Goal: Task Accomplishment & Management: Use online tool/utility

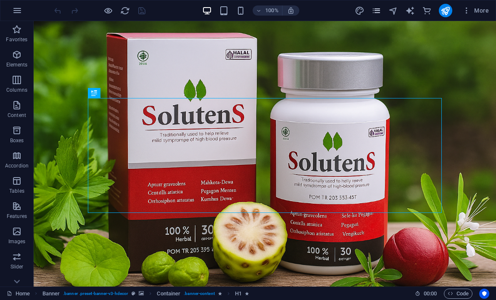
click at [378, 13] on icon "pages" at bounding box center [377, 11] width 10 height 10
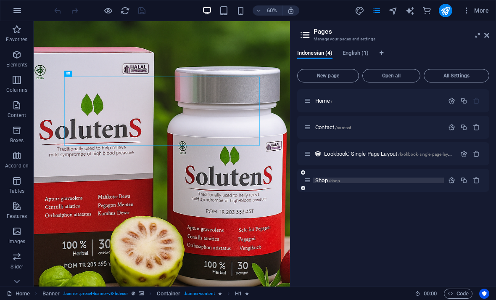
click at [341, 177] on div "Shop /shop" at bounding box center [374, 180] width 140 height 10
click at [489, 32] on icon at bounding box center [486, 35] width 5 height 7
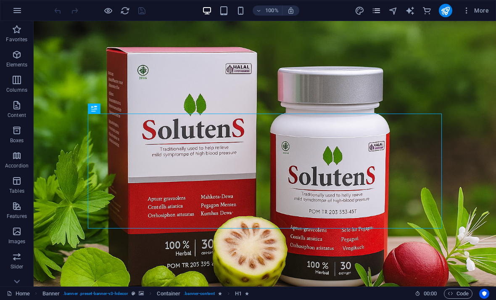
click at [376, 9] on icon "pages" at bounding box center [377, 11] width 10 height 10
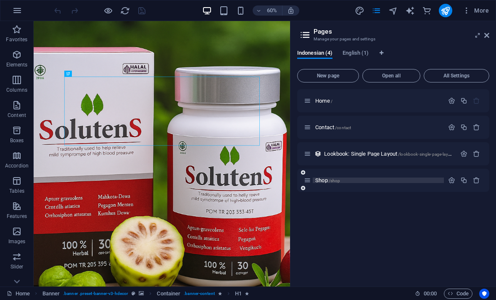
click at [339, 177] on div "Shop /shop" at bounding box center [374, 180] width 140 height 10
click at [331, 177] on span "Shop /shop" at bounding box center [327, 180] width 25 height 6
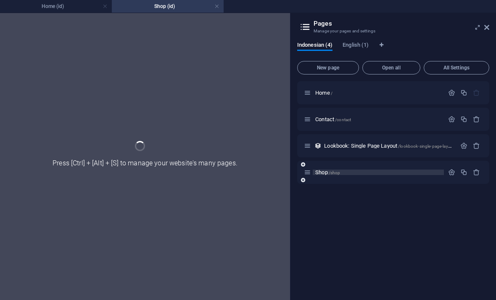
click at [331, 177] on div "Shop /shop" at bounding box center [393, 172] width 192 height 23
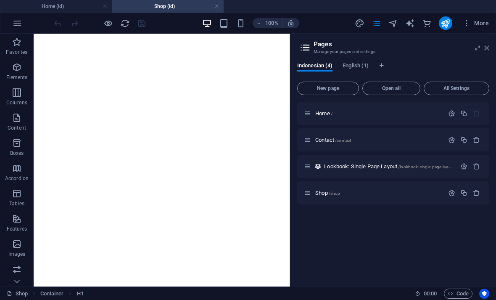
click at [489, 45] on icon at bounding box center [486, 48] width 5 height 7
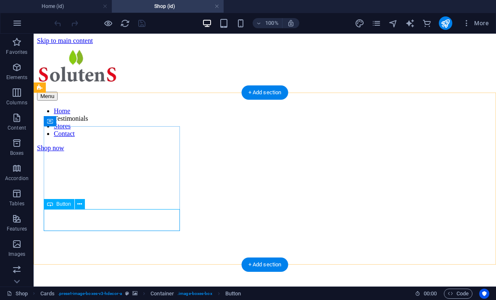
select select
select select "noreferrer"
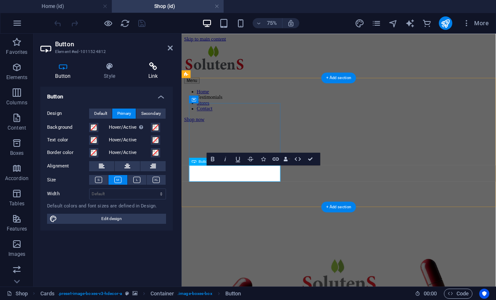
click at [153, 66] on icon at bounding box center [153, 66] width 40 height 8
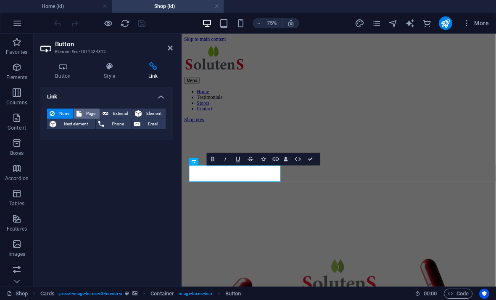
click at [80, 108] on icon at bounding box center [78, 113] width 5 height 10
select select
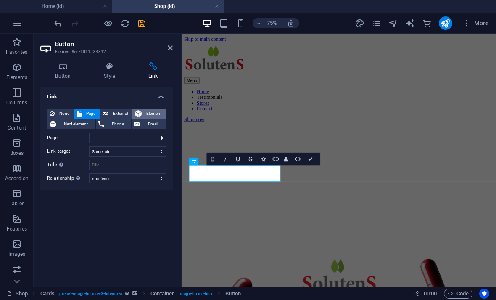
click at [143, 109] on button "Element" at bounding box center [148, 113] width 33 height 10
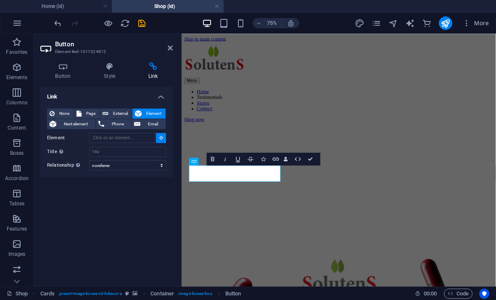
click at [142, 107] on div "None Page External Element Next element Phone Email Page Home Contact Shop Home…" at bounding box center [106, 139] width 132 height 75
click at [106, 109] on icon at bounding box center [106, 113] width 6 height 10
select select "blank"
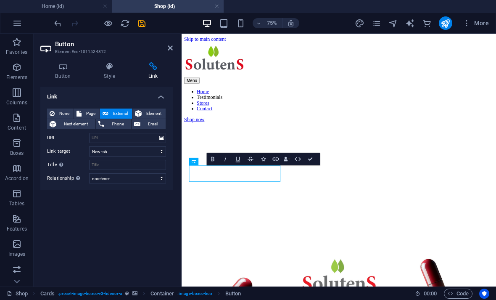
click at [106, 109] on icon at bounding box center [106, 113] width 6 height 10
click at [101, 135] on input "URL" at bounding box center [127, 138] width 77 height 10
paste input "<a href="https://wa.me/62895370353971?text=Halo%2C%20saya%20tertarik%20membeli%…"
type input "<a href="https://wa.me/62895370353971?text=Halo%2C%20saya%20tertarik%20membeli%…"
click at [99, 151] on select "New tab Same tab Overlay" at bounding box center [127, 151] width 77 height 10
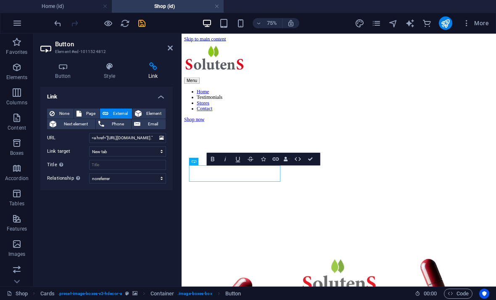
click at [165, 47] on h2 "Button" at bounding box center [114, 44] width 118 height 8
click at [169, 47] on icon at bounding box center [170, 48] width 5 height 7
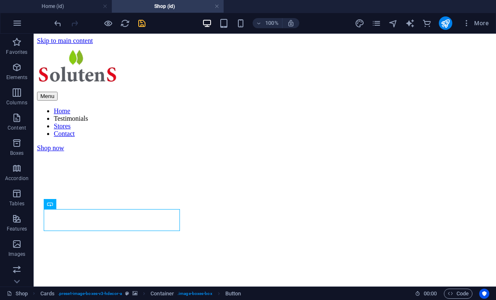
click at [142, 23] on icon "save" at bounding box center [142, 23] width 10 height 10
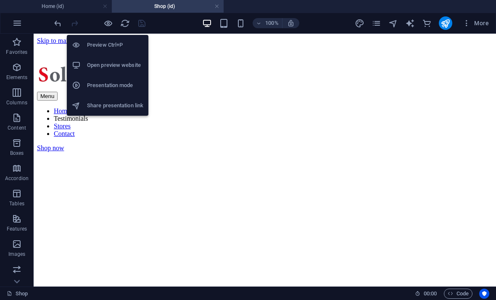
click at [87, 62] on h6 "Open preview website" at bounding box center [115, 65] width 56 height 10
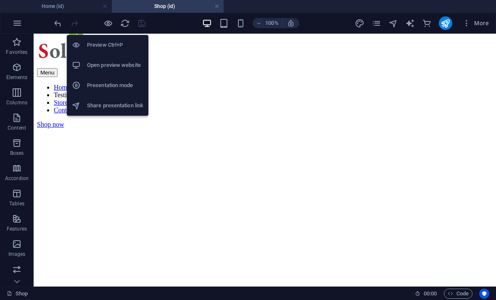
scroll to position [24, 0]
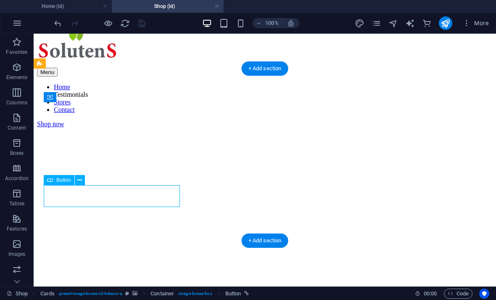
select select "noreferrer"
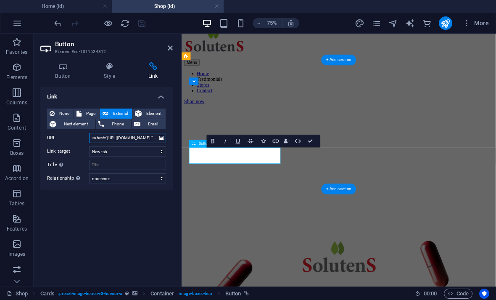
click at [143, 138] on input "<a href="https://wa.me/62895370353971?text=Halo%2C%20saya%20tertarik%20membeli%…" at bounding box center [127, 138] width 77 height 10
click at [147, 138] on input "<a href="https://wa.me/62895370353971?text=Halo%2C%20saya%20tertarik%20membeli%…" at bounding box center [127, 138] width 77 height 10
click at [145, 138] on input "<a href="https://wa.me/62895370353971?text=Halo%2C%20saya%20tertarik%20membeli%…" at bounding box center [127, 138] width 77 height 10
click at [148, 137] on input "<a href="https://wa.me/62895370353971?text=Halo%2C%20saya%20tertarik%20membeli%…" at bounding box center [127, 138] width 77 height 10
click at [141, 136] on input "<a href="https://wa.me/62895370353971?text=Halo%2C%20saya%20tertarik%20membeli%…" at bounding box center [127, 138] width 77 height 10
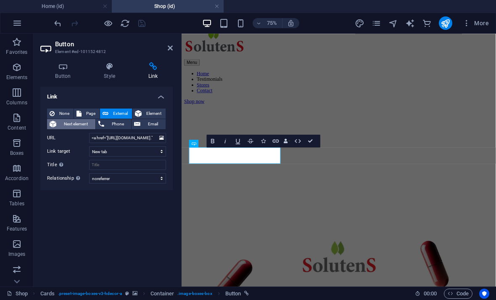
click at [88, 124] on span "Next element" at bounding box center [76, 124] width 34 height 10
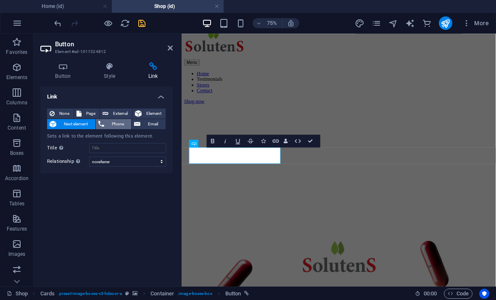
click at [125, 126] on span "Phone" at bounding box center [118, 124] width 22 height 10
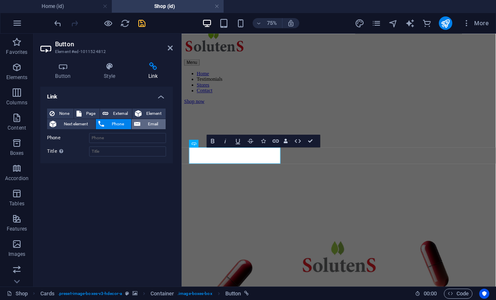
click at [152, 124] on span "Email" at bounding box center [153, 124] width 20 height 10
click at [156, 112] on span "Element" at bounding box center [153, 113] width 19 height 10
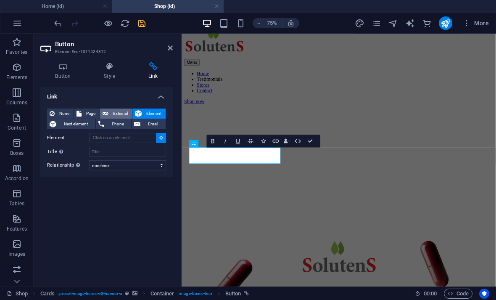
click at [123, 113] on span "External" at bounding box center [120, 113] width 18 height 10
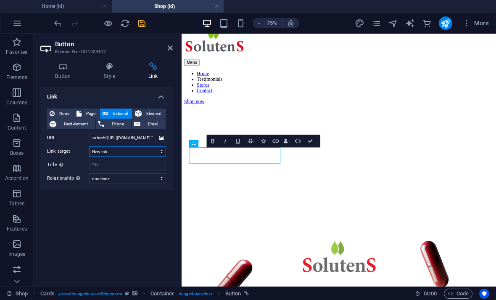
click at [152, 151] on select "New tab Same tab Overlay" at bounding box center [127, 151] width 77 height 10
select select "overlay"
click at [145, 178] on select "alternate author bookmark external help license next nofollow noreferrer noopen…" at bounding box center [127, 178] width 77 height 10
click at [142, 163] on input "Title Additional link description, should not be the same as the link text. The…" at bounding box center [127, 165] width 77 height 10
click at [170, 49] on icon at bounding box center [170, 48] width 5 height 7
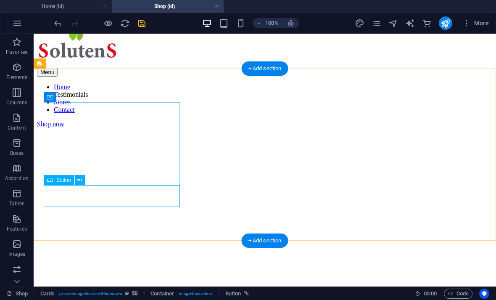
select select "overlay"
select select "noreferrer"
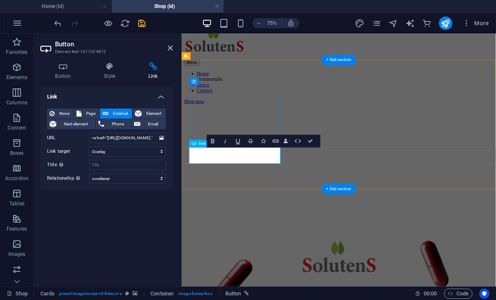
click at [144, 24] on icon "save" at bounding box center [142, 23] width 10 height 10
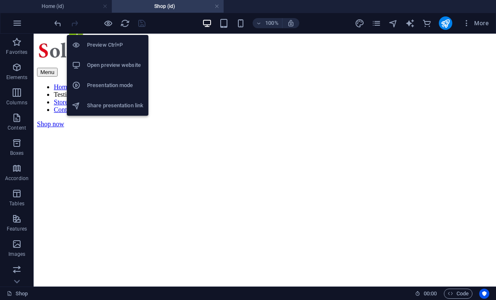
click at [82, 66] on div at bounding box center [79, 65] width 15 height 8
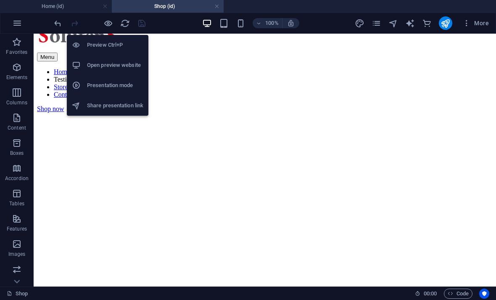
scroll to position [54, 0]
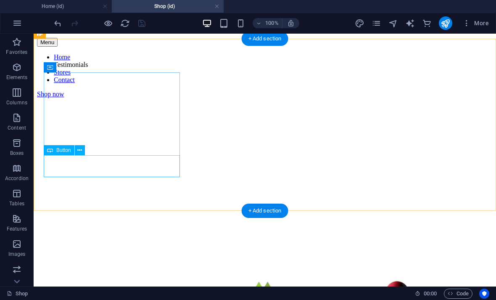
select select "overlay"
select select "noreferrer"
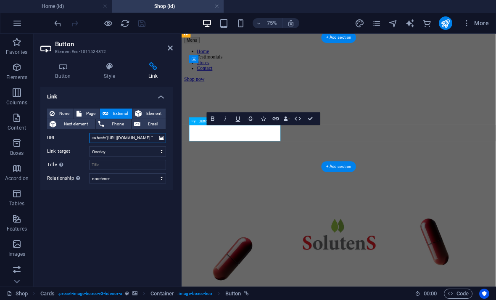
click at [145, 138] on input "<a href="https://wa.me/62895370353971?text=Halo%2C%20saya%20tertarik%20membeli%…" at bounding box center [127, 138] width 77 height 10
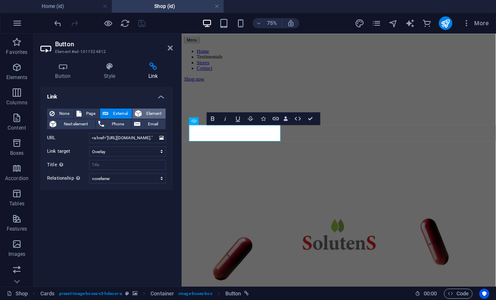
click at [140, 109] on icon at bounding box center [138, 113] width 7 height 10
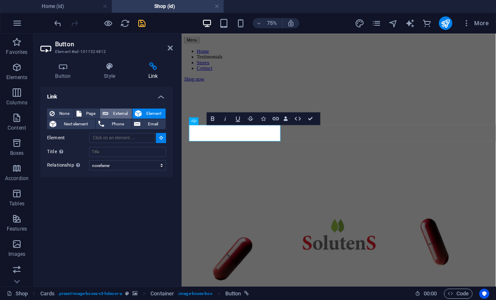
click at [111, 109] on span "External" at bounding box center [120, 113] width 18 height 10
select select "blank"
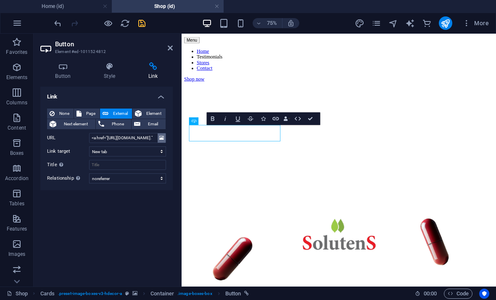
click at [161, 137] on icon at bounding box center [161, 137] width 5 height 9
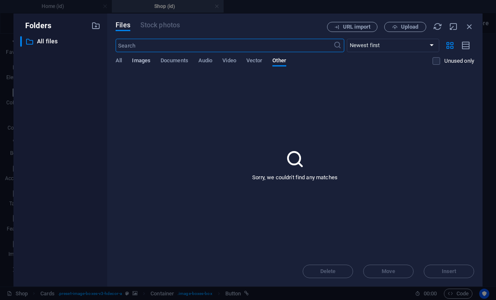
click at [135, 60] on span "Images" at bounding box center [141, 61] width 18 height 12
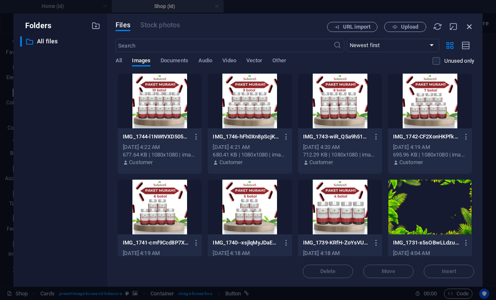
click at [470, 24] on icon "button" at bounding box center [469, 26] width 9 height 9
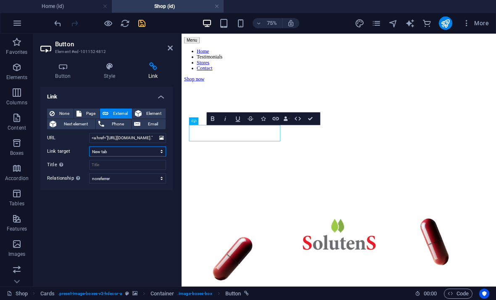
click at [98, 150] on select "New tab Same tab Overlay" at bounding box center [127, 151] width 77 height 10
click at [171, 48] on icon at bounding box center [170, 48] width 5 height 7
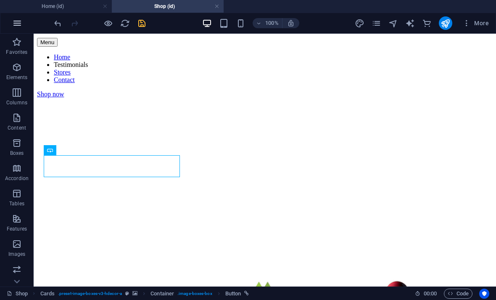
click at [17, 23] on icon "button" at bounding box center [17, 23] width 10 height 10
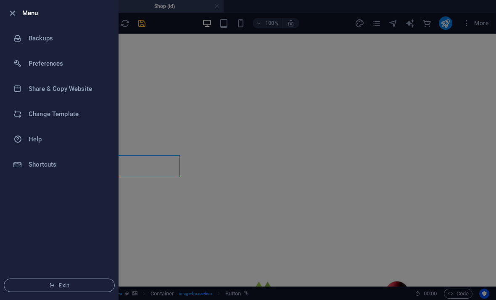
click at [181, 93] on div at bounding box center [248, 150] width 496 height 300
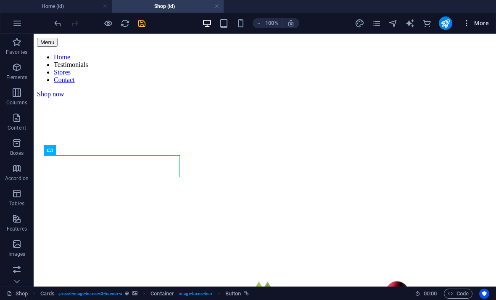
click at [460, 26] on button "More" at bounding box center [475, 22] width 33 height 13
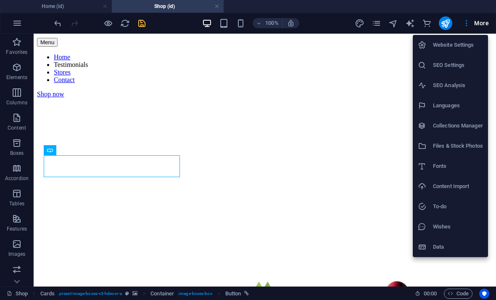
click at [443, 143] on h6 "Files & Stock Photos" at bounding box center [458, 146] width 50 height 10
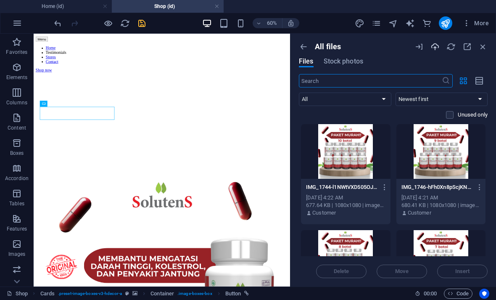
click at [437, 43] on icon "button" at bounding box center [434, 46] width 9 height 9
click at [483, 45] on icon "button" at bounding box center [482, 46] width 9 height 9
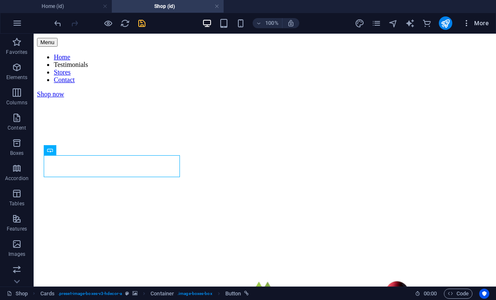
click at [466, 23] on icon "button" at bounding box center [466, 23] width 8 height 8
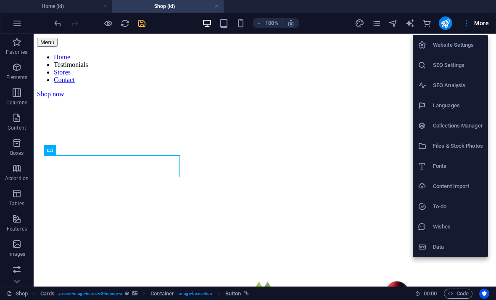
click at [475, 125] on h6 "Collections Manager" at bounding box center [458, 126] width 50 height 10
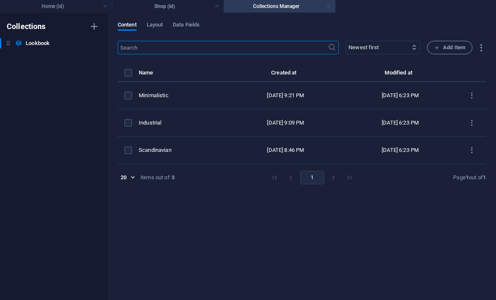
click at [329, 6] on link at bounding box center [328, 7] width 5 height 8
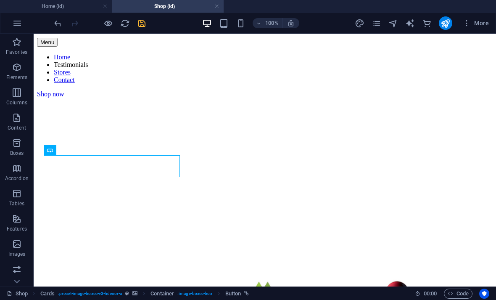
click at [141, 21] on icon "save" at bounding box center [142, 23] width 10 height 10
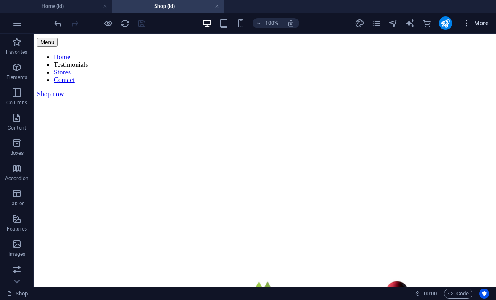
click at [464, 22] on icon "button" at bounding box center [466, 23] width 8 height 8
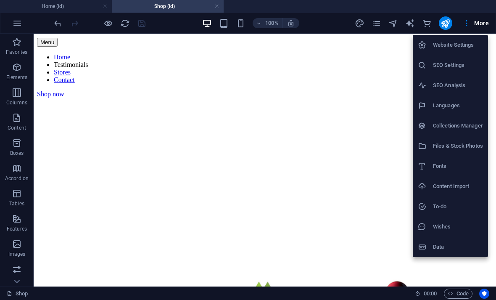
click at [434, 243] on h6 "Data" at bounding box center [458, 247] width 50 height 10
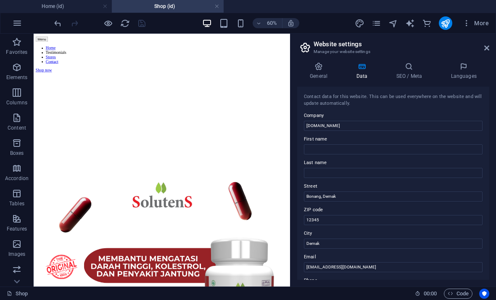
scroll to position [0, 0]
click at [309, 76] on h4 "General" at bounding box center [320, 71] width 46 height 18
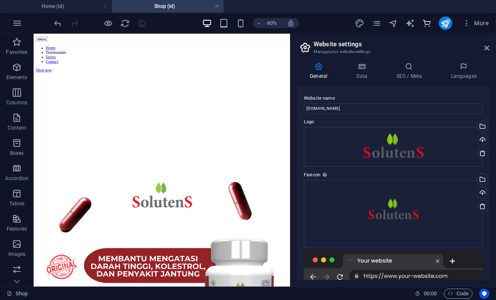
click at [422, 19] on icon "commerce" at bounding box center [427, 23] width 10 height 10
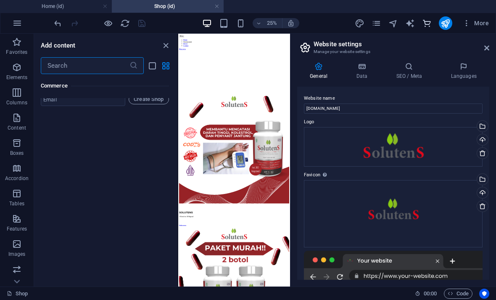
scroll to position [8398, 0]
click at [408, 23] on icon "text_generator" at bounding box center [410, 23] width 10 height 10
select select "English"
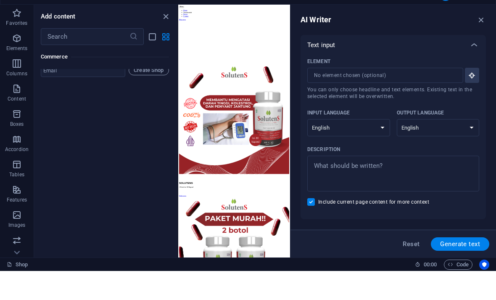
scroll to position [0, 0]
click at [481, 44] on icon "button" at bounding box center [481, 48] width 9 height 9
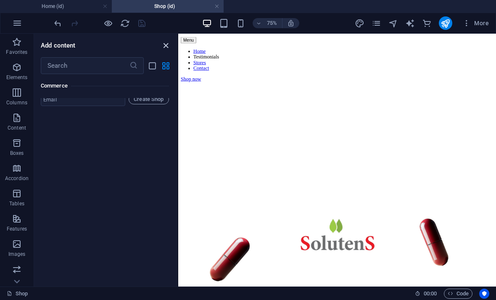
click at [162, 41] on icon "close panel" at bounding box center [166, 46] width 10 height 10
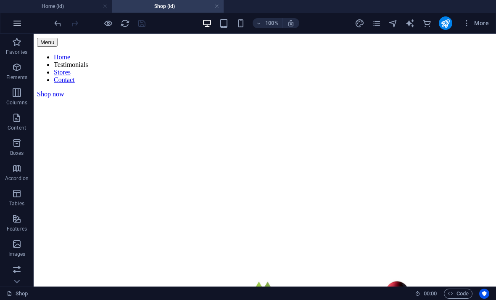
click at [16, 24] on icon "button" at bounding box center [17, 23] width 10 height 10
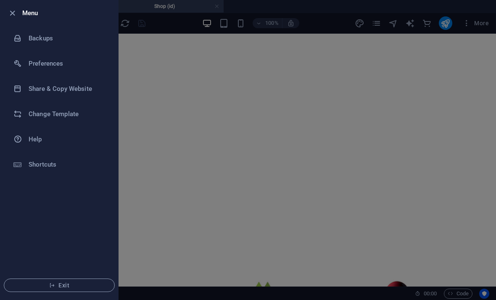
click at [349, 193] on div at bounding box center [248, 150] width 496 height 300
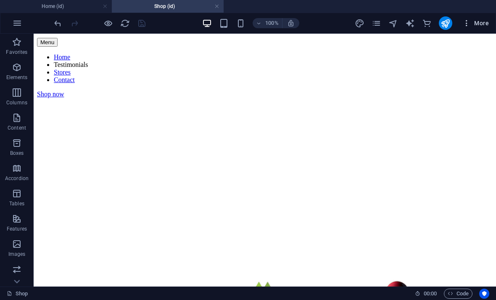
click at [466, 22] on icon "button" at bounding box center [466, 23] width 8 height 8
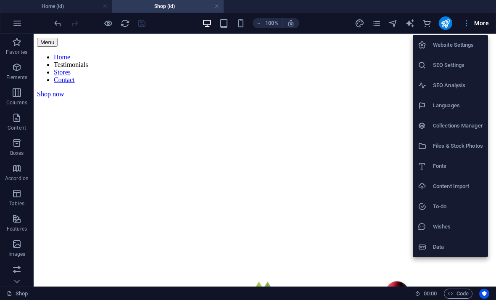
click at [470, 49] on h6 "Website Settings" at bounding box center [458, 45] width 50 height 10
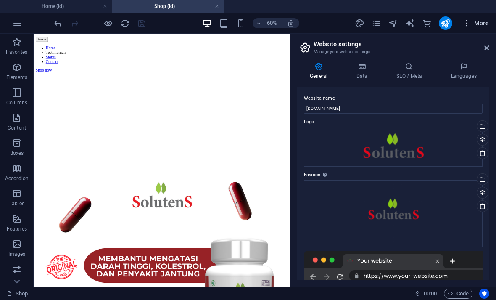
click at [365, 71] on h4 "Data" at bounding box center [363, 71] width 40 height 18
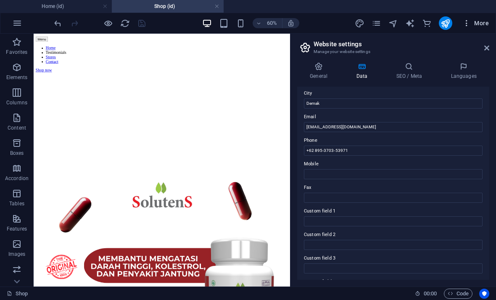
scroll to position [141, 0]
click at [470, 21] on icon "button" at bounding box center [466, 23] width 8 height 8
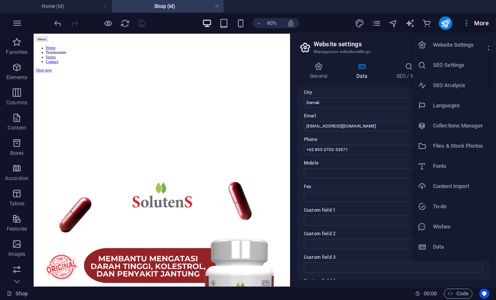
click at [468, 24] on div at bounding box center [248, 150] width 496 height 300
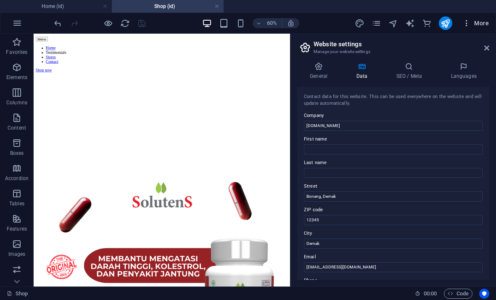
scroll to position [0, 0]
click at [330, 69] on icon at bounding box center [318, 66] width 43 height 8
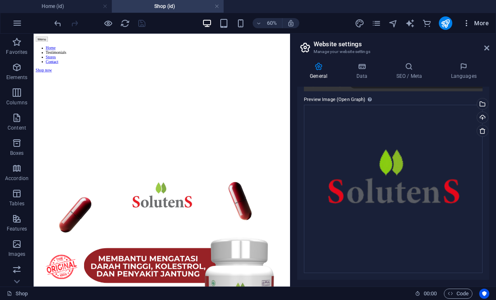
scroll to position [193, 0]
click at [368, 70] on icon at bounding box center [361, 66] width 37 height 8
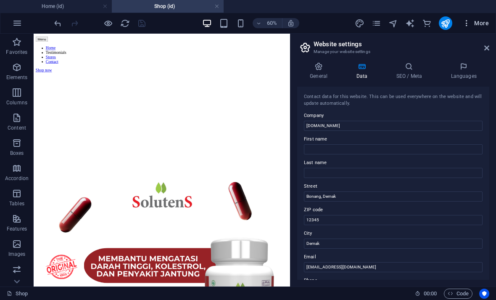
scroll to position [0, 0]
click at [374, 25] on icon "pages" at bounding box center [377, 23] width 10 height 10
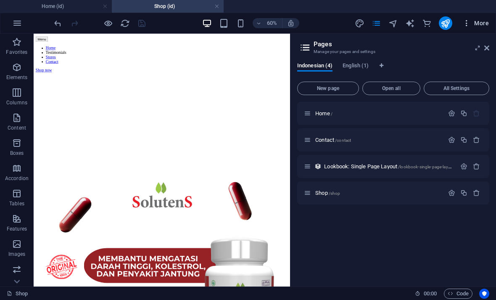
click at [396, 21] on icon "navigator" at bounding box center [393, 23] width 10 height 10
select select "18165678-id"
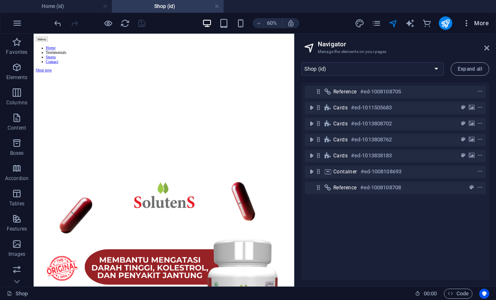
click at [411, 24] on icon "text_generator" at bounding box center [410, 23] width 10 height 10
select select "English"
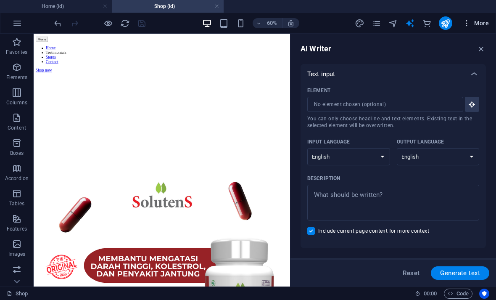
click at [374, 153] on select "Albanian Arabic Armenian Awadhi Azerbaijani Bashkir Basque Belarusian Bengali B…" at bounding box center [348, 156] width 83 height 17
select select "Indonesian"
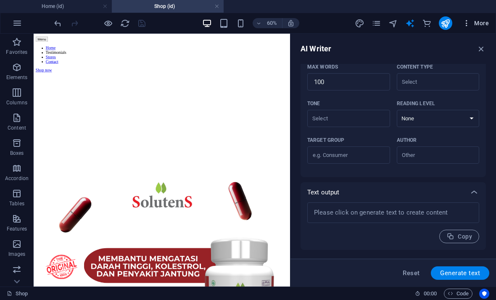
scroll to position [169, 0]
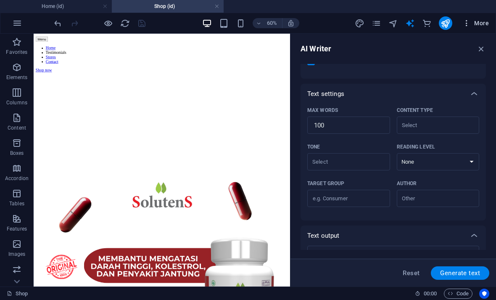
click at [428, 24] on icon "commerce" at bounding box center [427, 23] width 10 height 10
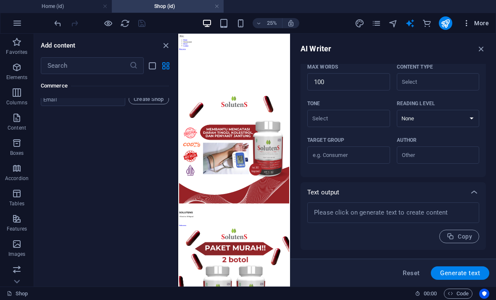
scroll to position [213, 0]
click at [472, 24] on span "More" at bounding box center [475, 23] width 26 height 8
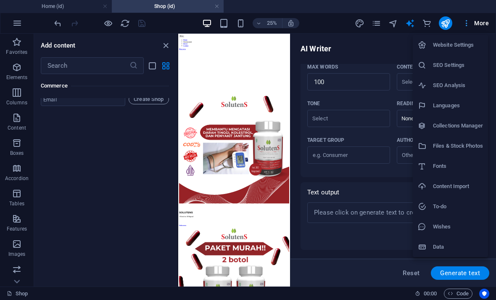
click at [462, 125] on h6 "Collections Manager" at bounding box center [458, 126] width 50 height 10
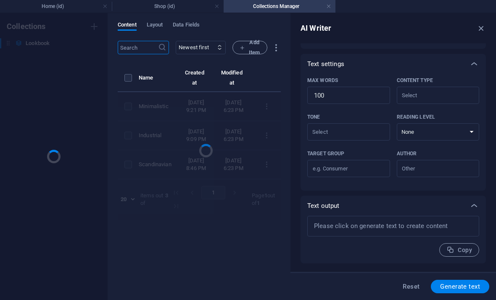
scroll to position [179, 0]
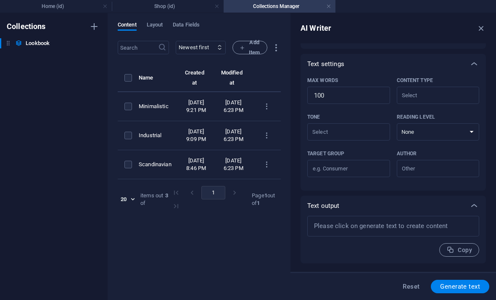
click at [478, 27] on icon "button" at bounding box center [481, 28] width 9 height 9
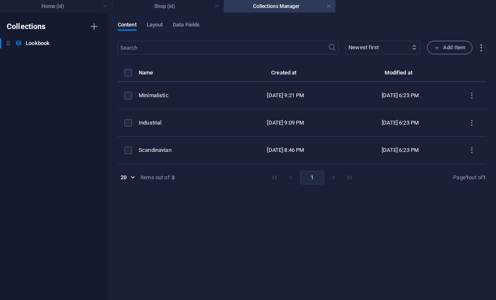
click at [409, 93] on div "Oct 3, 2025 6:23 PM" at bounding box center [400, 96] width 101 height 8
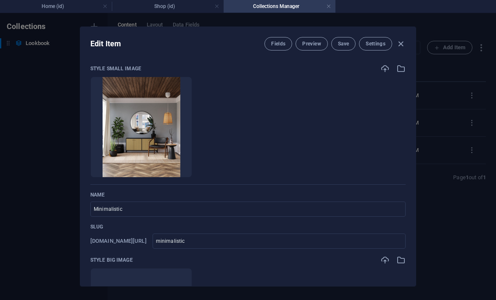
scroll to position [0, 0]
click at [401, 45] on icon "button" at bounding box center [401, 44] width 10 height 10
type input "minimalistic"
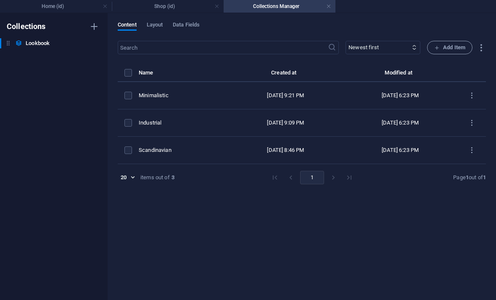
click at [330, 6] on link at bounding box center [328, 7] width 5 height 8
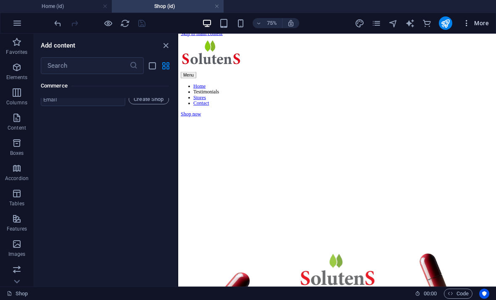
click at [484, 22] on span "More" at bounding box center [475, 23] width 26 height 8
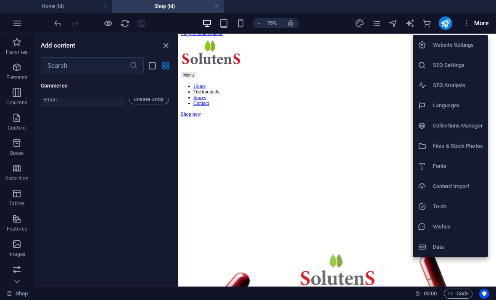
click at [472, 186] on h6 "Content Import" at bounding box center [458, 186] width 50 height 10
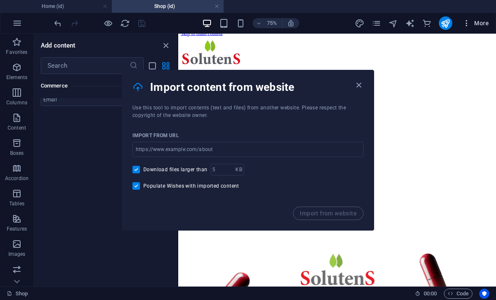
click at [210, 156] on input "url" at bounding box center [247, 149] width 231 height 15
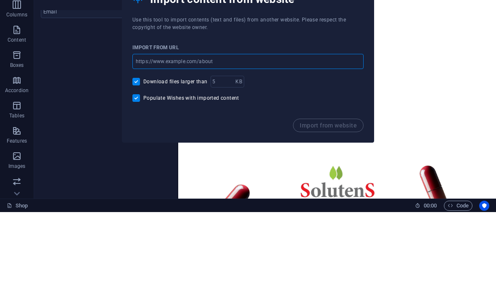
click at [198, 142] on input "url" at bounding box center [247, 149] width 231 height 15
paste input "<a href="https://wa.me/62895370353971?text=Halo%2C%20saya%20tertarik%20membeli%…"
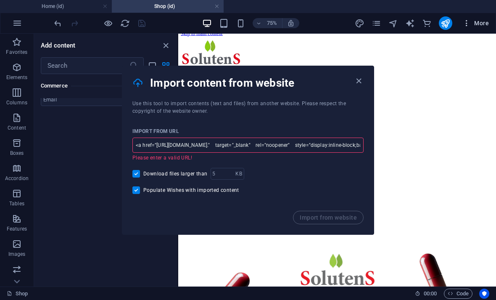
type input "<a href="https://wa.me/62895370353971?text=Halo%2C%20saya%20tertarik%20membeli%…"
click at [360, 80] on icon "button" at bounding box center [359, 81] width 10 height 10
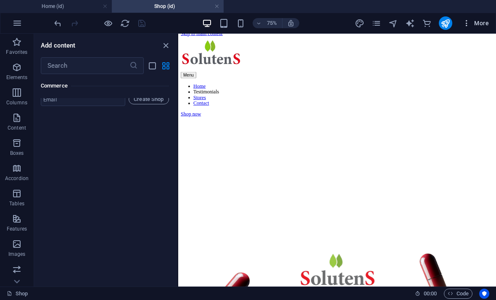
click at [464, 290] on span "Code" at bounding box center [458, 293] width 21 height 10
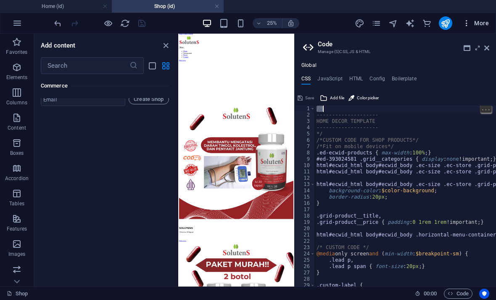
click at [359, 110] on div "/* -------------------- HOME DECOR TEMPLATE -------------------- */ /*CUSTOM CO…" at bounding box center [487, 202] width 344 height 194
click at [348, 106] on div "/* -------------------- HOME DECOR TEMPLATE -------------------- */ /*CUSTOM CO…" at bounding box center [487, 202] width 344 height 194
click at [346, 108] on div "/* -------------------- HOME DECOR TEMPLATE -------------------- */ /*CUSTOM CO…" at bounding box center [487, 202] width 344 height 194
paste textarea "HOME DECOR TEMPLATE"
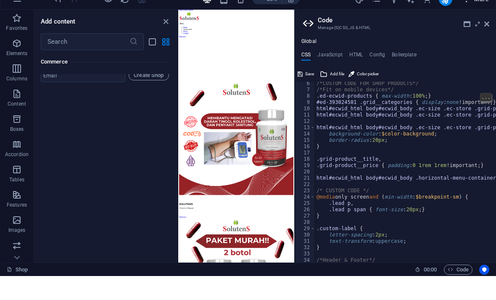
scroll to position [34, 0]
type textarea "#ed-393024581 .grid__categories { display: none !important; } html#ecwid_html b…"
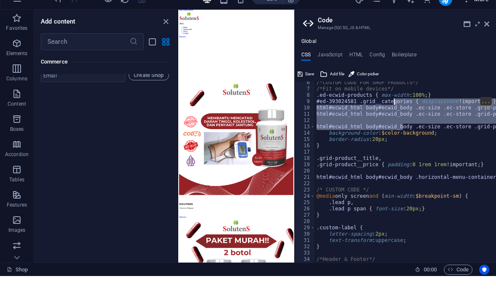
click at [358, 76] on h4 "HTML" at bounding box center [356, 80] width 14 height 9
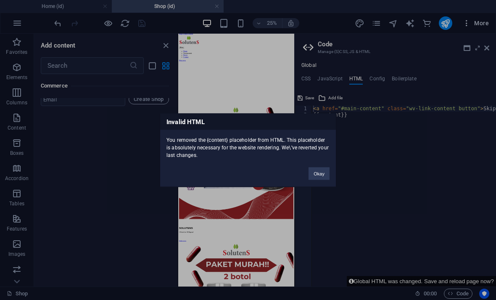
click at [322, 171] on button "Okay" at bounding box center [319, 173] width 21 height 13
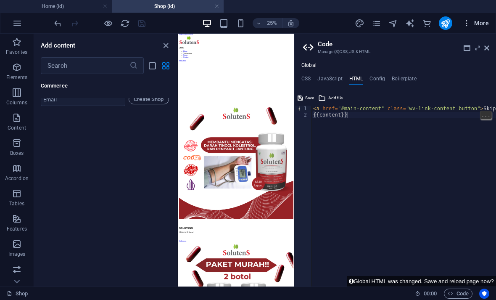
click at [422, 116] on div "< a href = "#main-content" class = "wv-link-content button" > Skip to main cont…" at bounding box center [435, 202] width 248 height 194
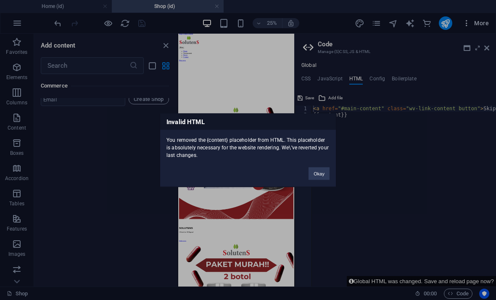
click at [322, 171] on button "Okay" at bounding box center [319, 173] width 21 height 13
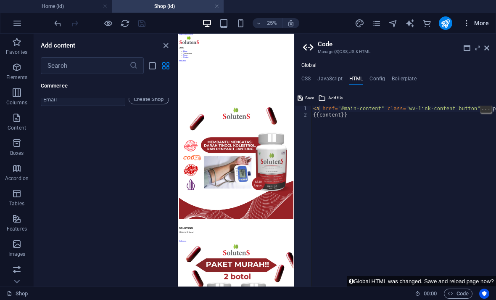
click at [319, 107] on div "< a href = "#main-content" class = "wv-link-content button" > Skip to main cont…" at bounding box center [435, 202] width 248 height 194
click at [348, 113] on div "< a href = "#main-content" class = "wv-link-content button" > Skip to main cont…" at bounding box center [435, 202] width 248 height 194
click at [349, 114] on div "< a href = "#main-content" class = "wv-link-content button" > Skip to main cont…" at bounding box center [435, 202] width 248 height 194
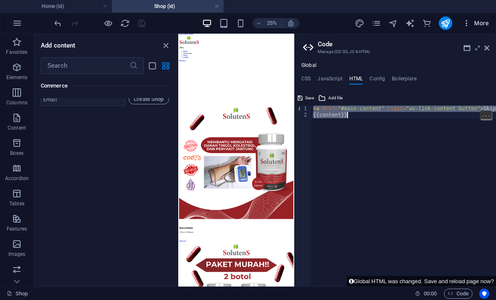
paste textarea
type textarea "<a href="#main-content" class="wv-link-content button">Skip to main content</a>"
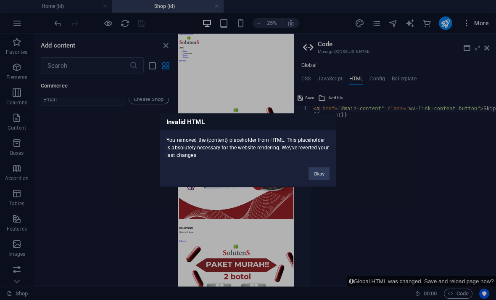
click at [326, 173] on button "Okay" at bounding box center [319, 173] width 21 height 13
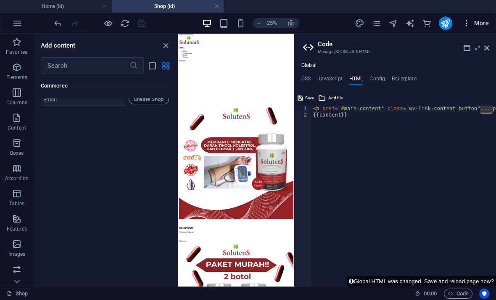
click at [316, 106] on div "< a href = "#main-content" class = "wv-link-content button" > Skip to main cont…" at bounding box center [435, 202] width 248 height 194
click at [314, 109] on div "< a href = "#main-content" class = "wv-link-content button" > Skip to main cont…" at bounding box center [435, 202] width 248 height 194
click at [332, 96] on span "Add file" at bounding box center [335, 98] width 14 height 10
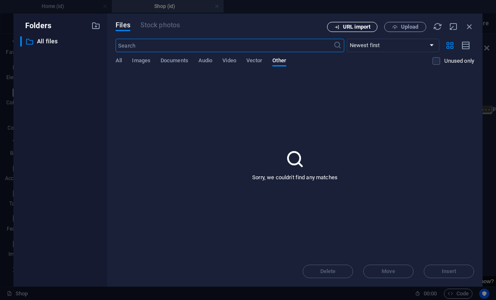
click at [371, 24] on button "URL import" at bounding box center [352, 27] width 50 height 10
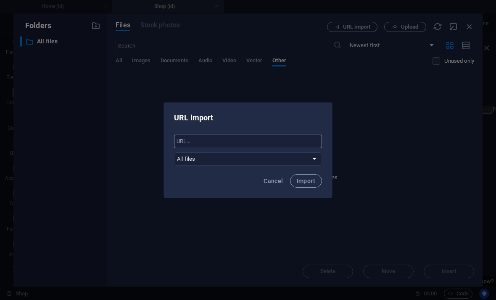
click at [281, 138] on input "text" at bounding box center [248, 140] width 148 height 13
paste input "/*"
click at [277, 142] on input "/*" at bounding box center [248, 140] width 148 height 13
type input "/"
click at [179, 141] on input "text" at bounding box center [248, 140] width 148 height 13
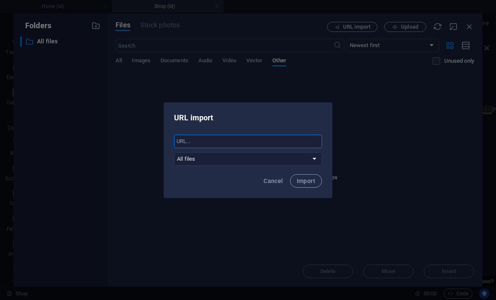
paste input "<a href="https://wa.me/62895370353971?text=Halo%2C%20saya%20tertarik%20membeli%…"
type input "<a href="https://wa.me/62895370353971?text=Halo%2C%20saya%20tertarik%20membeli%…"
click at [315, 182] on button "Import" at bounding box center [306, 180] width 32 height 13
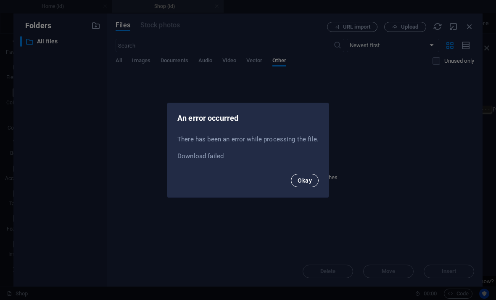
click at [309, 181] on span "Okay" at bounding box center [305, 180] width 14 height 7
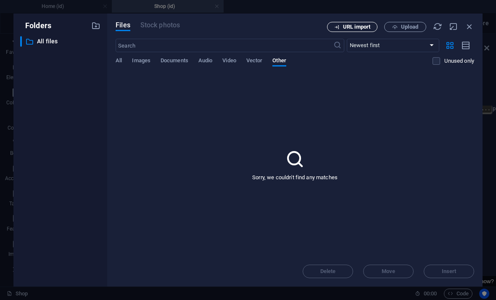
click at [364, 32] on button "URL import" at bounding box center [352, 27] width 50 height 10
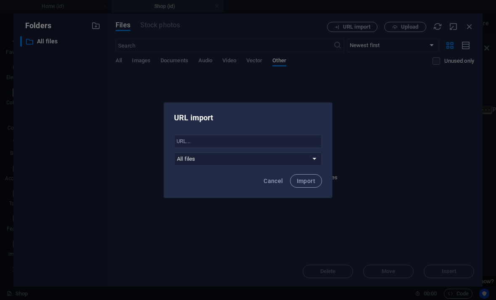
click at [371, 26] on div "URL import ​ All files Cancel Import" at bounding box center [248, 150] width 496 height 300
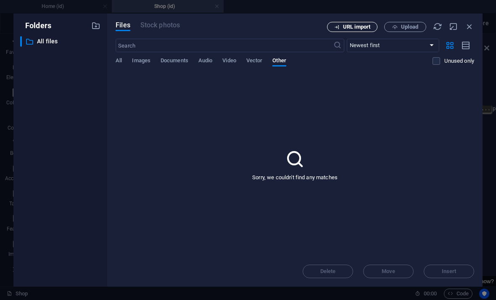
click at [364, 26] on span "URL import" at bounding box center [356, 26] width 27 height 5
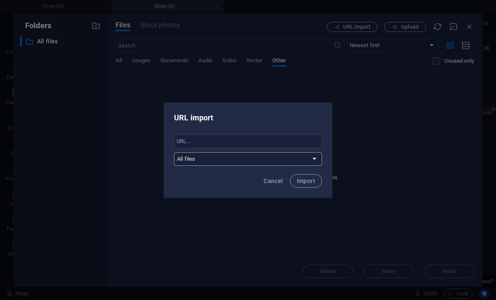
click at [282, 158] on select "All files" at bounding box center [248, 158] width 148 height 13
click at [282, 140] on input "text" at bounding box center [248, 140] width 148 height 13
paste input "<a href="https://wa.me/62895370353971?text=Halo%2C%20saya%20tertarik%20dengan%2…"
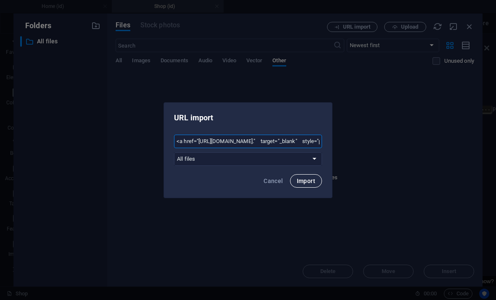
type input "<a href="https://wa.me/62895370353971?text=Halo%2C%20saya%20tertarik%20dengan%2…"
click at [311, 180] on span "Import" at bounding box center [306, 180] width 18 height 7
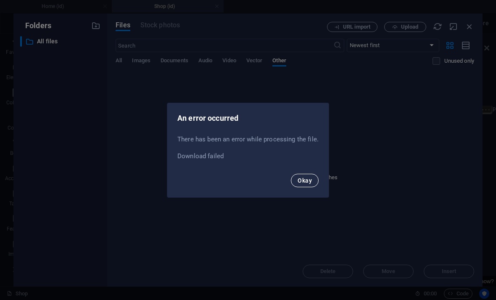
click at [309, 181] on span "Okay" at bounding box center [305, 180] width 14 height 7
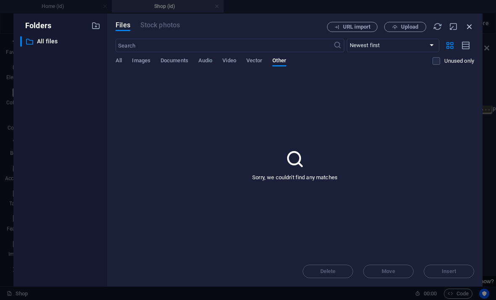
click at [467, 29] on icon "button" at bounding box center [469, 26] width 9 height 9
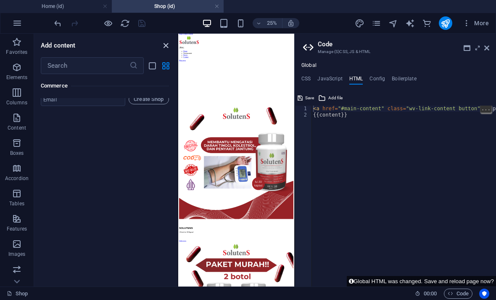
click at [164, 41] on icon "close panel" at bounding box center [166, 46] width 10 height 10
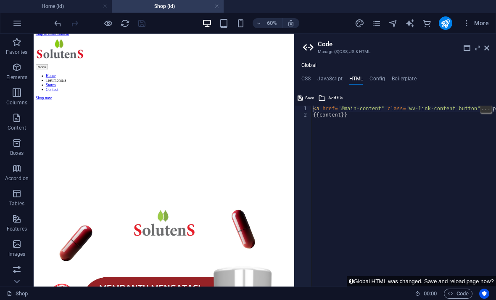
scroll to position [8, 0]
click at [373, 117] on div "< a href = "#main-content" class = "wv-link-content button" > Skip to main cont…" at bounding box center [435, 202] width 248 height 194
type textarea "{{content}}"
type textarea "<a href="#main-content" class="wv-link-content button">Skip to main content</a>"
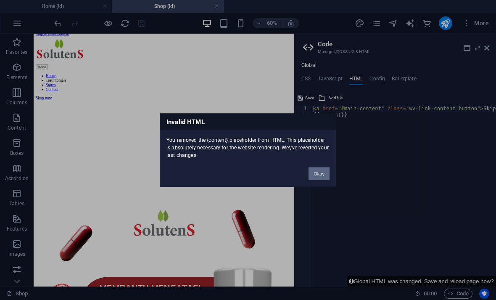
click at [324, 174] on button "Okay" at bounding box center [319, 173] width 21 height 13
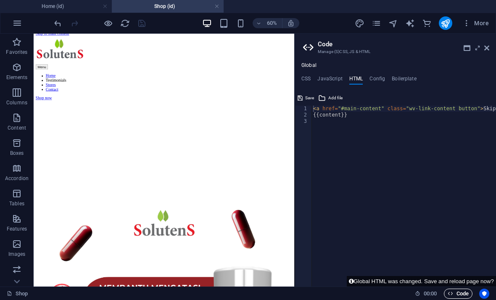
click at [459, 291] on span "Code" at bounding box center [458, 293] width 21 height 10
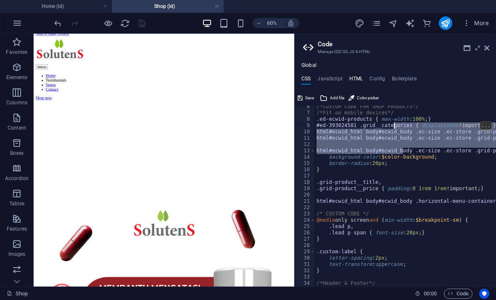
click at [356, 78] on h4 "HTML" at bounding box center [356, 80] width 14 height 9
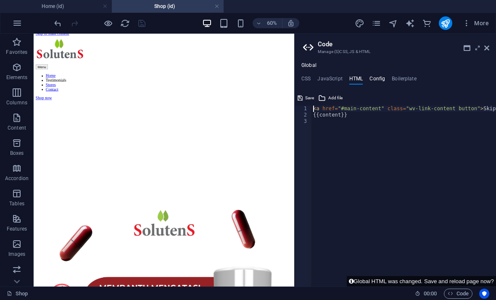
click at [380, 77] on h4 "Config" at bounding box center [377, 80] width 16 height 9
type textarea "$color-background: #f7f7f7;"
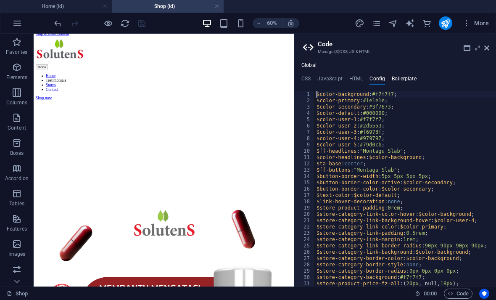
click at [408, 79] on h4 "Boilerplate" at bounding box center [404, 80] width 25 height 9
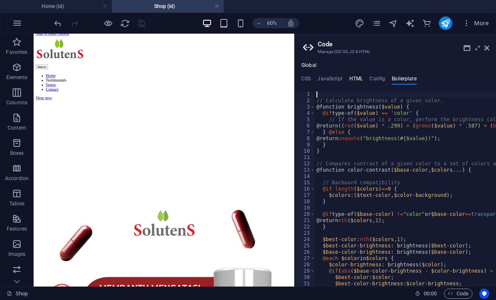
click at [360, 76] on h4 "HTML" at bounding box center [356, 80] width 14 height 9
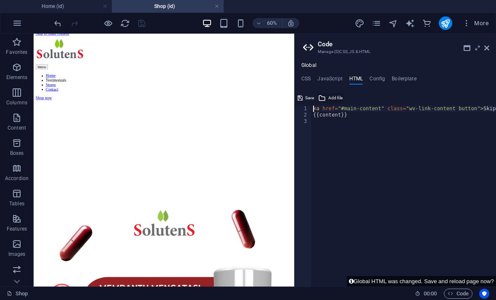
click at [334, 96] on span "Add file" at bounding box center [335, 98] width 14 height 10
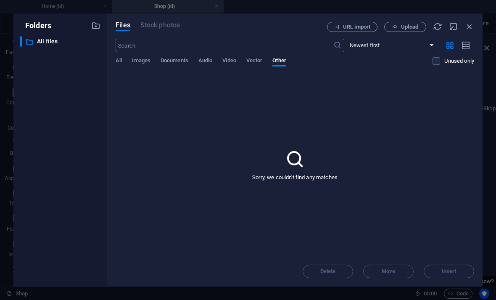
scroll to position [0, 0]
click at [362, 29] on span "URL import" at bounding box center [356, 26] width 27 height 5
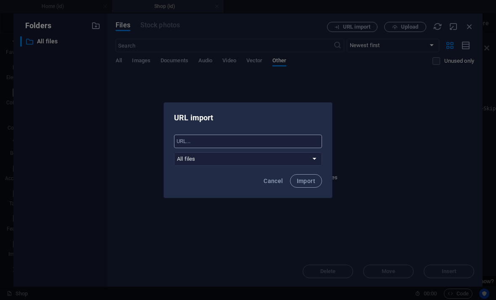
click at [277, 139] on input "text" at bounding box center [248, 140] width 148 height 13
paste input "<!-- Tombol WhatsApp --> <a href="https://wa.me/6281227472548?text=Halo%2C%20sa…"
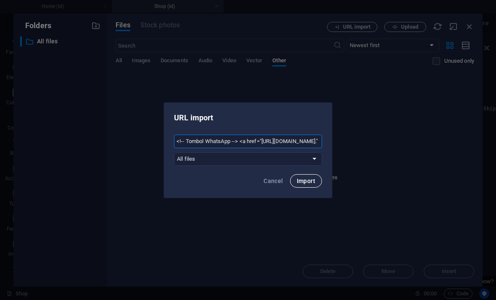
type input "<!-- Tombol WhatsApp --> <a href="https://wa.me/6281227472548?text=Halo%2C%20sa…"
click at [311, 182] on span "Import" at bounding box center [306, 180] width 18 height 7
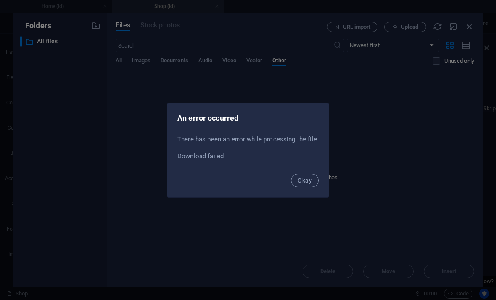
click at [318, 177] on div "Okay" at bounding box center [247, 183] width 161 height 29
click at [311, 178] on button "Okay" at bounding box center [305, 180] width 28 height 13
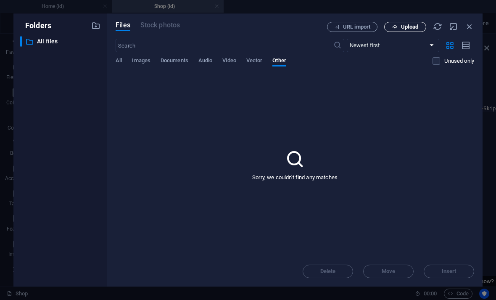
click at [415, 26] on span "Upload" at bounding box center [409, 26] width 17 height 5
click at [467, 29] on icon "button" at bounding box center [469, 26] width 9 height 9
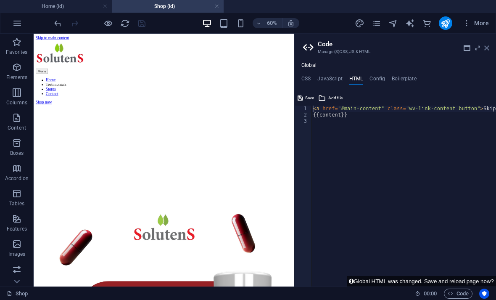
click at [488, 45] on icon at bounding box center [486, 48] width 5 height 7
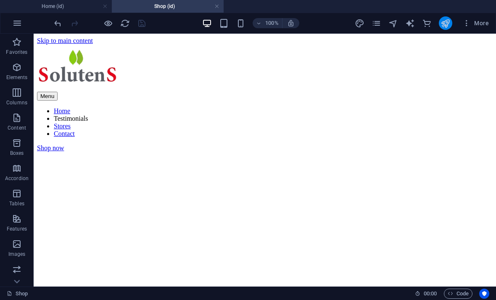
click at [443, 25] on icon "publish" at bounding box center [445, 23] width 10 height 10
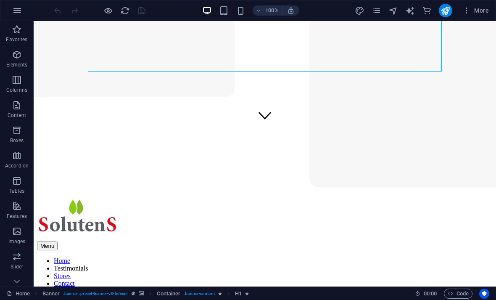
scroll to position [157, 0]
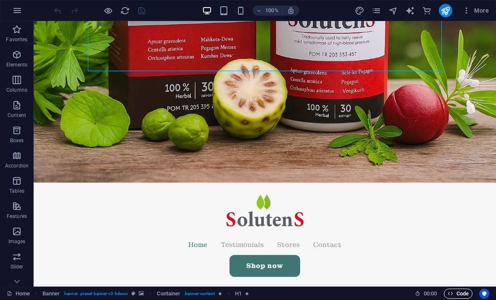
click at [469, 288] on button "Code" at bounding box center [458, 293] width 29 height 10
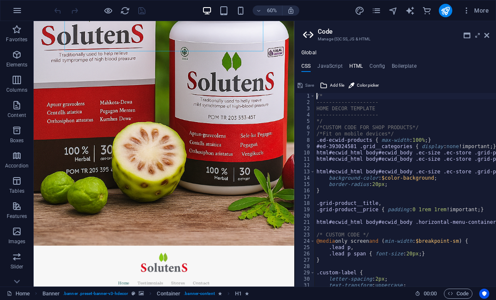
click at [358, 68] on h4 "HTML" at bounding box center [356, 67] width 14 height 9
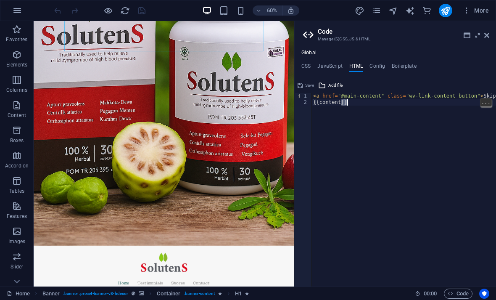
click at [380, 105] on div "< a href = "#main-content" class = "wv-link-content button" > Skip to main cont…" at bounding box center [435, 196] width 248 height 206
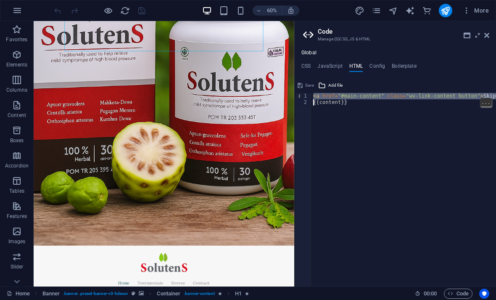
type textarea "{{content}}"
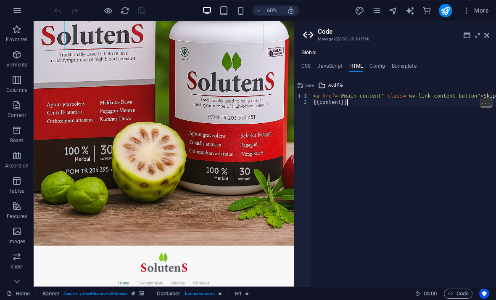
click at [379, 105] on div "< a href = "#main-content" class = "wv-link-content button" > Skip to main cont…" at bounding box center [435, 196] width 248 height 206
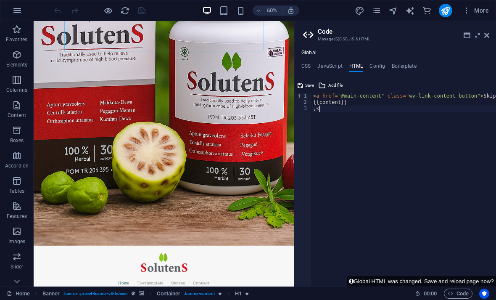
type textarea ","
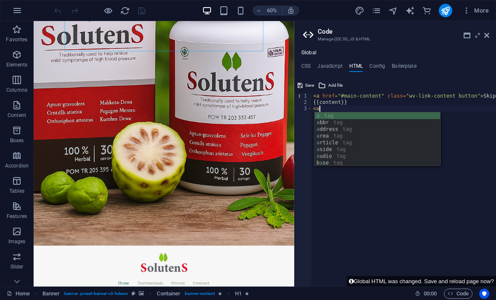
scroll to position [0, 0]
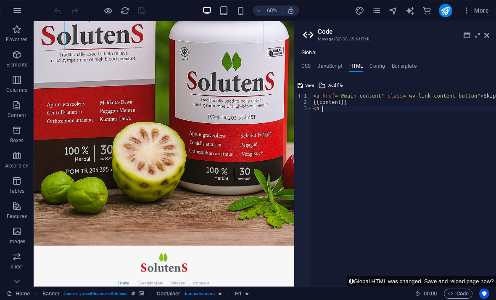
type textarea "<a"
type textarea "href="[URL][DOMAIN_NAME]""
click at [474, 280] on button "Global HTML was changed. Save and reload page now?" at bounding box center [421, 281] width 149 height 11
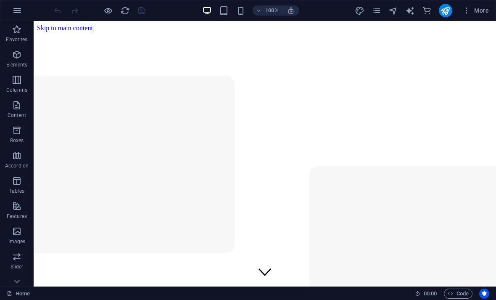
scroll to position [0, 0]
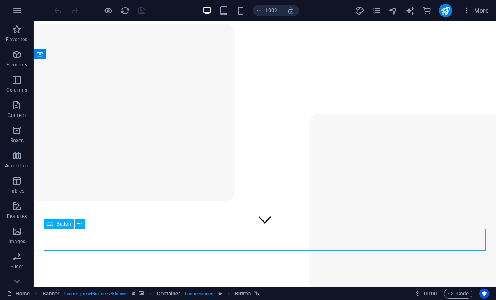
scroll to position [53, 0]
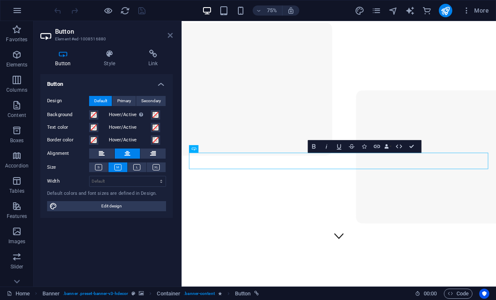
click at [170, 38] on icon at bounding box center [170, 35] width 5 height 7
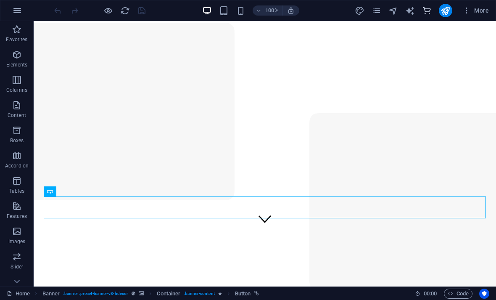
click at [428, 11] on icon "commerce" at bounding box center [427, 11] width 10 height 10
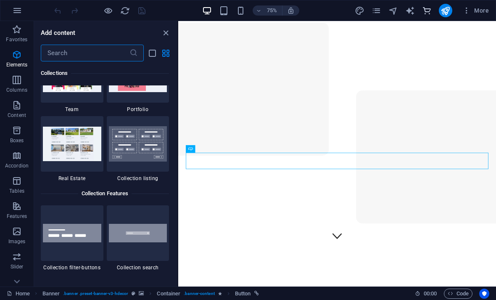
scroll to position [8169, 0]
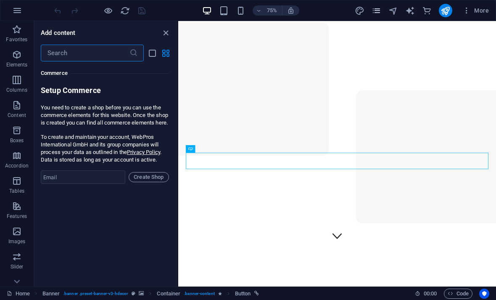
click at [375, 13] on icon "pages" at bounding box center [377, 11] width 10 height 10
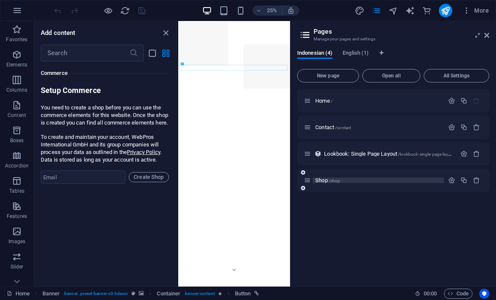
click at [349, 180] on p "Shop /shop" at bounding box center [378, 179] width 126 height 5
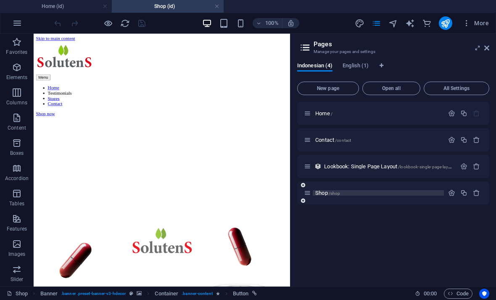
scroll to position [0, 0]
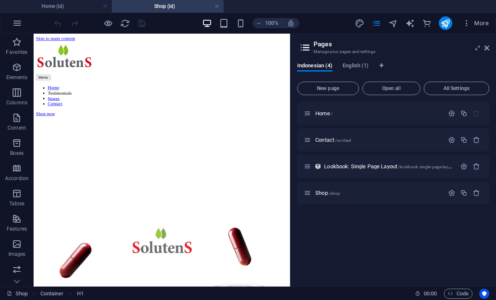
select select "noreferrer"
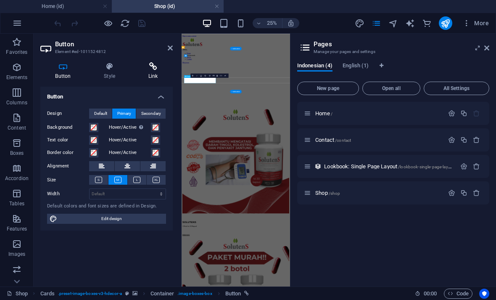
click at [156, 63] on icon at bounding box center [153, 66] width 40 height 8
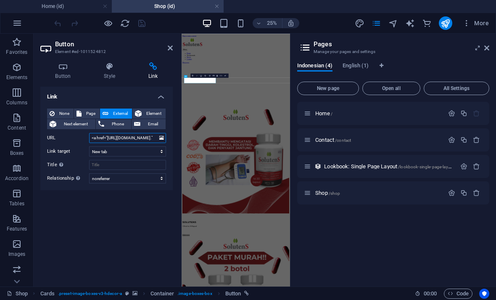
click at [146, 136] on input "<a href="https://wa.me/62895370353971?text=Halo%2C%20saya%20tertarik%20membeli%…" at bounding box center [127, 138] width 77 height 10
click at [150, 136] on input "<a href="https://wa.me/62895370353971?text=Halo%2C%20saya%20tertarik%20membeli%…" at bounding box center [127, 138] width 77 height 10
click at [149, 135] on input "<a href="https://wa.me/62895370353971?text=Halo%2C%20saya%20tertarik%20membeli%…" at bounding box center [127, 138] width 77 height 10
type input "<a href="https://wa.m?text=Halo%2C%20saya%20tertarik%20membeli%20Solutens%20unt…"
click at [134, 138] on input "<a href="https://wa.m?text=Halo%2C%20saya%20tertarik%20membeli%20Solutens%20unt…" at bounding box center [127, 138] width 77 height 10
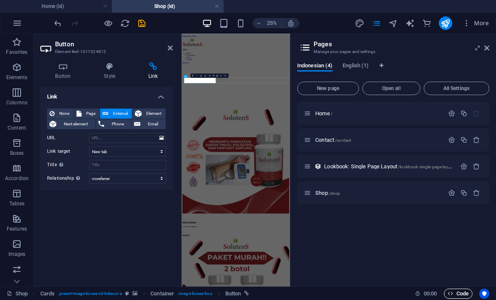
click at [458, 288] on span "Code" at bounding box center [458, 293] width 21 height 10
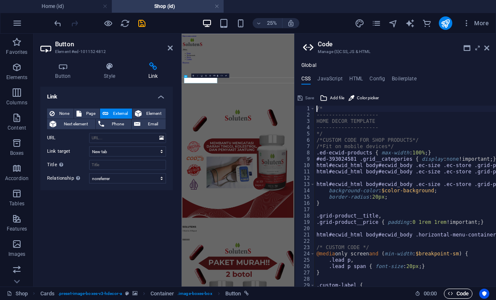
click at [458, 294] on span "Code" at bounding box center [458, 293] width 21 height 10
click at [360, 82] on h4 "HTML" at bounding box center [356, 80] width 14 height 9
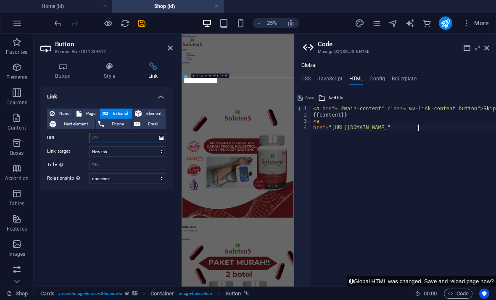
click at [133, 134] on input "URL" at bounding box center [127, 138] width 77 height 10
click at [120, 137] on input "URL" at bounding box center [127, 138] width 77 height 10
paste input "[URL][DOMAIN_NAME]"
type input "[URL][DOMAIN_NAME]"
click at [172, 48] on icon at bounding box center [170, 48] width 5 height 7
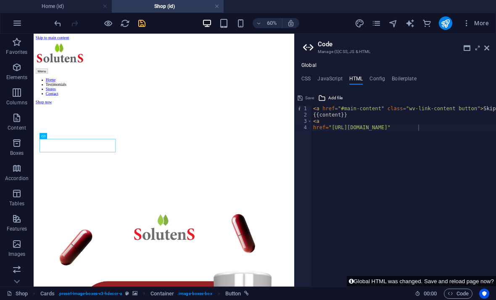
click at [146, 22] on icon "save" at bounding box center [142, 23] width 10 height 10
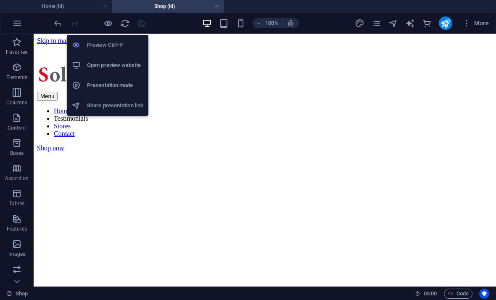
click at [79, 63] on icon at bounding box center [76, 65] width 8 height 8
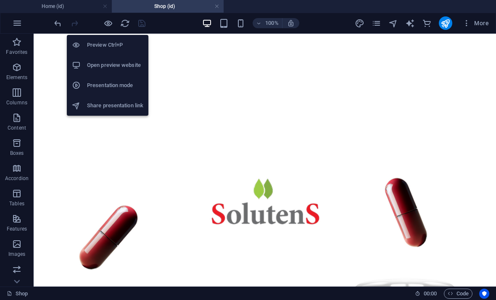
scroll to position [140, 0]
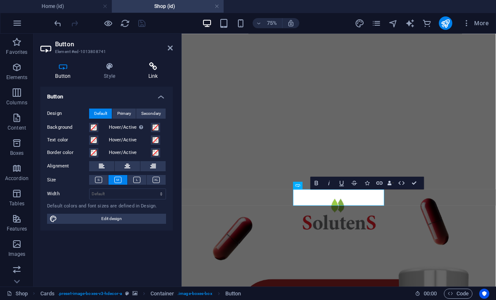
click at [143, 71] on h4 "Link" at bounding box center [153, 71] width 40 height 18
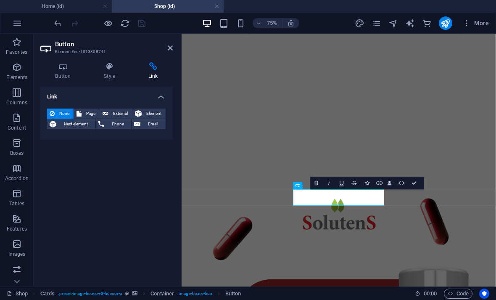
click at [109, 106] on div "None Page External Element Next element Phone Email Page Home Contact Shop Home…" at bounding box center [106, 121] width 132 height 38
click at [113, 105] on div "None Page External Element Next element Phone Email Page Home Contact Shop Home…" at bounding box center [106, 121] width 132 height 38
click at [110, 111] on button "External" at bounding box center [116, 113] width 32 height 10
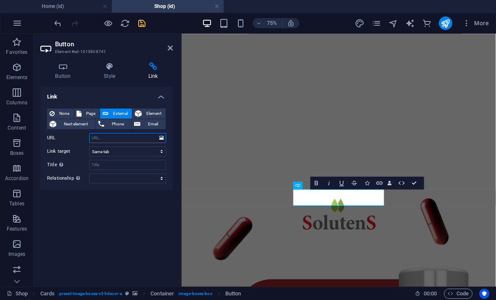
select select "blank"
paste input "[URL][DOMAIN_NAME]"
type input "[URL][DOMAIN_NAME]"
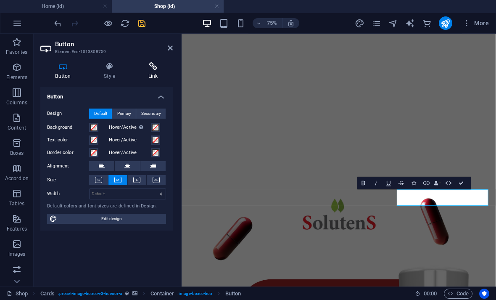
click at [150, 74] on h4 "Link" at bounding box center [153, 71] width 40 height 18
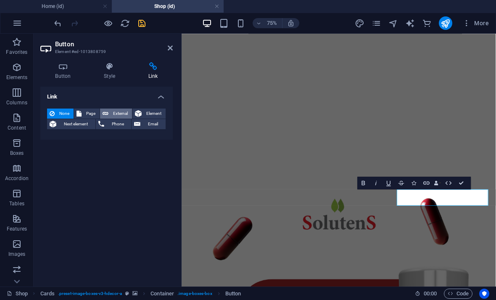
click at [120, 113] on span "External" at bounding box center [120, 113] width 18 height 10
select select "blank"
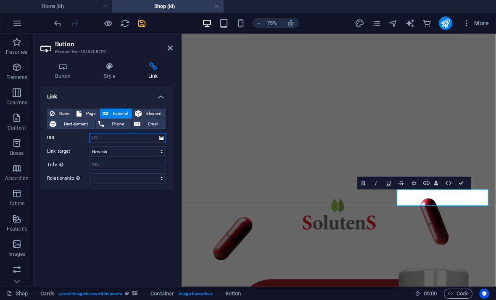
click at [122, 136] on input "URL" at bounding box center [127, 138] width 77 height 10
paste input "[URL][DOMAIN_NAME]"
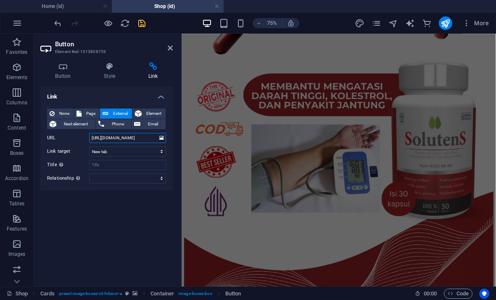
scroll to position [411, 0]
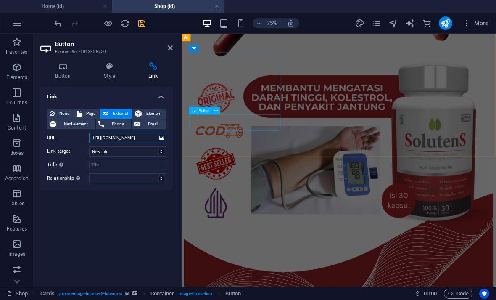
type input "[URL][DOMAIN_NAME]"
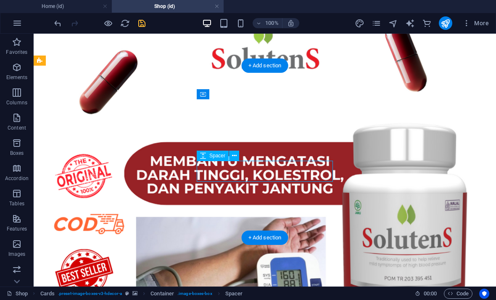
scroll to position [392, 0]
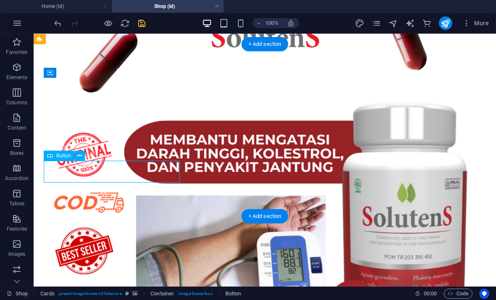
select select
select select "noreferrer"
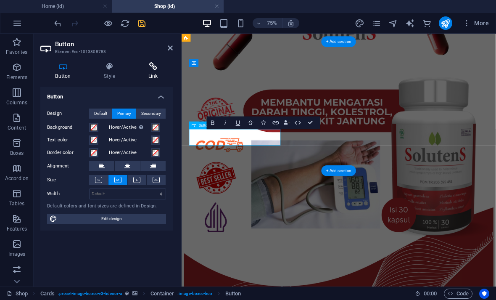
click at [157, 69] on icon at bounding box center [153, 66] width 40 height 8
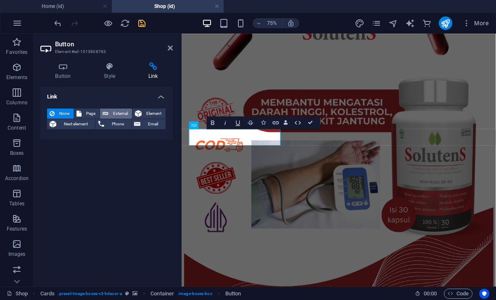
click at [126, 109] on span "External" at bounding box center [120, 113] width 18 height 10
select select "blank"
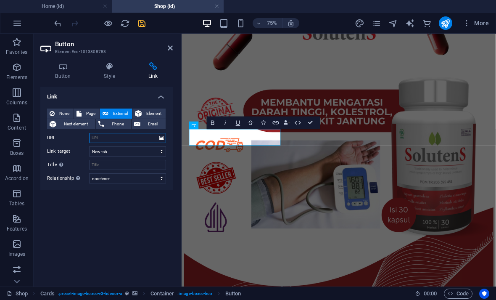
click at [128, 137] on input "URL" at bounding box center [127, 138] width 77 height 10
paste input "[URL][DOMAIN_NAME]"
type input "[URL][DOMAIN_NAME]"
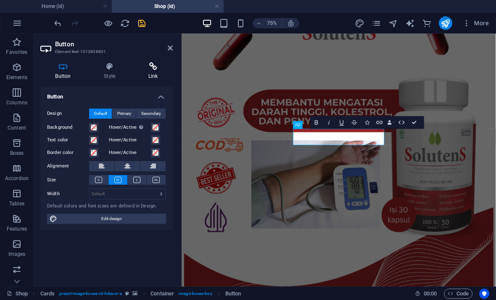
click at [155, 67] on icon at bounding box center [153, 66] width 40 height 8
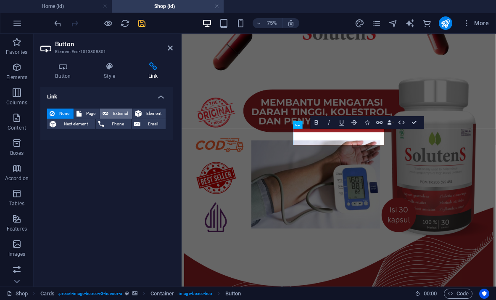
click at [123, 111] on span "External" at bounding box center [120, 113] width 18 height 10
select select "blank"
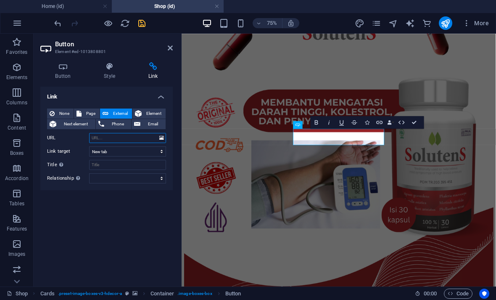
click at [131, 138] on input "URL" at bounding box center [127, 138] width 77 height 10
paste input "[URL][DOMAIN_NAME]"
type input "[URL][DOMAIN_NAME]"
click at [170, 48] on icon at bounding box center [170, 48] width 5 height 7
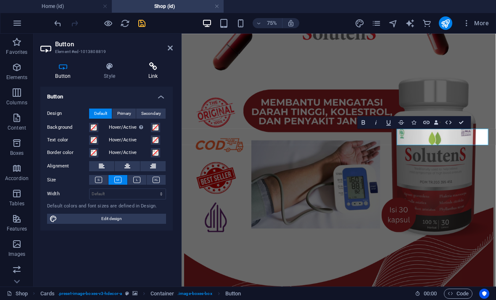
click at [157, 69] on icon at bounding box center [153, 66] width 40 height 8
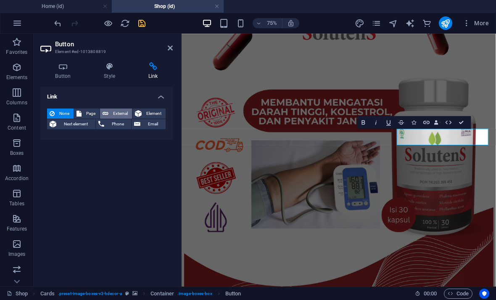
click at [124, 109] on span "External" at bounding box center [120, 113] width 18 height 10
select select "blank"
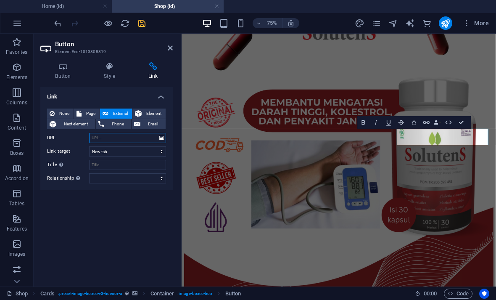
click at [128, 140] on input "URL" at bounding box center [127, 138] width 77 height 10
paste input "[URL][DOMAIN_NAME]"
type input "[URL][DOMAIN_NAME]"
click at [169, 51] on icon at bounding box center [170, 48] width 5 height 7
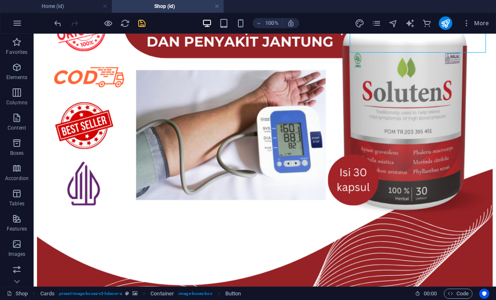
scroll to position [522, 0]
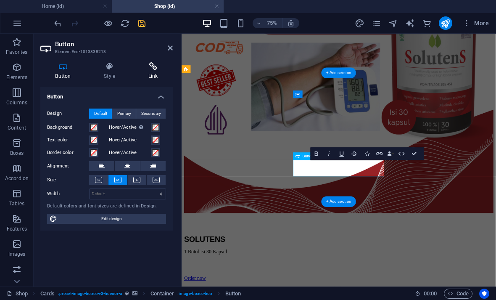
click at [159, 72] on h4 "Link" at bounding box center [153, 71] width 40 height 18
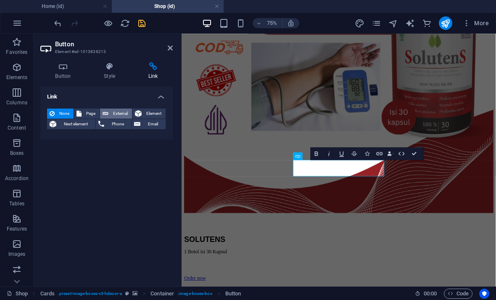
click at [123, 113] on span "External" at bounding box center [120, 113] width 18 height 10
select select "blank"
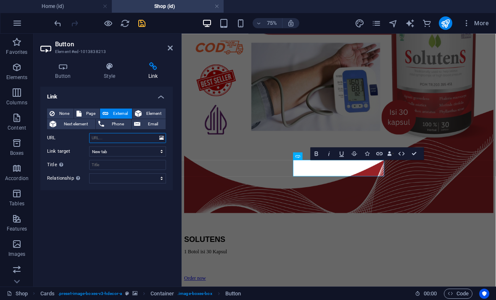
click at [121, 137] on input "URL" at bounding box center [127, 138] width 77 height 10
paste input "[URL][DOMAIN_NAME]"
type input "[URL][DOMAIN_NAME]"
click at [171, 47] on icon at bounding box center [170, 48] width 5 height 7
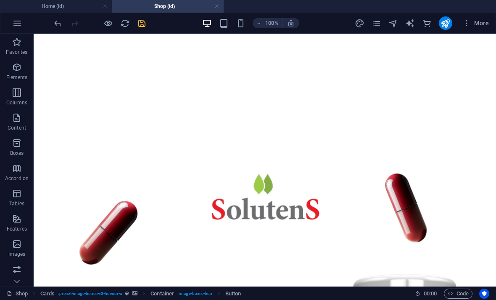
scroll to position [166, 0]
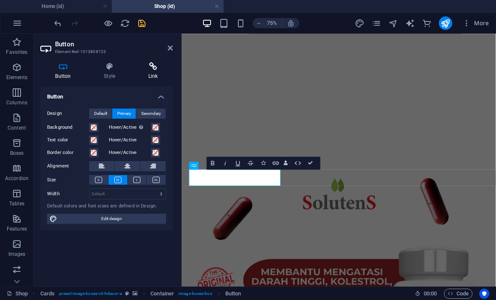
click at [151, 66] on icon at bounding box center [153, 66] width 40 height 8
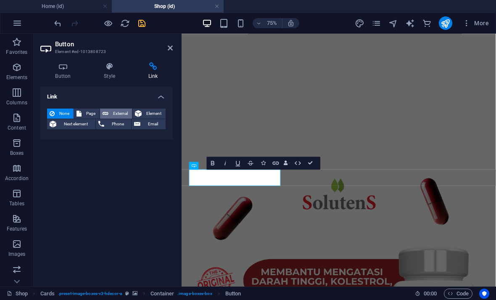
click at [119, 110] on span "External" at bounding box center [120, 113] width 18 height 10
select select "blank"
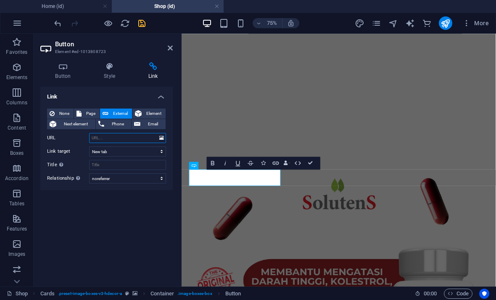
click at [125, 140] on input "URL" at bounding box center [127, 138] width 77 height 10
paste input "[URL][DOMAIN_NAME]"
type input "[URL][DOMAIN_NAME]"
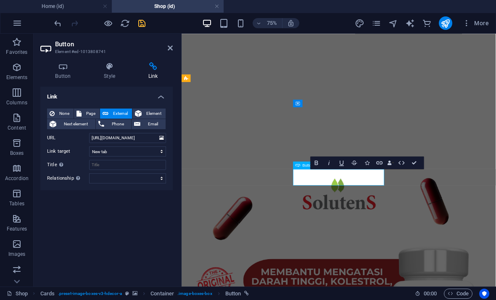
click at [154, 67] on icon at bounding box center [153, 66] width 40 height 8
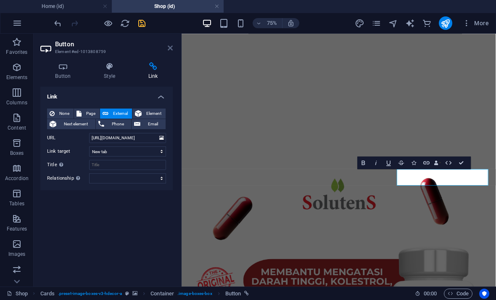
click at [171, 50] on icon at bounding box center [170, 48] width 5 height 7
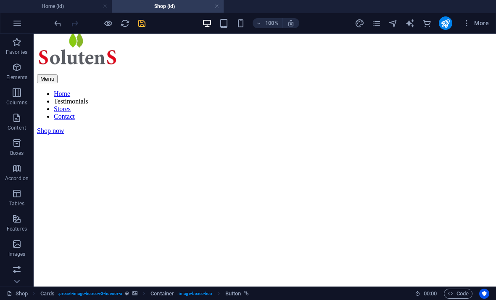
scroll to position [17, 0]
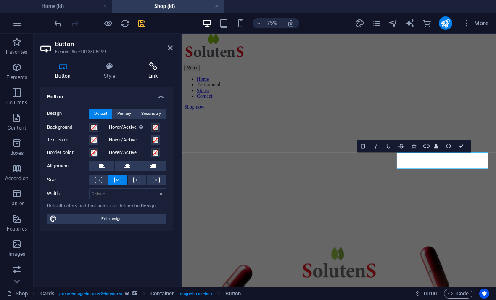
click at [150, 66] on icon at bounding box center [153, 66] width 40 height 8
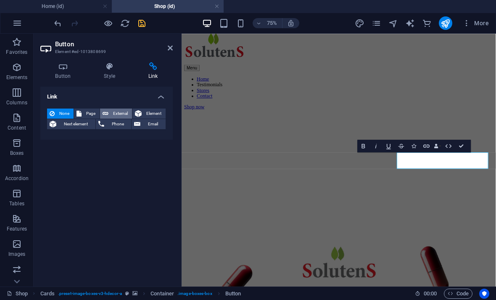
click at [113, 110] on span "External" at bounding box center [120, 113] width 18 height 10
select select "blank"
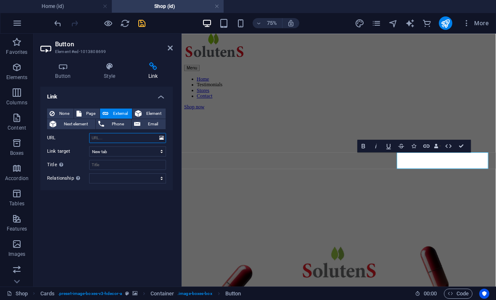
paste input "[URL][DOMAIN_NAME]"
type input "[URL][DOMAIN_NAME]"
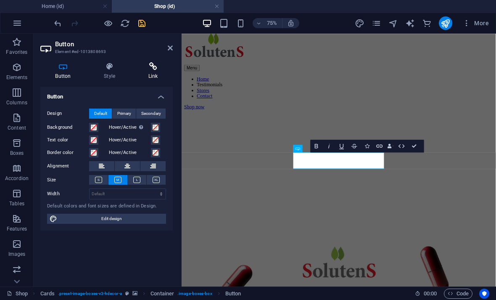
click at [150, 63] on icon at bounding box center [153, 66] width 40 height 8
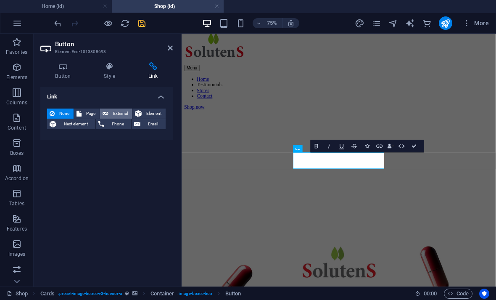
click at [125, 113] on span "External" at bounding box center [120, 113] width 18 height 10
select select "blank"
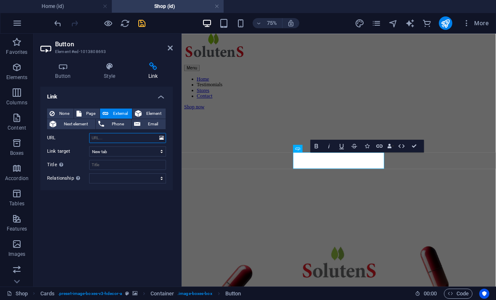
click at [133, 138] on input "URL" at bounding box center [127, 138] width 77 height 10
paste input "[URL][DOMAIN_NAME]"
type input "[URL][DOMAIN_NAME]"
select select "noreferrer"
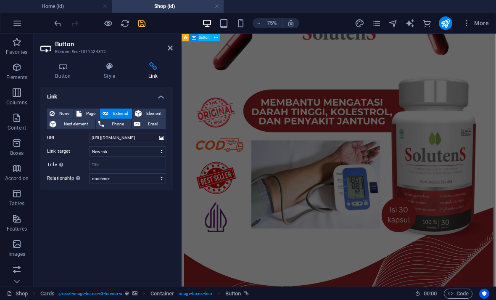
scroll to position [337, 0]
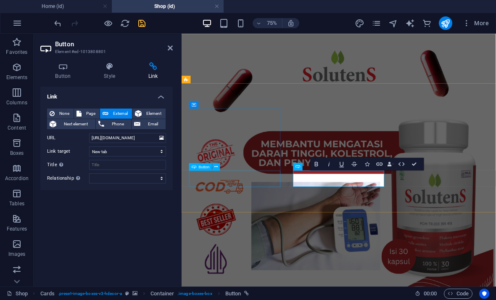
select select "noreferrer"
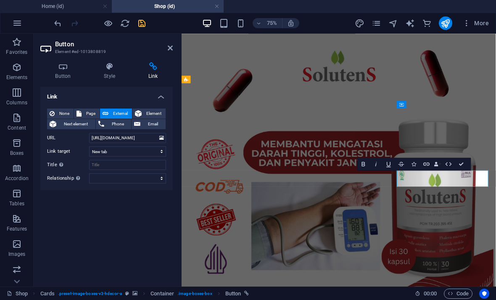
click at [139, 21] on icon "save" at bounding box center [142, 23] width 10 height 10
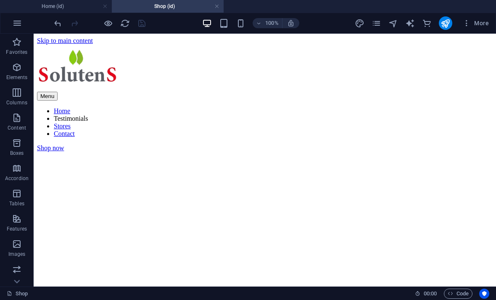
scroll to position [0, 0]
click at [57, 23] on icon "undo" at bounding box center [58, 23] width 10 height 10
click at [76, 20] on icon "redo" at bounding box center [75, 23] width 10 height 10
click at [377, 25] on icon "pages" at bounding box center [377, 23] width 10 height 10
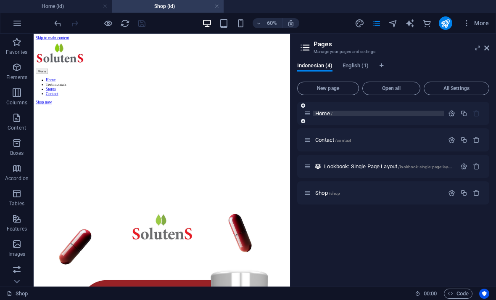
click at [338, 113] on p "Home /" at bounding box center [378, 113] width 126 height 5
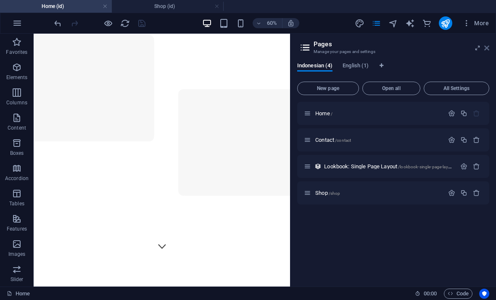
click at [486, 51] on icon at bounding box center [486, 48] width 5 height 7
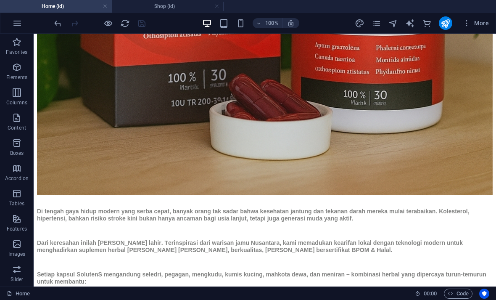
scroll to position [1134, 0]
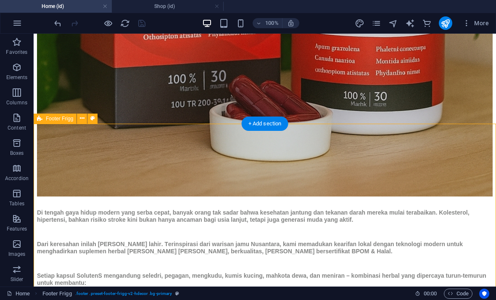
select select "footer"
select select "rem"
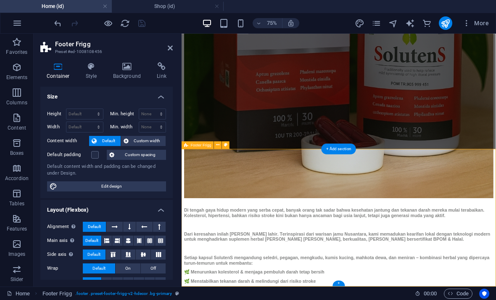
scroll to position [1170, 0]
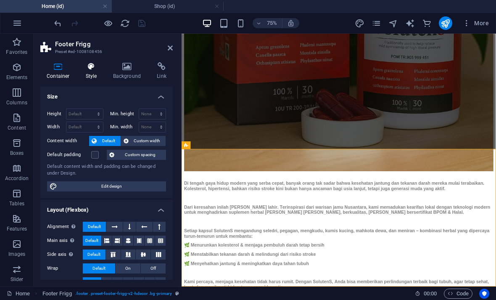
click at [97, 71] on h4 "Style" at bounding box center [92, 71] width 27 height 18
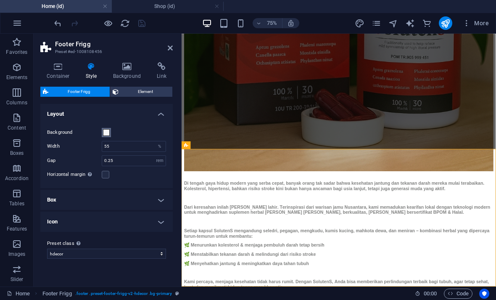
click at [108, 129] on span at bounding box center [106, 132] width 7 height 7
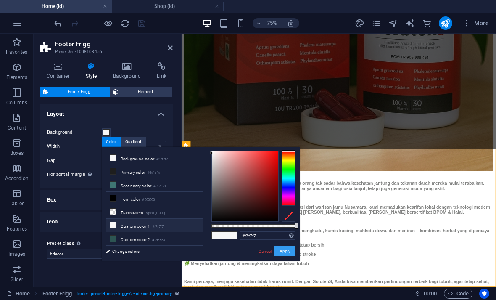
click at [292, 255] on button "Apply" at bounding box center [284, 251] width 21 height 10
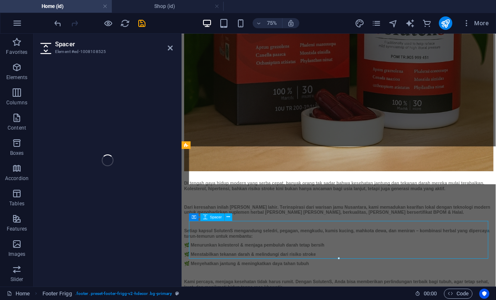
select select "px"
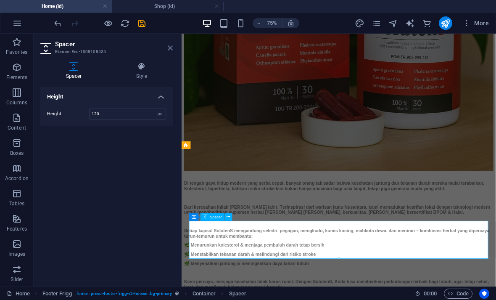
click at [168, 48] on icon at bounding box center [170, 48] width 5 height 7
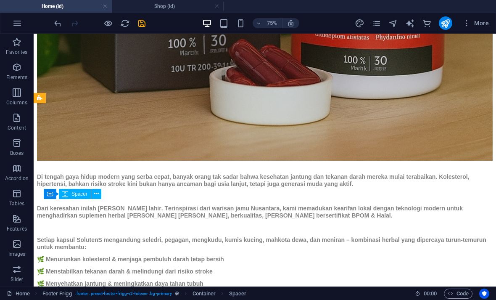
scroll to position [1155, 0]
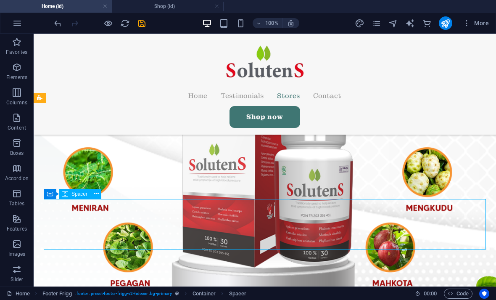
click at [55, 16] on div "100% More" at bounding box center [247, 23] width 495 height 20
click at [56, 22] on icon "undo" at bounding box center [58, 23] width 10 height 10
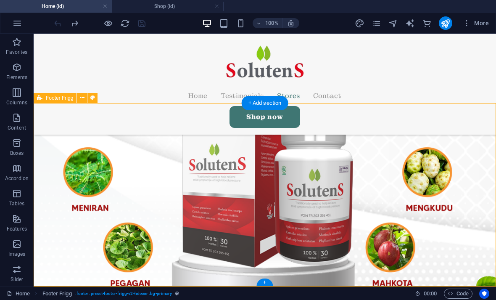
select select "rem"
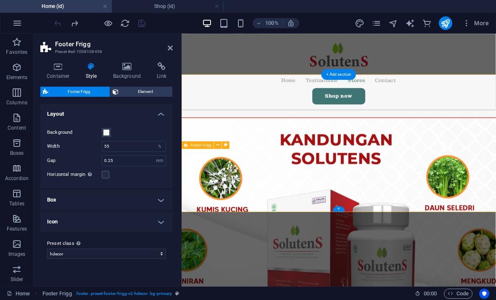
scroll to position [1170, 0]
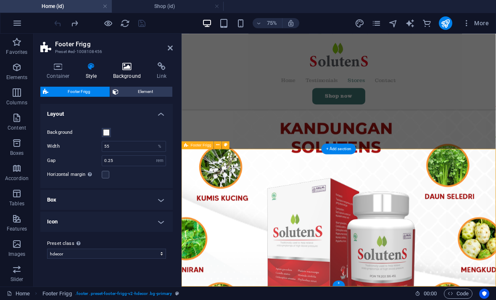
click at [123, 66] on icon at bounding box center [127, 66] width 41 height 8
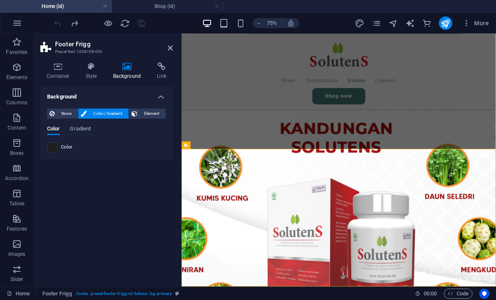
click at [52, 150] on span at bounding box center [52, 146] width 9 height 9
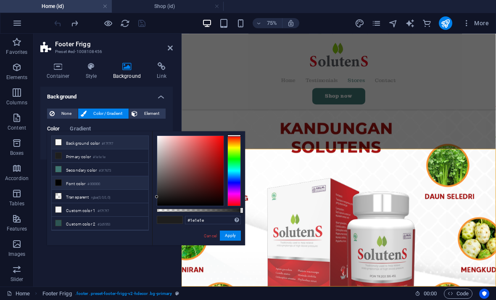
click at [107, 142] on small "#f7f7f7" at bounding box center [107, 144] width 11 height 6
type input "#f7f7f7"
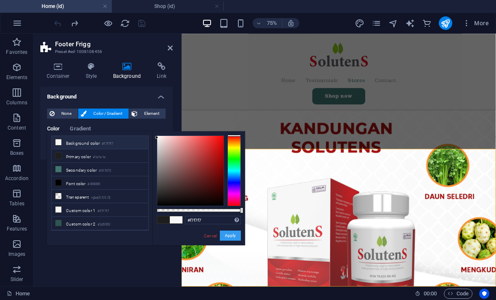
click at [235, 235] on button "Apply" at bounding box center [230, 235] width 21 height 10
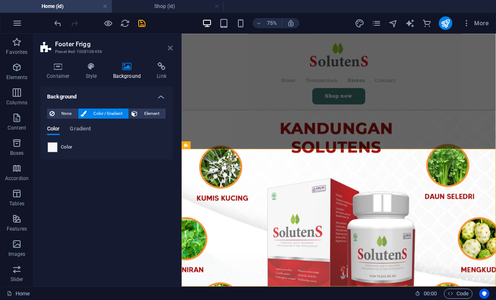
click at [171, 50] on icon at bounding box center [170, 48] width 5 height 7
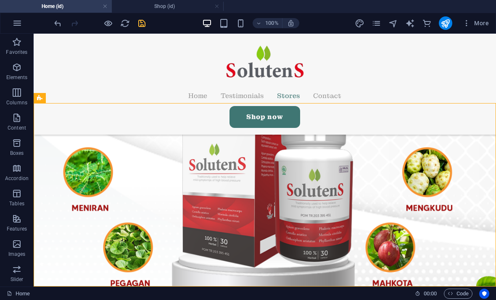
click at [144, 24] on icon "save" at bounding box center [142, 23] width 10 height 10
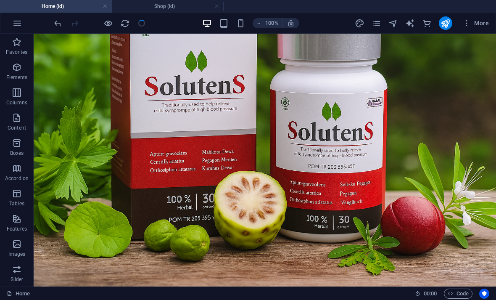
scroll to position [55, 0]
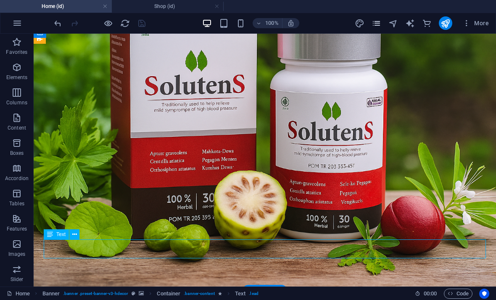
click at [377, 18] on icon "pages" at bounding box center [377, 23] width 10 height 10
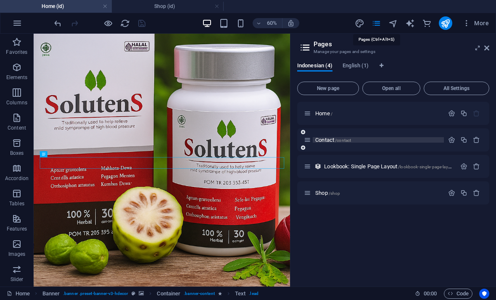
click at [356, 140] on p "Contact /contact" at bounding box center [378, 139] width 126 height 5
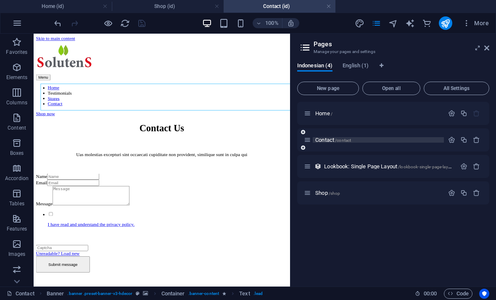
scroll to position [0, 0]
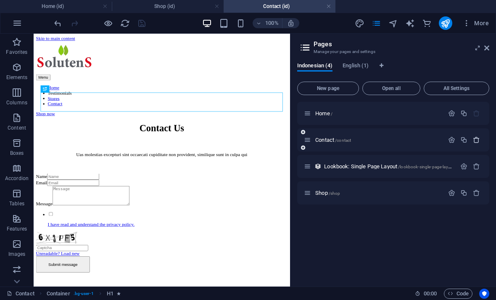
click at [477, 141] on icon "button" at bounding box center [476, 139] width 7 height 7
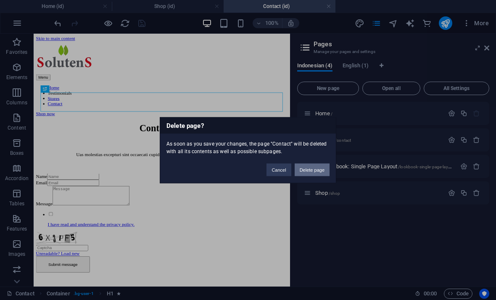
click at [319, 166] on button "Delete page" at bounding box center [312, 169] width 35 height 13
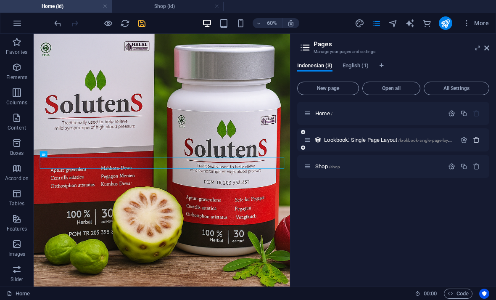
click at [476, 141] on icon "button" at bounding box center [476, 139] width 7 height 7
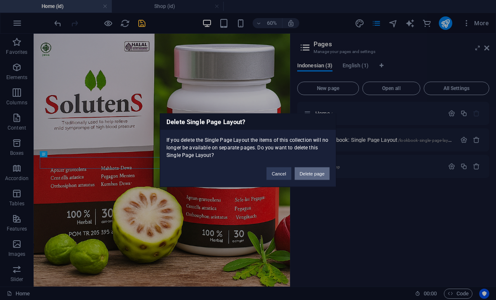
click at [321, 172] on button "Delete page" at bounding box center [312, 173] width 35 height 13
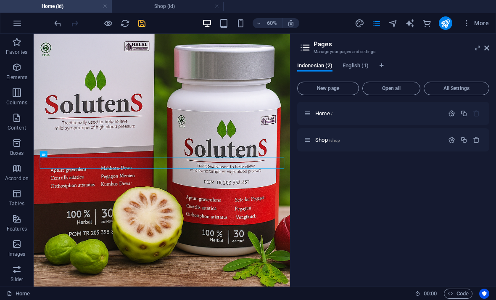
click at [490, 45] on aside "Pages Manage your pages and settings Indonesian (2) English (1) New page Open a…" at bounding box center [393, 160] width 206 height 253
click at [485, 45] on icon at bounding box center [486, 48] width 5 height 7
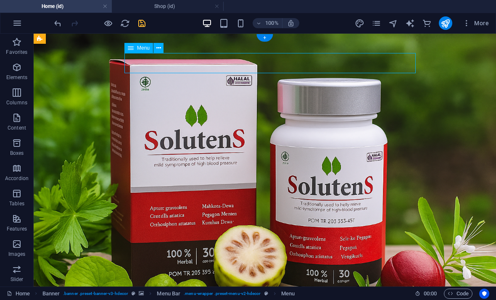
select select
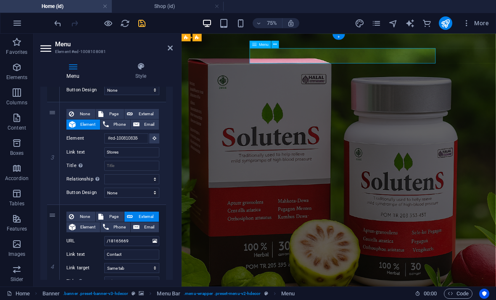
scroll to position [295, 0]
click at [154, 137] on icon at bounding box center [155, 138] width 4 height 4
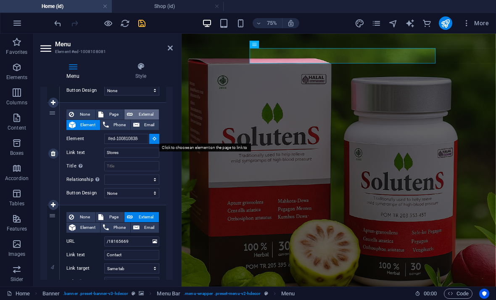
click at [148, 109] on span "External" at bounding box center [145, 114] width 21 height 10
select select
select select "blank"
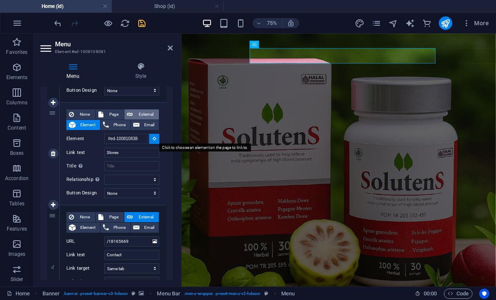
select select
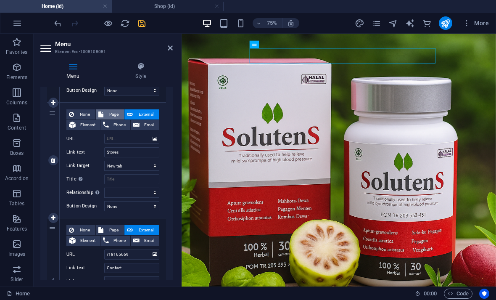
click at [119, 111] on span "Page" at bounding box center [114, 114] width 16 height 10
select select
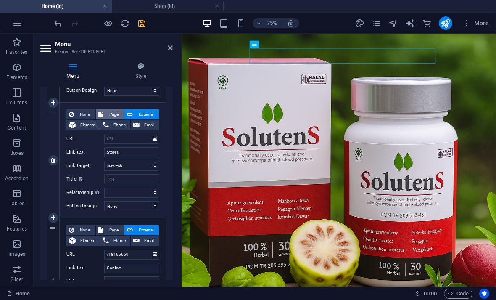
select select
select select "1"
select select
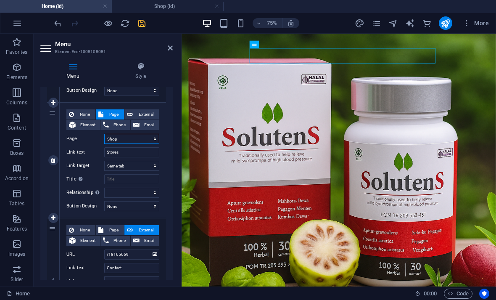
select select
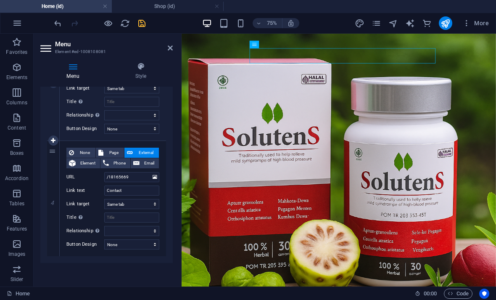
scroll to position [373, 0]
click at [113, 148] on span "Page" at bounding box center [114, 153] width 16 height 10
select select
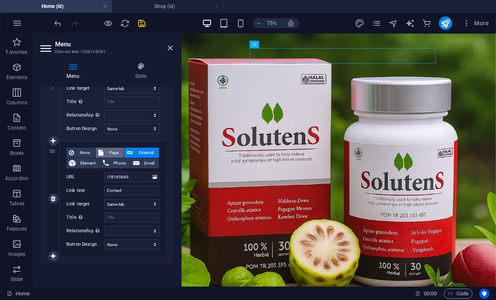
select select
click at [174, 46] on aside "Menu Element #ed-1008108081 Menu Style Menu Auto Custom Create custom menu item…" at bounding box center [108, 160] width 148 height 253
click at [51, 195] on icon at bounding box center [53, 198] width 5 height 6
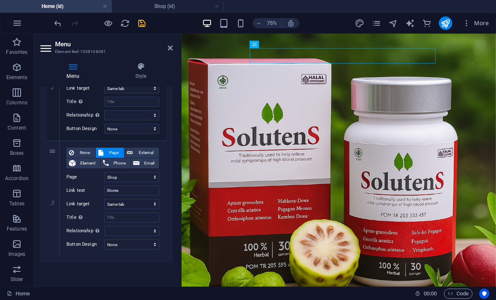
select select
click at [143, 25] on icon "save" at bounding box center [142, 23] width 10 height 10
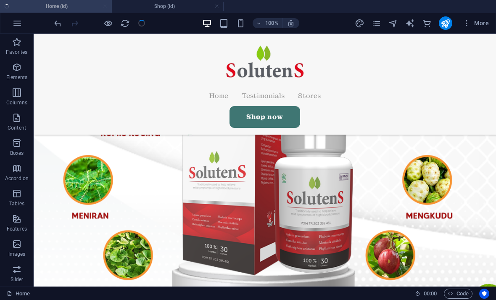
scroll to position [1155, 0]
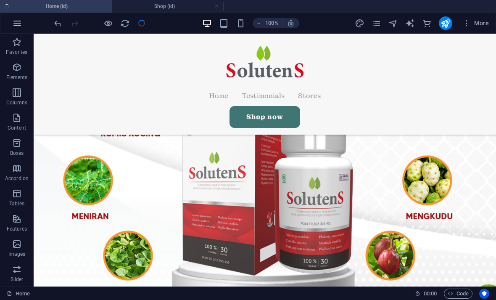
click at [22, 21] on button "button" at bounding box center [17, 23] width 20 height 20
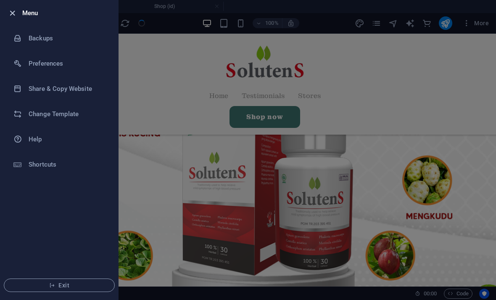
click at [8, 13] on icon "button" at bounding box center [13, 13] width 10 height 10
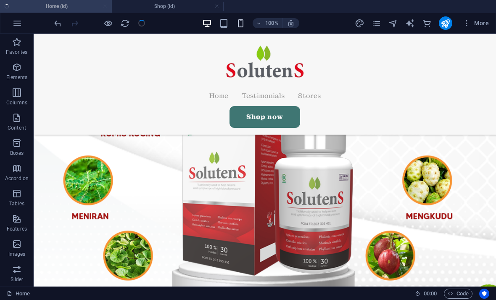
click at [239, 24] on icon "button" at bounding box center [241, 23] width 10 height 10
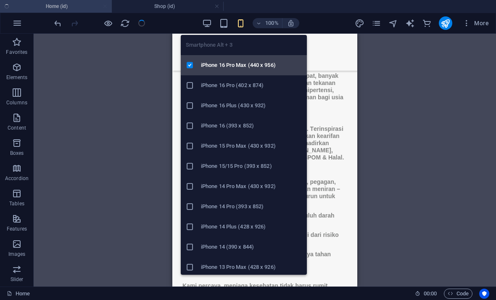
click at [259, 61] on h6 "iPhone 16 Pro Max (440 x 956)" at bounding box center [251, 65] width 101 height 10
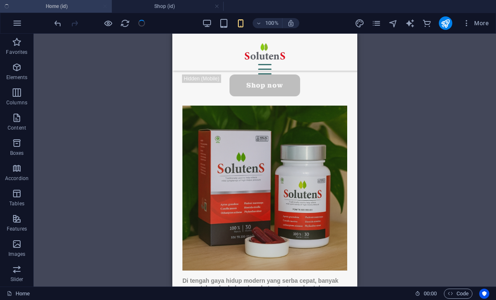
scroll to position [966, 0]
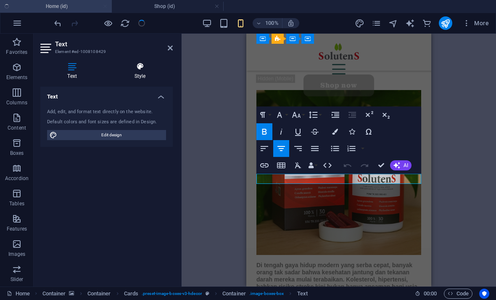
click at [153, 71] on h4 "Style" at bounding box center [140, 71] width 66 height 18
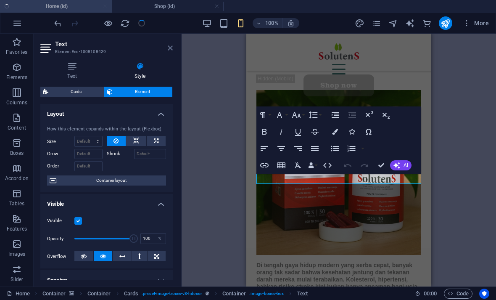
click at [168, 47] on icon at bounding box center [170, 48] width 5 height 7
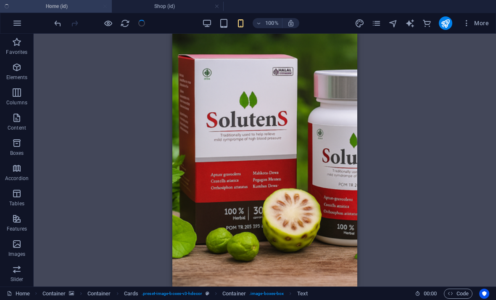
scroll to position [0, 0]
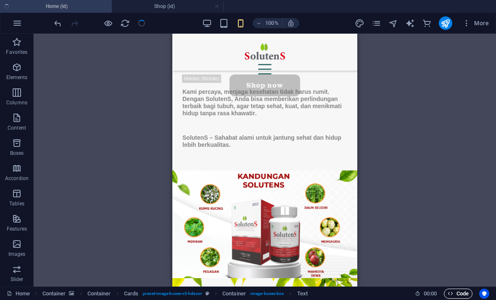
click at [463, 289] on span "Code" at bounding box center [458, 293] width 21 height 10
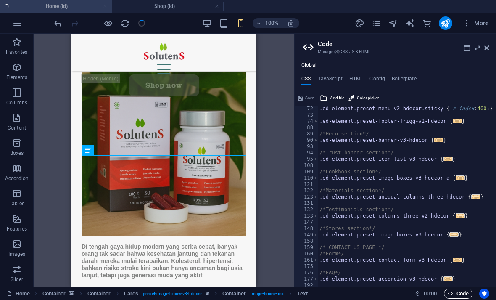
scroll to position [292, 0]
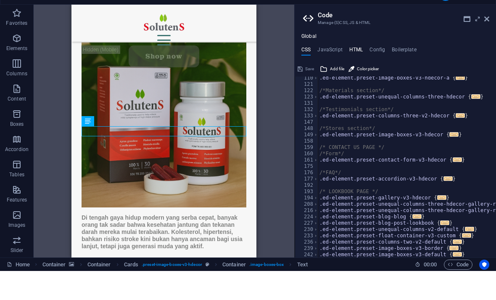
click at [359, 76] on h4 "HTML" at bounding box center [356, 80] width 14 height 9
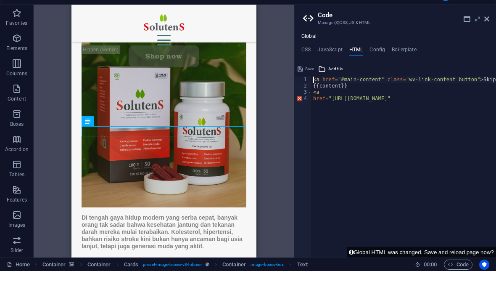
type textarea "href="[URL][DOMAIN_NAME]""
click at [491, 34] on aside "Code Manage (S)CSS, JS & HTML Global CSS JavaScript HTML Config Boilerplate /* …" at bounding box center [395, 160] width 202 height 253
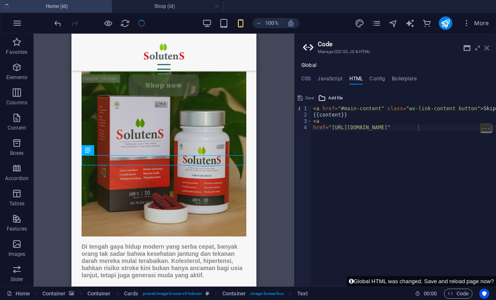
click at [488, 47] on icon at bounding box center [486, 48] width 5 height 7
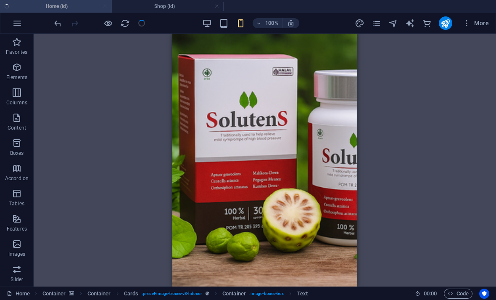
scroll to position [0, 0]
click at [17, 16] on button "button" at bounding box center [17, 23] width 20 height 20
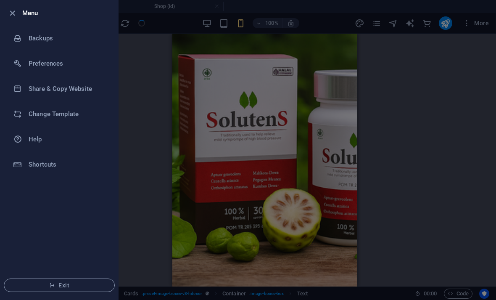
click at [156, 112] on div at bounding box center [248, 150] width 496 height 300
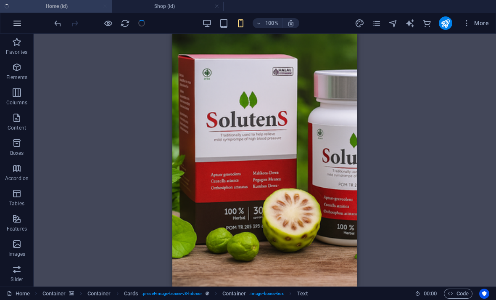
click at [17, 19] on icon "button" at bounding box center [17, 23] width 10 height 10
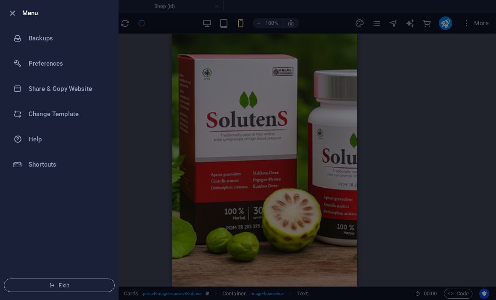
click at [18, 5] on li "Menu" at bounding box center [59, 12] width 118 height 25
click at [8, 10] on icon "button" at bounding box center [13, 13] width 10 height 10
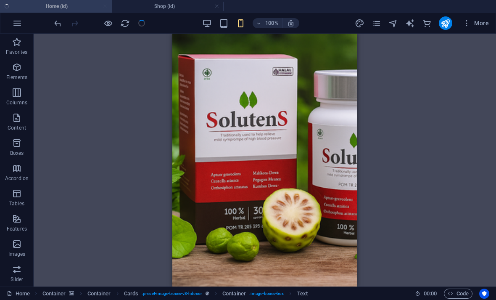
click at [148, 73] on div at bounding box center [248, 150] width 496 height 300
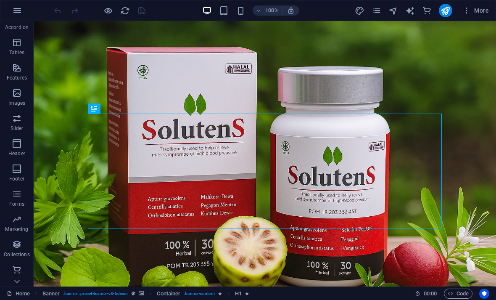
scroll to position [138, 0]
click at [15, 266] on icon "button" at bounding box center [17, 269] width 10 height 10
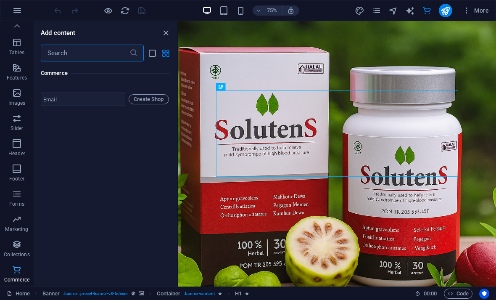
scroll to position [8447, 0]
click at [57, 106] on input "email" at bounding box center [83, 98] width 84 height 13
click at [64, 48] on input "text" at bounding box center [85, 53] width 89 height 17
click at [14, 247] on icon "button" at bounding box center [17, 244] width 10 height 10
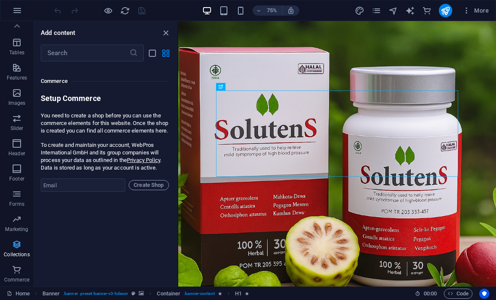
scroll to position [8155, 0]
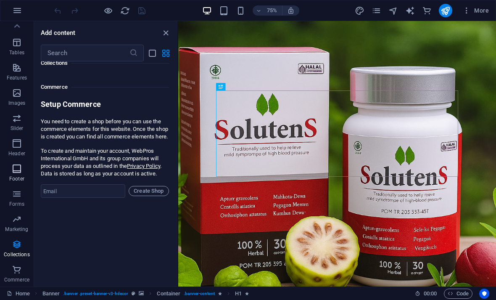
click at [12, 171] on icon "button" at bounding box center [17, 169] width 10 height 10
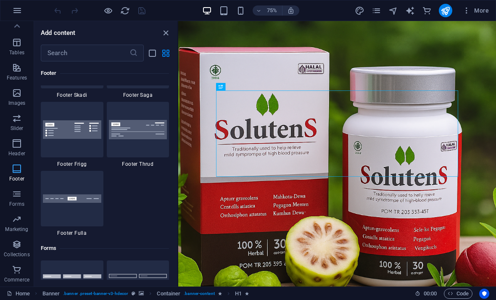
scroll to position [6030, 0]
click at [14, 79] on p "Features" at bounding box center [17, 77] width 20 height 7
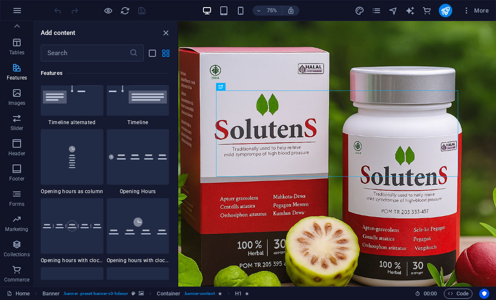
scroll to position [3647, 0]
click at [54, 45] on input "text" at bounding box center [85, 53] width 89 height 17
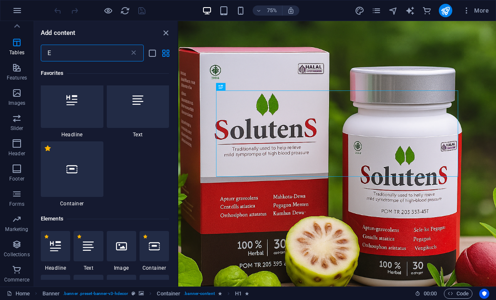
scroll to position [0, 0]
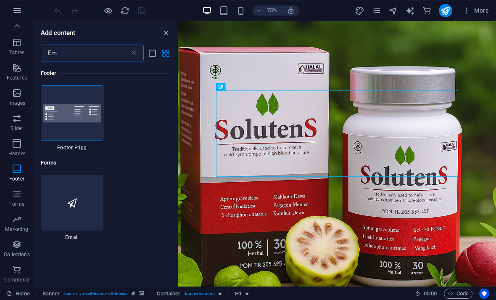
type input "E"
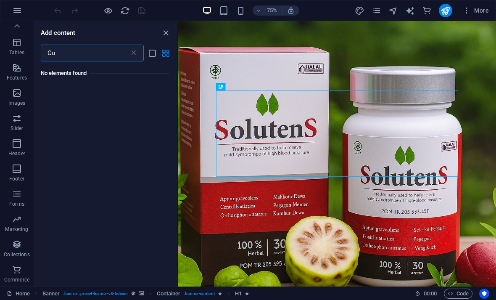
type input "C"
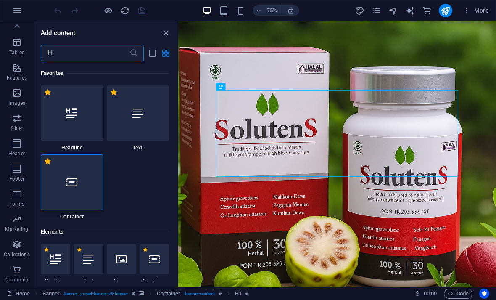
type input "Ht"
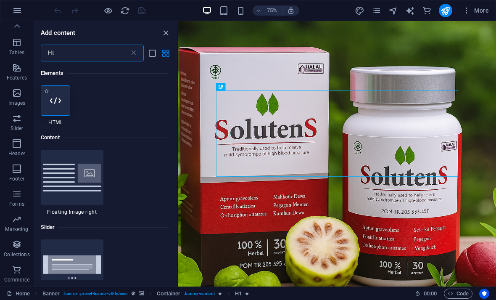
click at [53, 103] on icon at bounding box center [55, 100] width 11 height 11
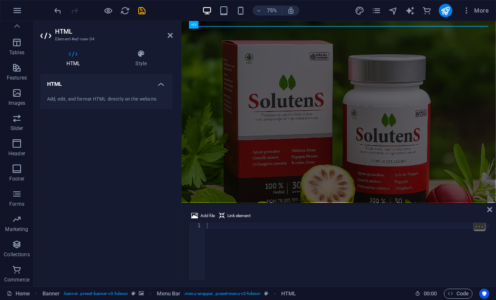
click at [237, 224] on div at bounding box center [347, 257] width 284 height 70
click at [483, 222] on span "..." at bounding box center [479, 226] width 11 height 8
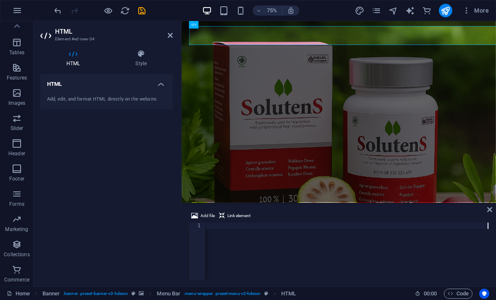
type textarea "https://[DOMAIN_NAME]/62895370353971?text=Halo%2C%20saya%20tertarik%20dengan%20…"
click at [491, 224] on div "Add file Link element https://[DOMAIN_NAME]/62895370353971?text=Halo%2C%20saya%…" at bounding box center [339, 245] width 314 height 82
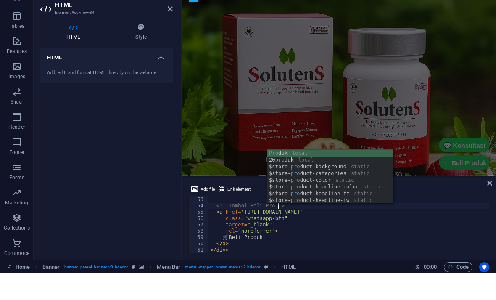
scroll to position [0, 6]
click at [286, 176] on div "Pro duk local 20 pro duk local $store- pro duct-background static $store- pro d…" at bounding box center [329, 209] width 125 height 67
type textarea "<!-- Tombol Beli Produk -->"
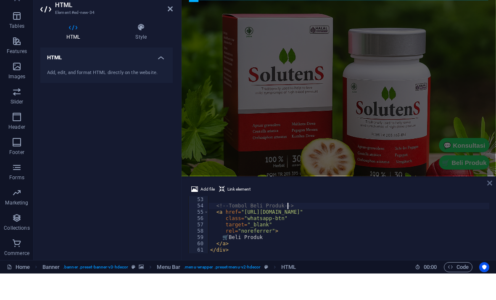
click at [491, 206] on icon at bounding box center [489, 209] width 5 height 7
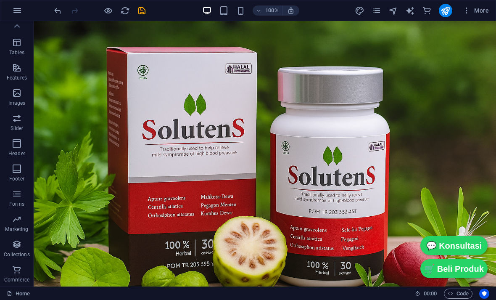
scroll to position [0, 0]
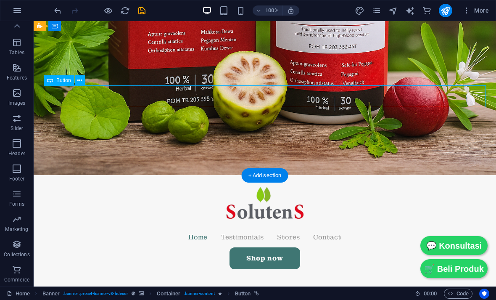
scroll to position [166, 0]
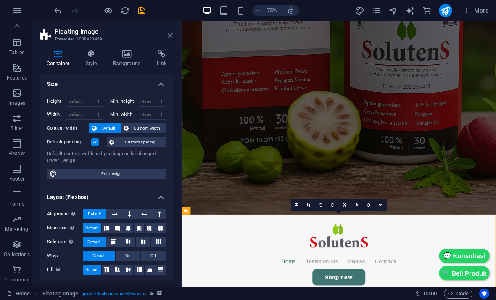
click at [169, 38] on icon at bounding box center [170, 35] width 5 height 7
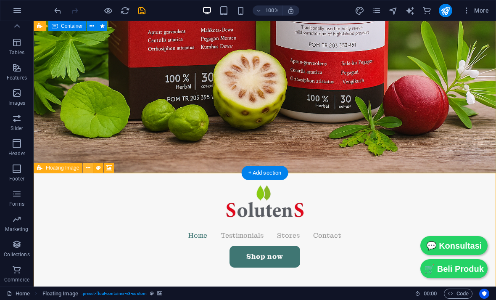
click at [86, 169] on icon at bounding box center [88, 168] width 5 height 9
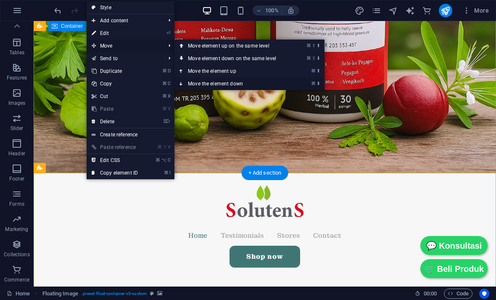
click at [249, 84] on link "⌘ ⬇ Move the element down" at bounding box center [233, 83] width 119 height 13
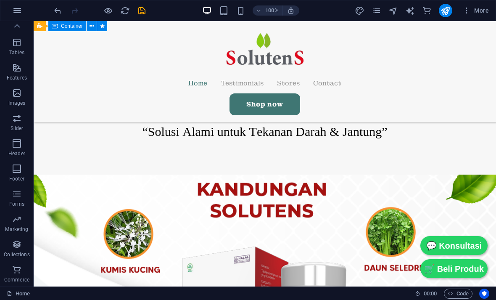
scroll to position [439, 0]
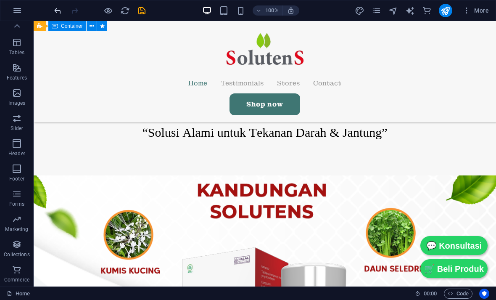
click at [58, 11] on icon "undo" at bounding box center [58, 11] width 10 height 10
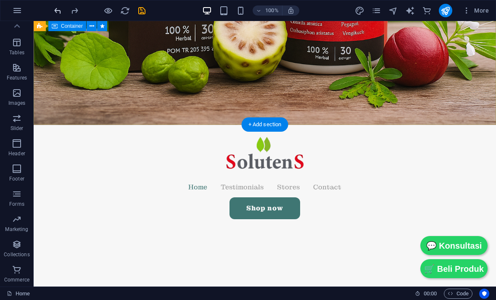
scroll to position [214, 0]
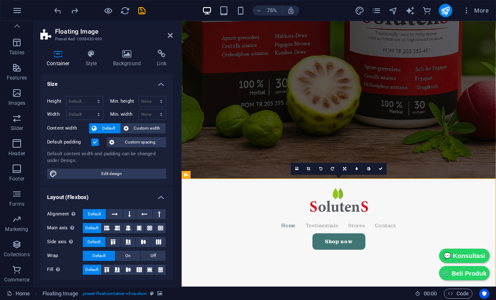
click at [164, 35] on header "Floating Image Preset #ed-1008430469" at bounding box center [106, 32] width 132 height 22
click at [171, 37] on icon at bounding box center [170, 35] width 5 height 7
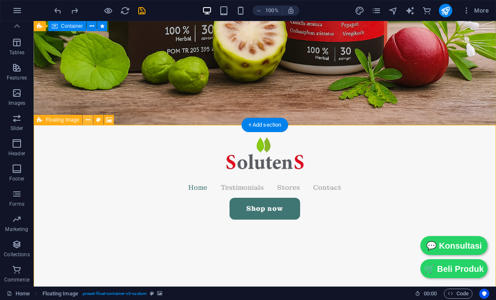
click at [86, 119] on icon at bounding box center [88, 120] width 5 height 9
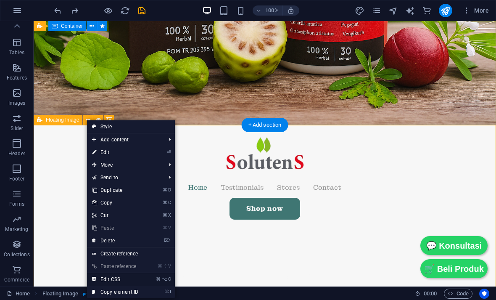
click at [101, 277] on link "⌘ ⌥ C Edit CSS" at bounding box center [115, 279] width 56 height 13
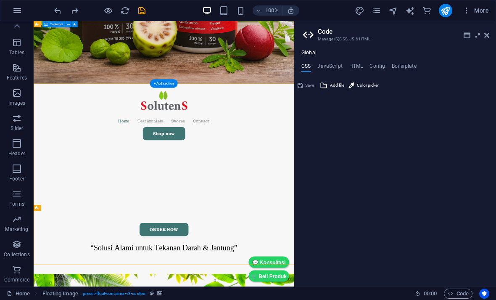
type textarea "@include float-container-v3;"
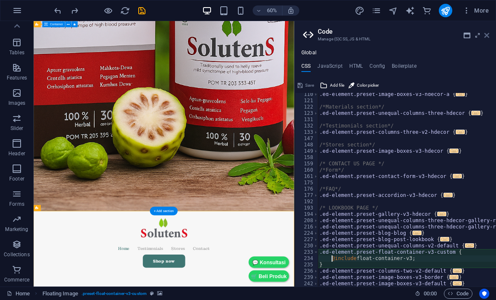
click at [488, 32] on link at bounding box center [486, 35] width 5 height 7
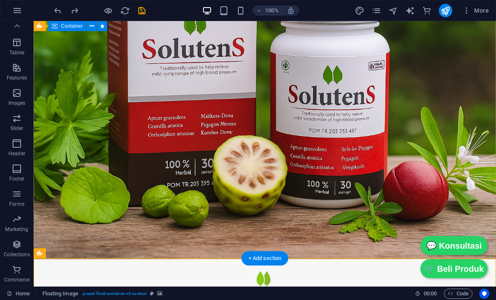
scroll to position [82, 0]
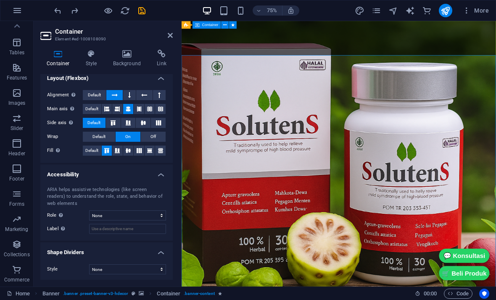
scroll to position [3, 0]
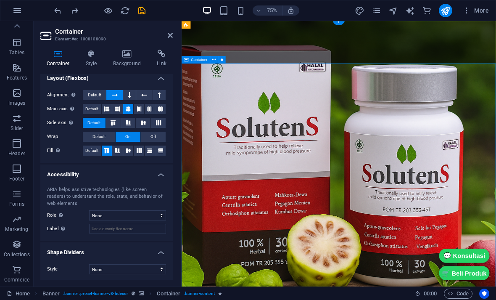
click at [171, 35] on icon at bounding box center [170, 35] width 5 height 7
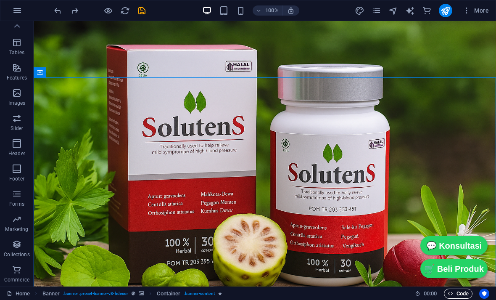
click at [464, 292] on span "Code" at bounding box center [458, 293] width 21 height 10
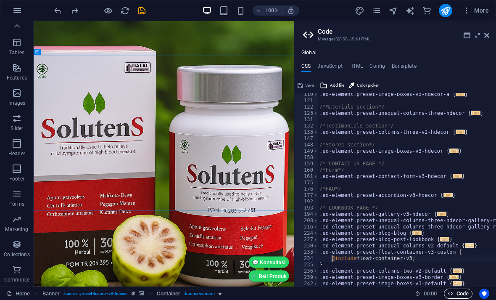
scroll to position [292, 0]
click at [361, 64] on h4 "HTML" at bounding box center [356, 67] width 14 height 9
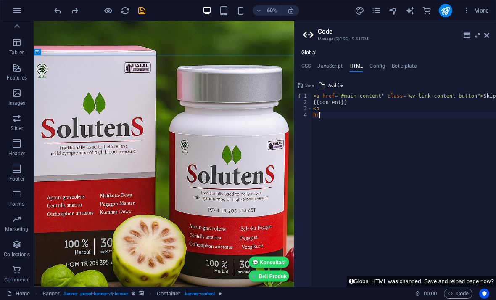
type textarea "h"
type textarea "<a"
click at [11, 73] on span "Features" at bounding box center [17, 73] width 34 height 20
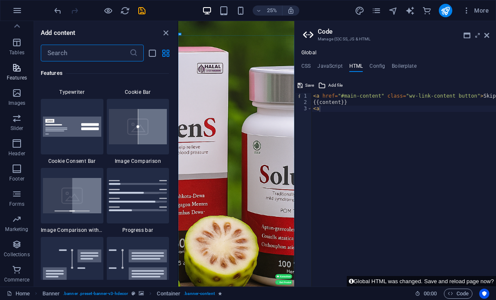
scroll to position [3470, 0]
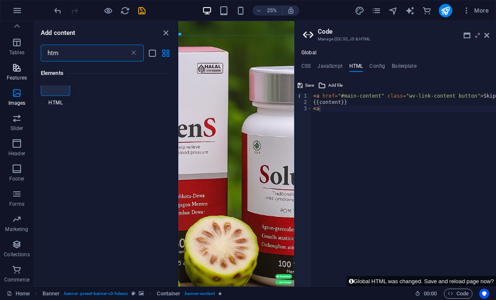
type input "html"
click at [48, 109] on div at bounding box center [55, 100] width 29 height 30
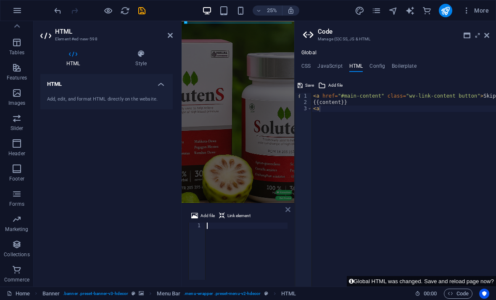
click at [288, 206] on icon at bounding box center [287, 209] width 5 height 7
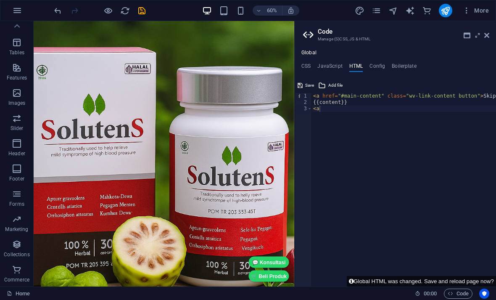
click at [486, 41] on header "Code Manage (S)CSS, JS & HTML" at bounding box center [396, 32] width 186 height 22
click at [486, 37] on icon at bounding box center [486, 35] width 5 height 7
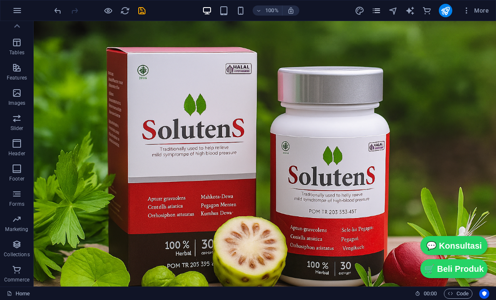
click at [376, 15] on icon "pages" at bounding box center [377, 11] width 10 height 10
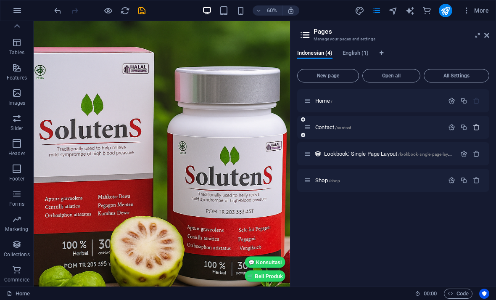
click at [477, 127] on icon "button" at bounding box center [476, 127] width 7 height 7
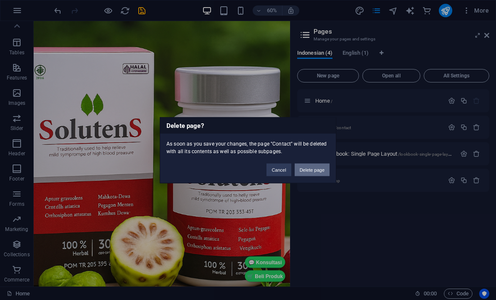
click at [320, 169] on button "Delete page" at bounding box center [312, 169] width 35 height 13
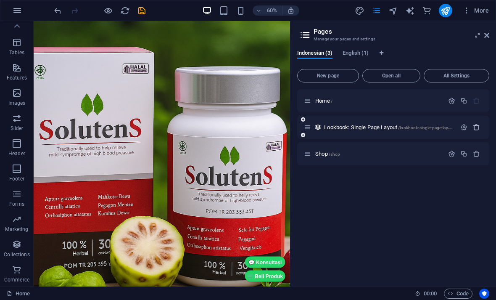
click at [476, 129] on icon "button" at bounding box center [476, 127] width 7 height 7
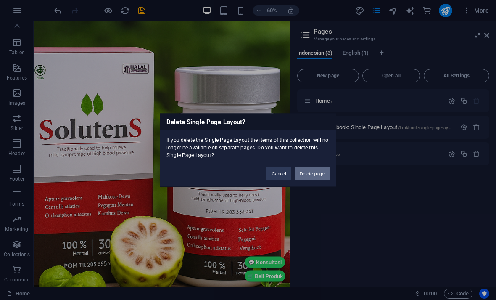
click at [318, 173] on button "Delete page" at bounding box center [312, 173] width 35 height 13
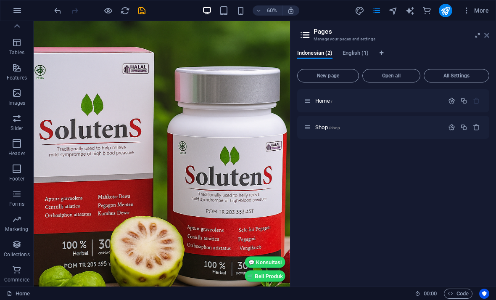
click at [488, 38] on icon at bounding box center [486, 35] width 5 height 7
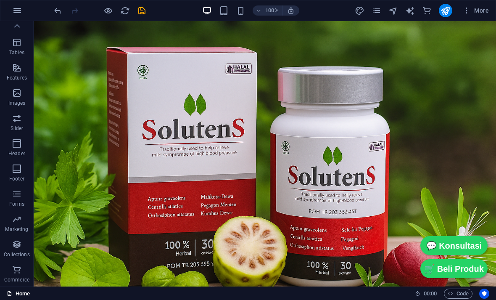
click at [13, 292] on link "Home" at bounding box center [18, 293] width 23 height 10
click at [13, 289] on link "Home" at bounding box center [18, 293] width 23 height 10
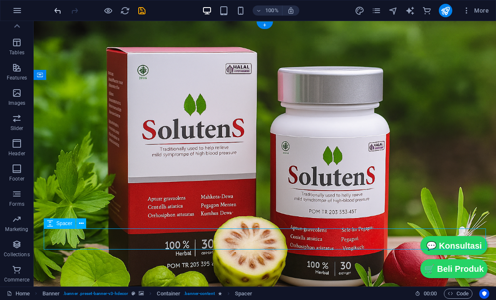
click at [55, 8] on icon "undo" at bounding box center [58, 11] width 10 height 10
click at [55, 12] on icon "undo" at bounding box center [58, 11] width 10 height 10
click at [55, 9] on icon "undo" at bounding box center [58, 11] width 10 height 10
click at [54, 11] on icon "undo" at bounding box center [58, 11] width 10 height 10
click at [53, 11] on icon "undo" at bounding box center [58, 11] width 10 height 10
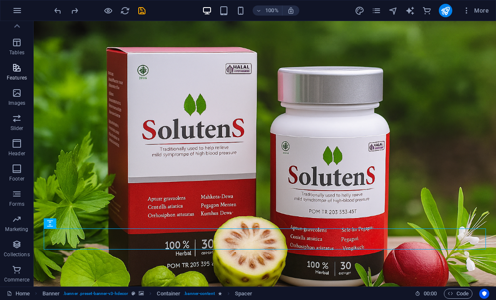
click at [16, 73] on span "Features" at bounding box center [17, 73] width 34 height 20
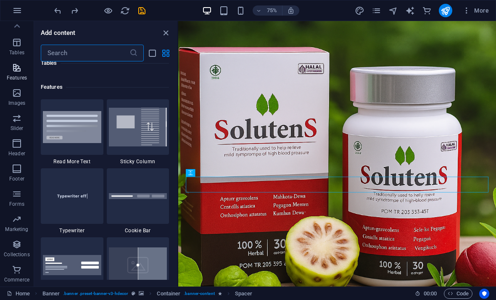
scroll to position [3345, 0]
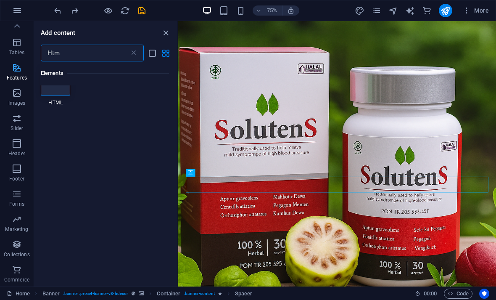
type input "Html"
click at [56, 106] on div at bounding box center [55, 100] width 29 height 30
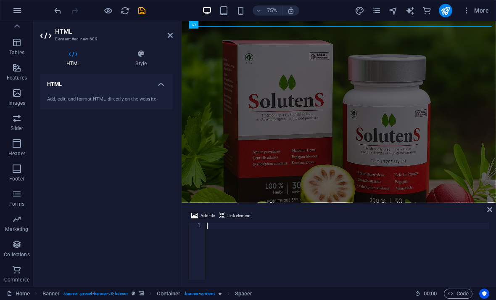
click at [56, 106] on div "Add, edit, and format HTML directly on the website." at bounding box center [106, 99] width 132 height 21
type textarea "</div>"
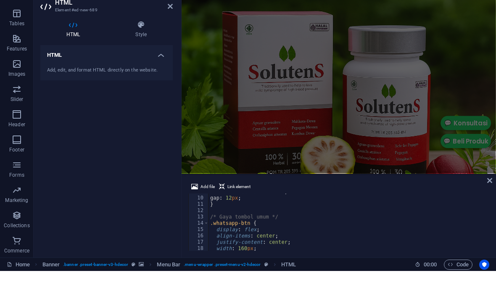
scroll to position [34, 0]
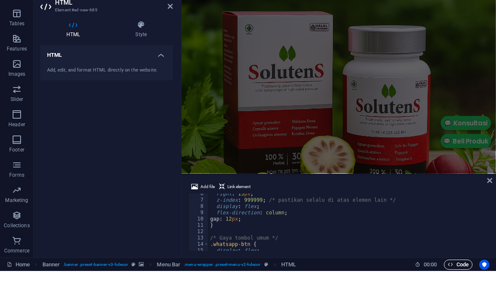
click at [464, 288] on span "Code" at bounding box center [458, 293] width 21 height 10
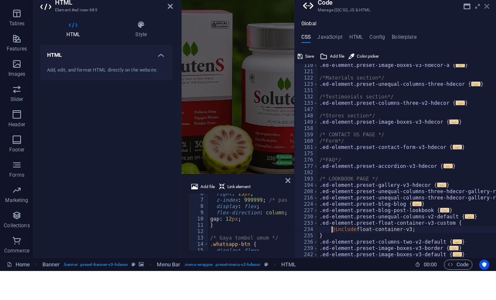
click at [488, 32] on icon at bounding box center [486, 35] width 5 height 7
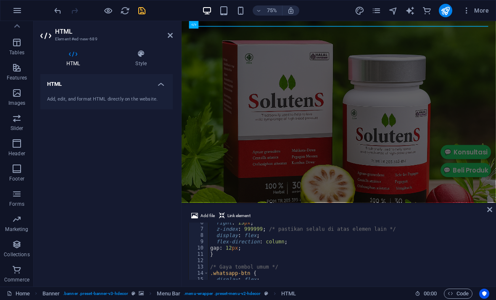
click at [142, 8] on icon "save" at bounding box center [142, 11] width 10 height 10
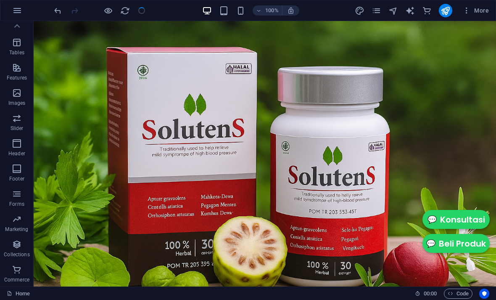
scroll to position [0, 0]
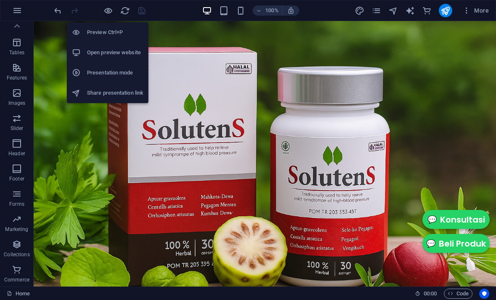
click at [84, 52] on div at bounding box center [79, 52] width 15 height 8
click at [106, 11] on icon "button" at bounding box center [108, 11] width 10 height 10
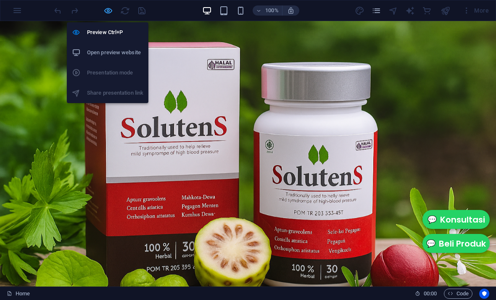
click at [107, 12] on icon "button" at bounding box center [108, 11] width 10 height 10
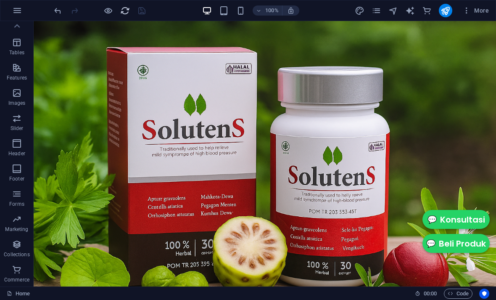
click at [123, 9] on icon "reload" at bounding box center [125, 11] width 10 height 10
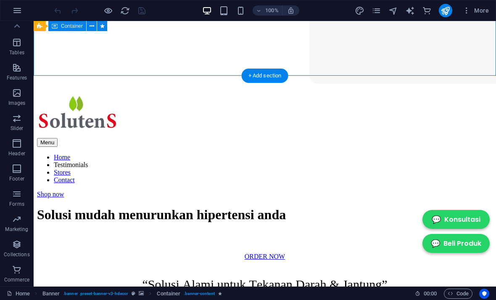
scroll to position [259, 0]
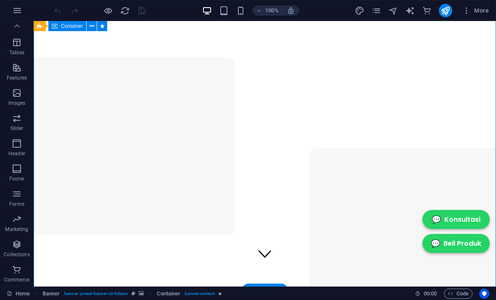
click at [57, 9] on div at bounding box center [100, 10] width 94 height 13
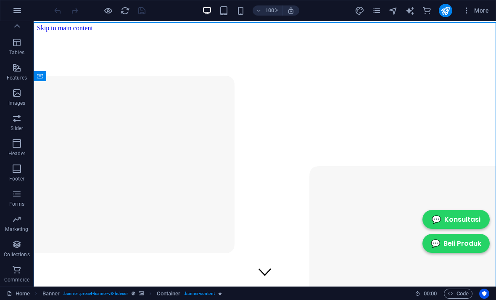
scroll to position [0, 0]
click at [57, 9] on div at bounding box center [100, 10] width 94 height 13
click at [52, 11] on div "100% More" at bounding box center [247, 10] width 495 height 20
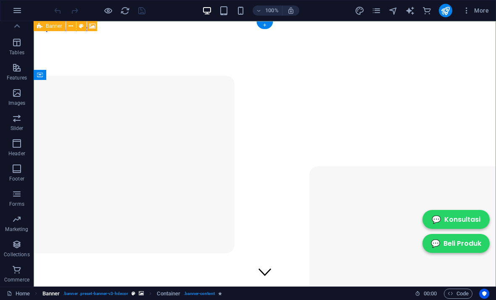
click at [100, 293] on span ". banner .preset-banner-v3-hdecor" at bounding box center [95, 293] width 65 height 10
select select "vh"
select select "header"
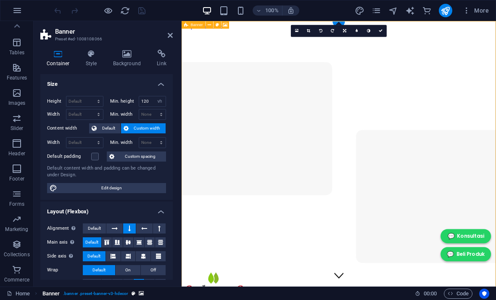
click at [98, 292] on span ". banner .preset-banner-v3-hdecor" at bounding box center [95, 293] width 65 height 10
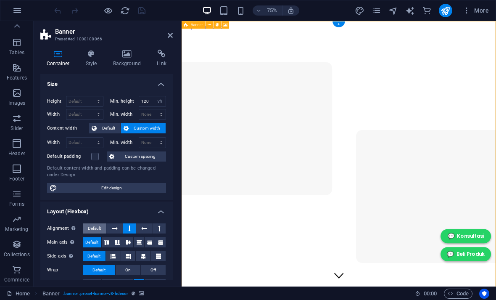
click at [90, 229] on span "Default" at bounding box center [94, 228] width 13 height 10
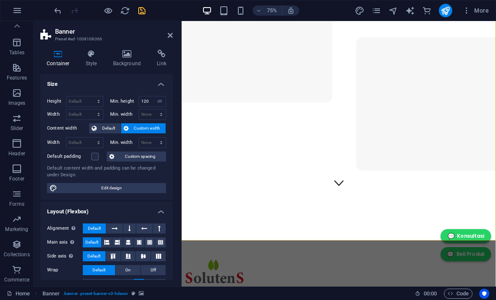
scroll to position [123, 0]
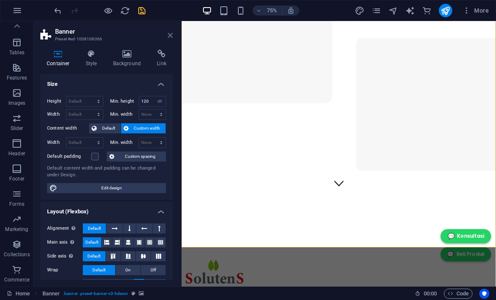
click at [170, 39] on link at bounding box center [170, 35] width 5 height 7
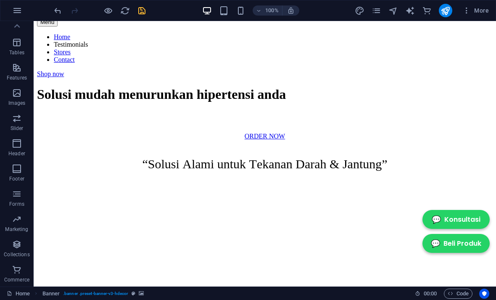
scroll to position [385, 0]
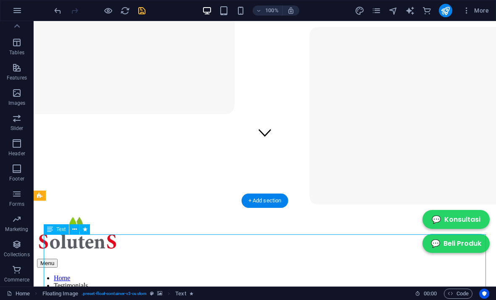
scroll to position [139, 0]
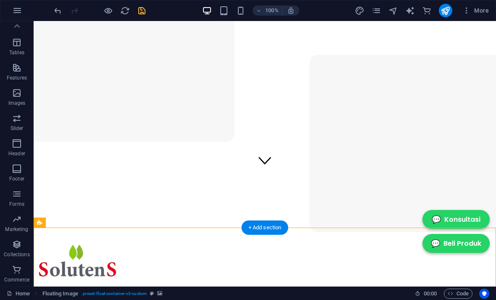
scroll to position [111, 0]
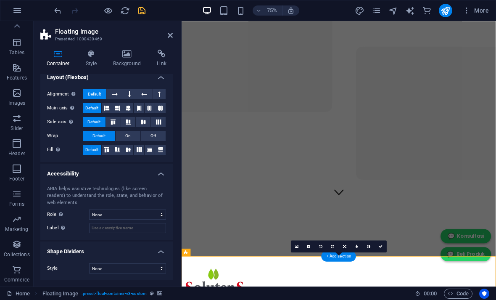
scroll to position [119, 0]
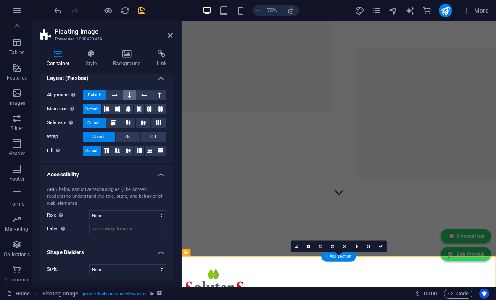
click at [126, 92] on button at bounding box center [129, 95] width 13 height 10
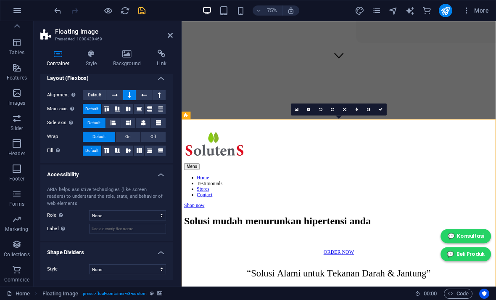
scroll to position [293, 0]
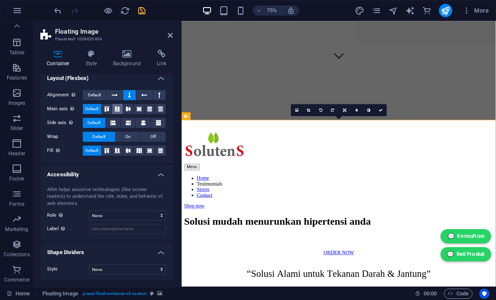
click at [116, 106] on icon at bounding box center [117, 108] width 10 height 5
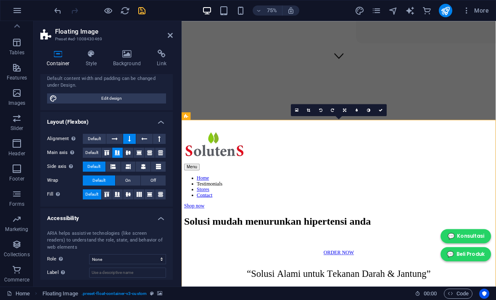
scroll to position [75, 0]
click at [125, 165] on button at bounding box center [128, 167] width 15 height 10
click at [140, 164] on button at bounding box center [143, 167] width 15 height 10
click at [148, 176] on button "Off" at bounding box center [153, 181] width 25 height 10
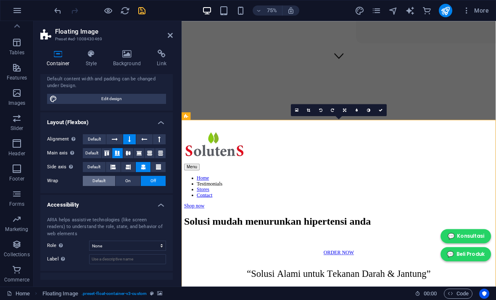
click at [92, 179] on button "Default" at bounding box center [99, 181] width 32 height 10
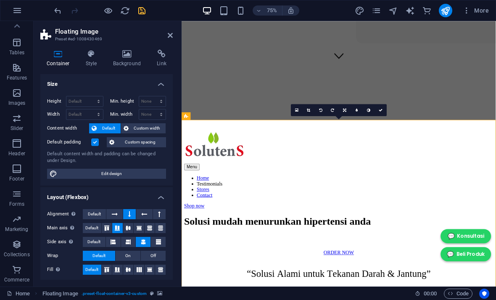
scroll to position [0, 0]
click at [170, 35] on icon at bounding box center [170, 35] width 5 height 7
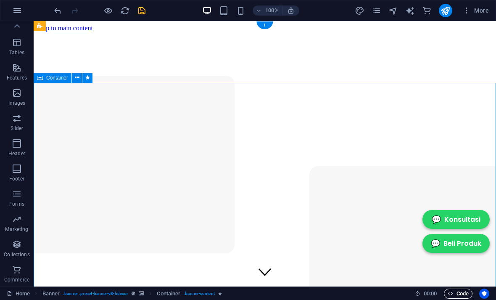
click at [464, 292] on span "Code" at bounding box center [458, 293] width 21 height 10
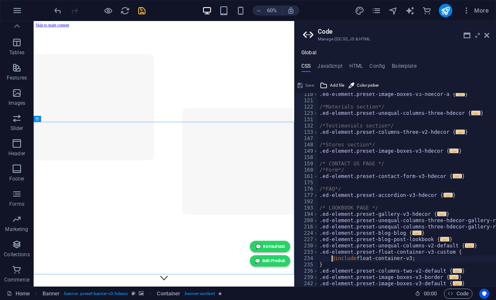
click at [362, 60] on div "Global CSS JavaScript HTML Config Boilerplate @include float-container-v3; 110 …" at bounding box center [395, 168] width 201 height 237
click at [358, 66] on h4 "HTML" at bounding box center [356, 67] width 14 height 9
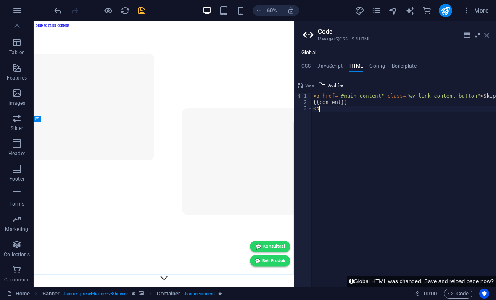
click at [487, 37] on icon at bounding box center [486, 35] width 5 height 7
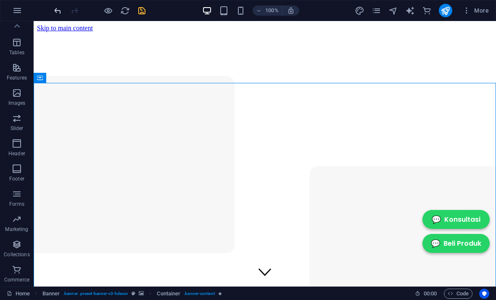
click at [59, 12] on icon "undo" at bounding box center [58, 11] width 10 height 10
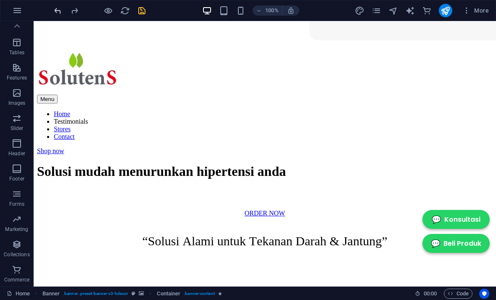
scroll to position [336, 0]
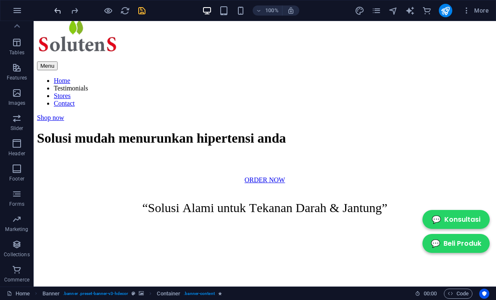
click at [58, 10] on icon "undo" at bounding box center [58, 11] width 10 height 10
click at [56, 10] on icon "undo" at bounding box center [58, 11] width 10 height 10
click at [58, 6] on icon "undo" at bounding box center [58, 11] width 10 height 10
click at [57, 11] on icon "undo" at bounding box center [58, 11] width 10 height 10
click at [56, 11] on icon "undo" at bounding box center [58, 11] width 10 height 10
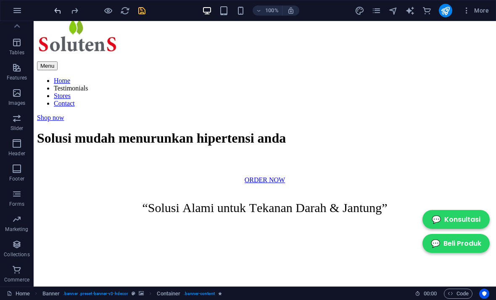
click at [58, 7] on icon "undo" at bounding box center [58, 11] width 10 height 10
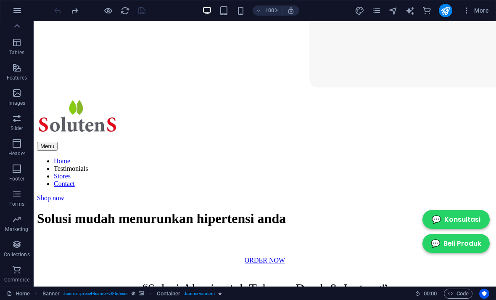
click at [58, 7] on div at bounding box center [100, 10] width 94 height 13
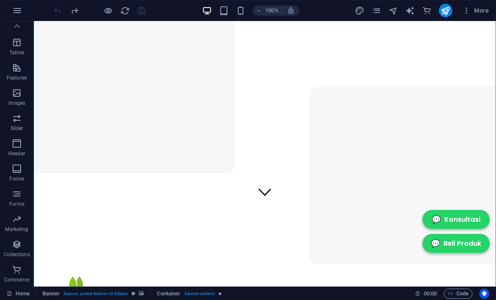
scroll to position [26, 0]
click at [58, 8] on div at bounding box center [100, 10] width 94 height 13
click at [60, 7] on div at bounding box center [100, 10] width 94 height 13
click at [59, 8] on div at bounding box center [100, 10] width 94 height 13
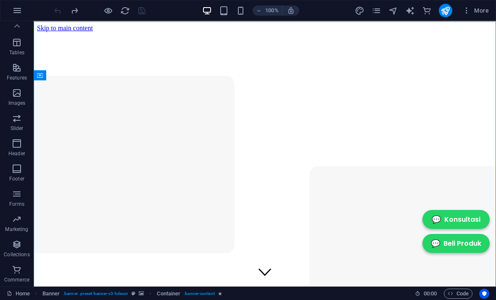
scroll to position [0, 0]
click at [16, 292] on link "Home" at bounding box center [18, 293] width 23 height 10
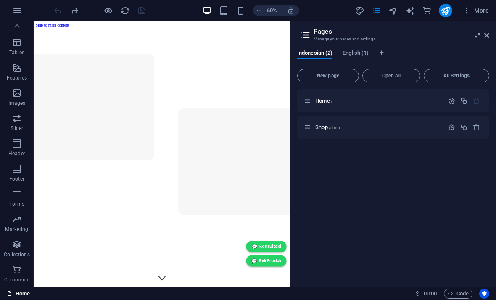
click at [13, 293] on link "Home" at bounding box center [18, 293] width 23 height 10
click at [464, 289] on span "Code" at bounding box center [458, 293] width 21 height 10
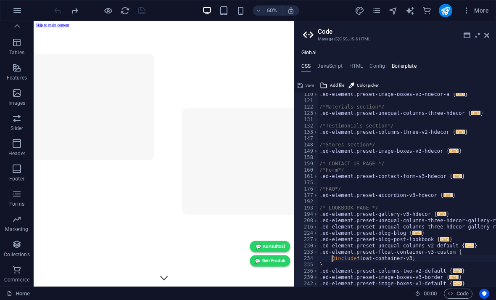
click at [403, 67] on h4 "Boilerplate" at bounding box center [404, 67] width 25 height 9
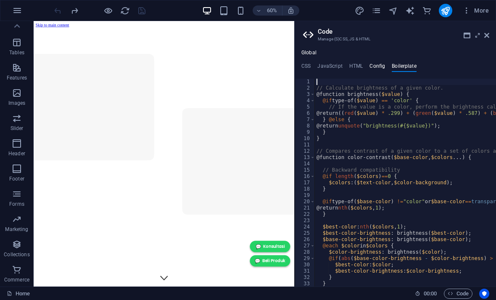
click at [378, 68] on h4 "Config" at bounding box center [377, 67] width 16 height 9
type textarea "$color-background: #f7f7f7;"
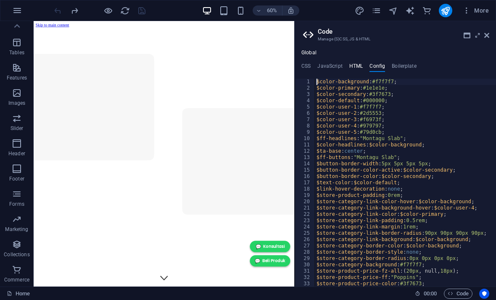
click at [359, 67] on h4 "HTML" at bounding box center [356, 67] width 14 height 9
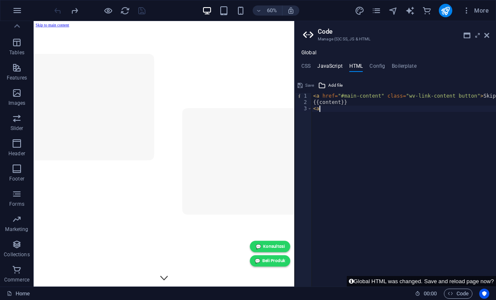
click at [337, 67] on h4 "JavaScript" at bounding box center [329, 67] width 25 height 9
type textarea "/* JS for preset "Menu V2" */"
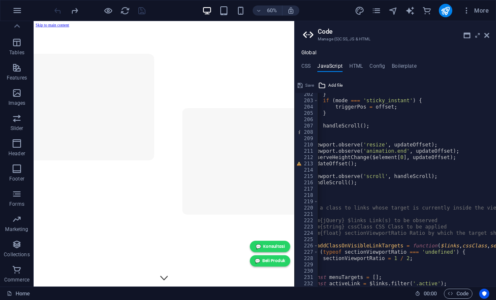
scroll to position [1273, 0]
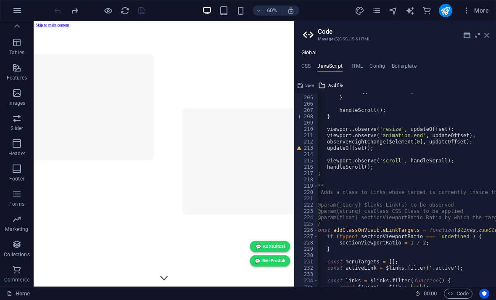
click at [489, 34] on icon at bounding box center [486, 35] width 5 height 7
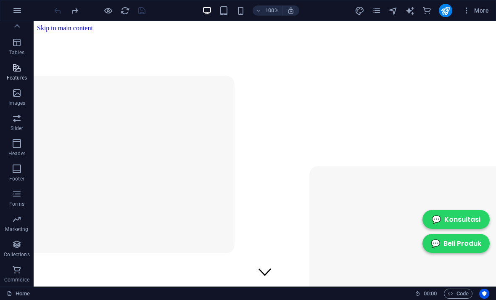
click at [16, 70] on icon "button" at bounding box center [17, 68] width 10 height 10
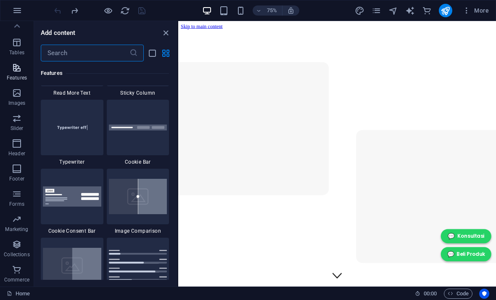
scroll to position [3470, 0]
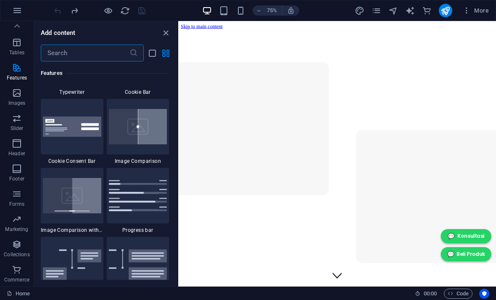
click at [100, 53] on input "text" at bounding box center [85, 53] width 89 height 17
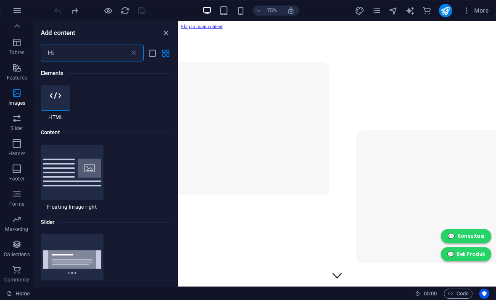
scroll to position [1, 0]
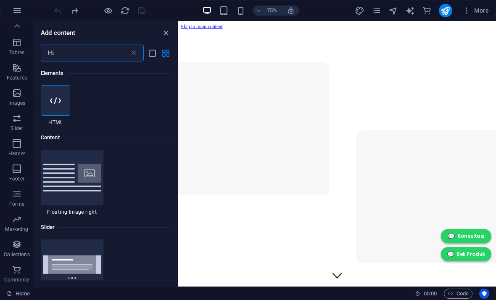
type input "Ht"
click at [62, 98] on div at bounding box center [55, 100] width 29 height 30
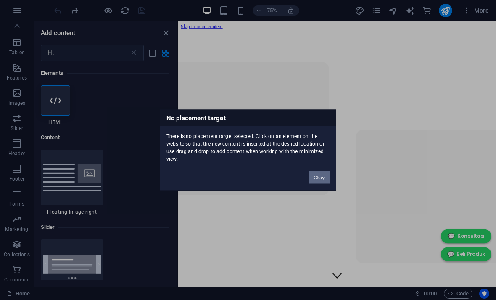
click at [322, 177] on button "Okay" at bounding box center [319, 177] width 21 height 13
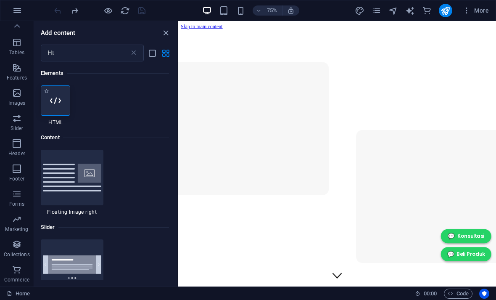
click at [61, 102] on icon at bounding box center [55, 100] width 11 height 11
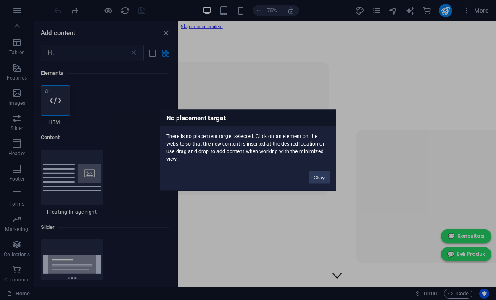
click at [61, 102] on div "No placement target There is no placement target selected. Click on an element …" at bounding box center [248, 150] width 496 height 300
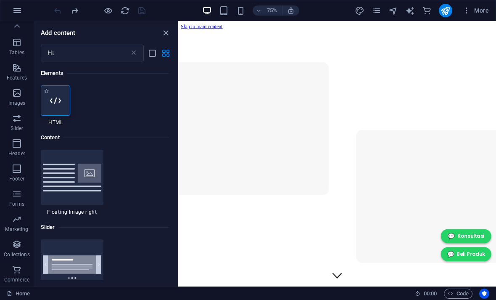
click at [55, 105] on icon at bounding box center [55, 100] width 11 height 11
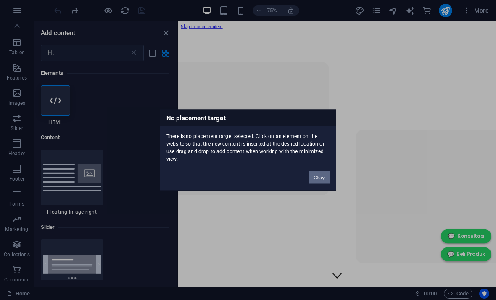
click at [323, 177] on button "Okay" at bounding box center [319, 177] width 21 height 13
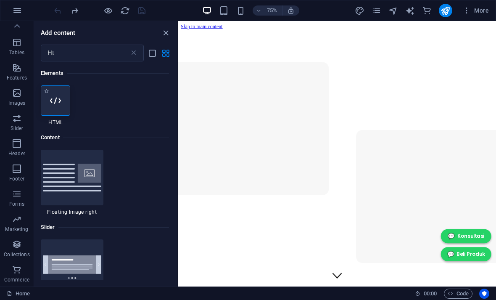
click at [57, 97] on icon at bounding box center [55, 100] width 11 height 11
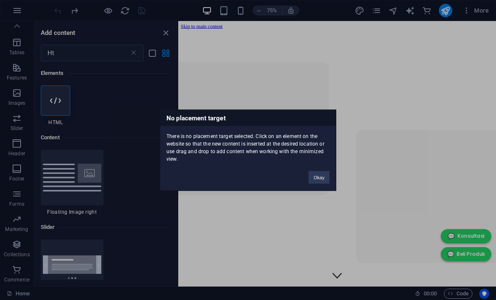
click at [58, 97] on div "No placement target There is no placement target selected. Click on an element …" at bounding box center [248, 150] width 496 height 300
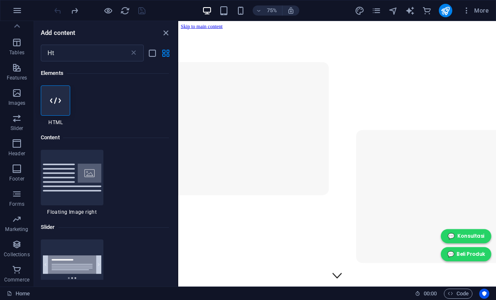
click at [58, 97] on icon at bounding box center [55, 100] width 11 height 11
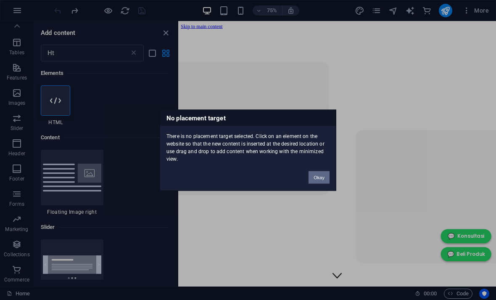
click at [321, 180] on button "Okay" at bounding box center [319, 177] width 21 height 13
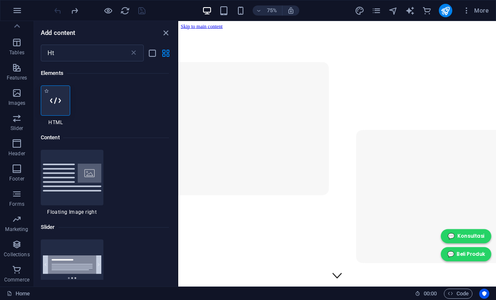
click at [50, 113] on div at bounding box center [55, 100] width 29 height 30
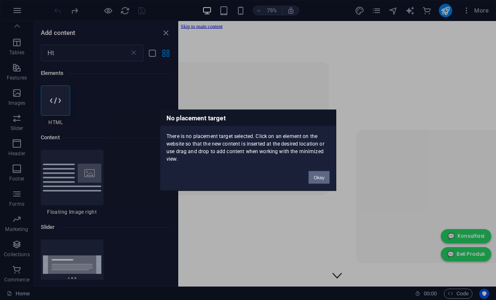
click at [312, 182] on button "Okay" at bounding box center [319, 177] width 21 height 13
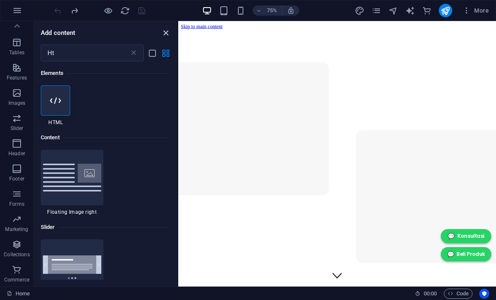
click at [163, 28] on icon "close panel" at bounding box center [166, 33] width 10 height 10
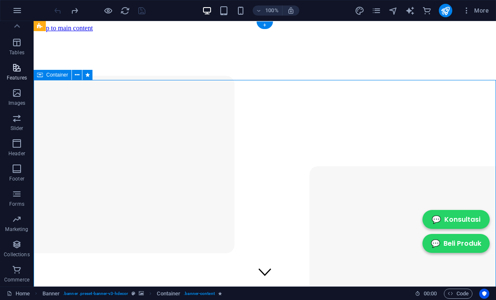
click at [12, 80] on p "Features" at bounding box center [17, 77] width 20 height 7
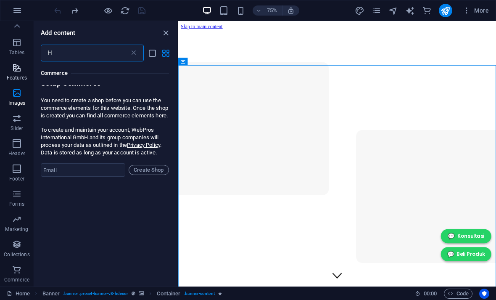
type input "Ht"
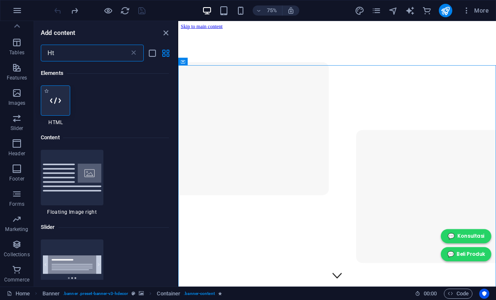
click at [56, 105] on icon at bounding box center [55, 100] width 11 height 11
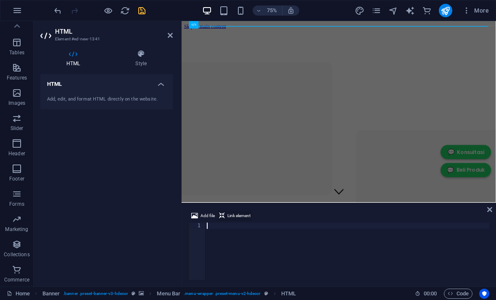
click at [228, 216] on span "Link element" at bounding box center [238, 216] width 23 height 10
click at [193, 216] on icon at bounding box center [194, 216] width 7 height 10
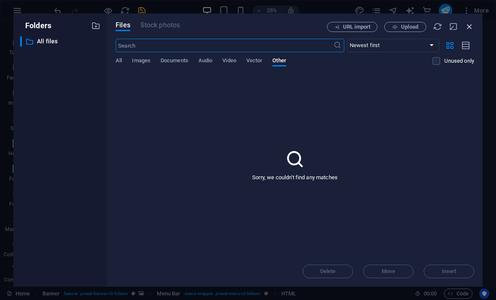
click at [468, 29] on icon "button" at bounding box center [469, 26] width 9 height 9
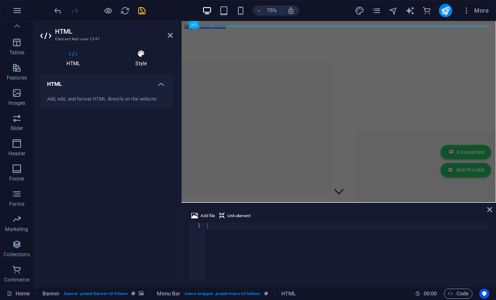
click at [142, 63] on h4 "Style" at bounding box center [140, 59] width 63 height 18
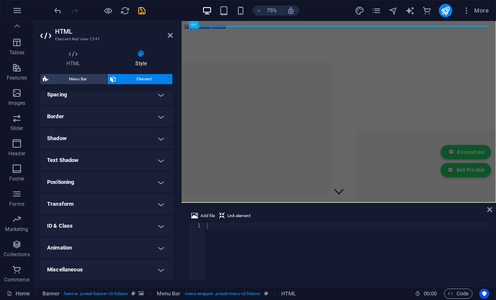
scroll to position [172, 0]
click at [169, 41] on header "HTML Element #ed-new-1341" at bounding box center [106, 32] width 132 height 22
click at [489, 211] on icon at bounding box center [489, 209] width 5 height 7
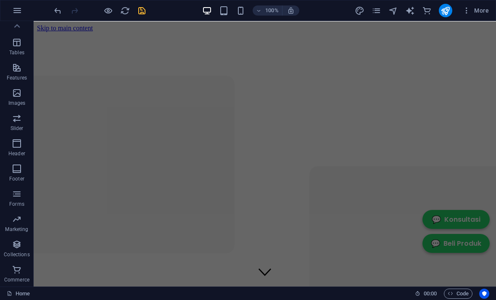
scroll to position [0, 0]
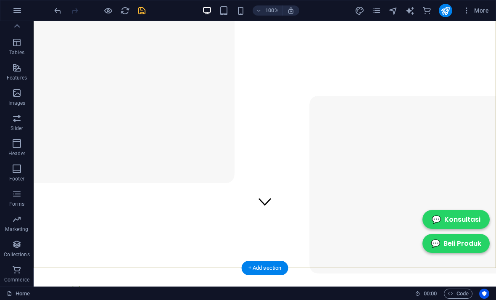
scroll to position [72, 0]
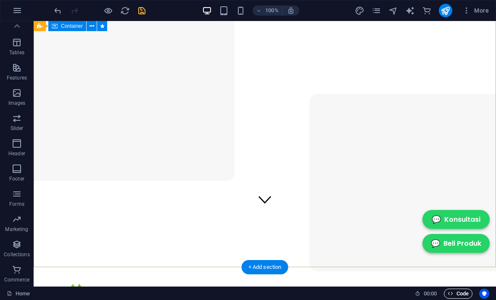
click at [463, 292] on span "Code" at bounding box center [458, 293] width 21 height 10
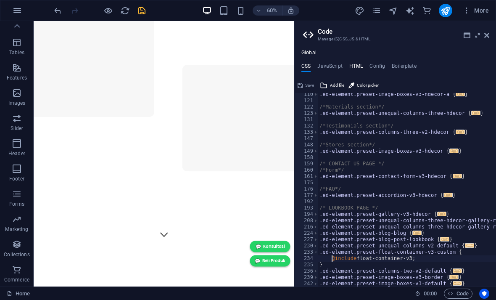
click at [357, 64] on h4 "HTML" at bounding box center [356, 67] width 14 height 9
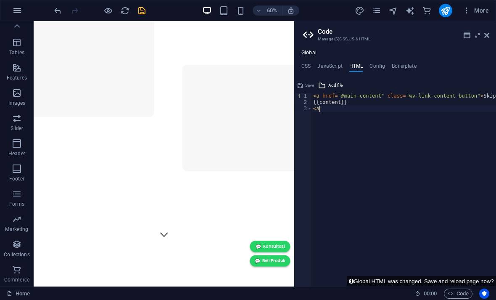
click at [304, 91] on div "<a 1 2 3 < a href = "#main-content" class = "wv-link-content button" > Skip to …" at bounding box center [395, 183] width 201 height 208
click at [309, 66] on h4 "CSS" at bounding box center [305, 67] width 9 height 9
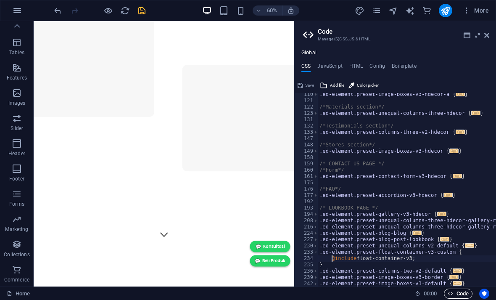
click at [464, 293] on span "Code" at bounding box center [458, 293] width 21 height 10
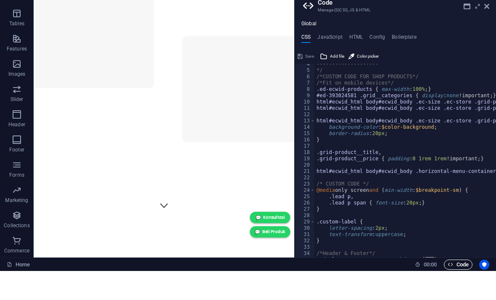
scroll to position [0, 0]
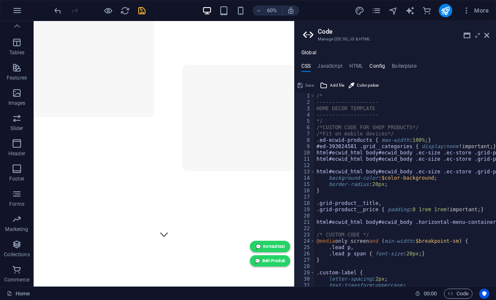
click at [382, 63] on h4 "Config" at bounding box center [377, 67] width 16 height 9
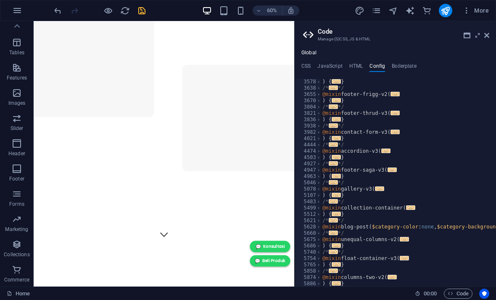
scroll to position [605, 0]
click at [354, 63] on h4 "HTML" at bounding box center [356, 67] width 14 height 9
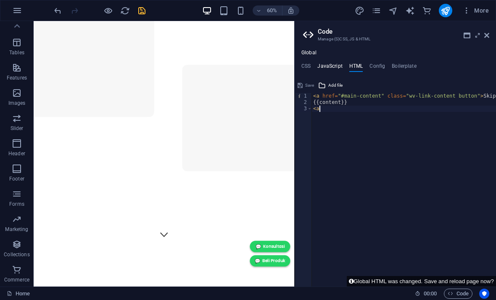
click at [330, 63] on h4 "JavaScript" at bounding box center [329, 67] width 25 height 9
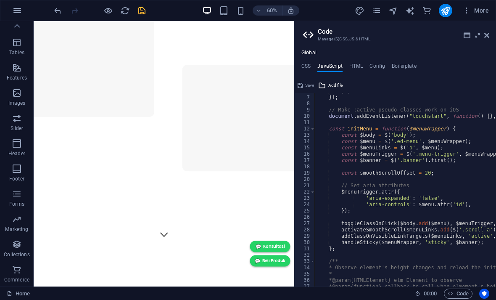
scroll to position [29, 0]
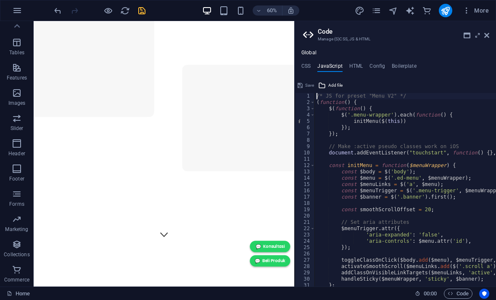
click at [356, 38] on h3 "Manage (S)CSS, JS & HTML" at bounding box center [395, 39] width 155 height 8
click at [309, 38] on icon at bounding box center [309, 35] width 13 height 12
click at [488, 35] on icon at bounding box center [486, 35] width 5 height 7
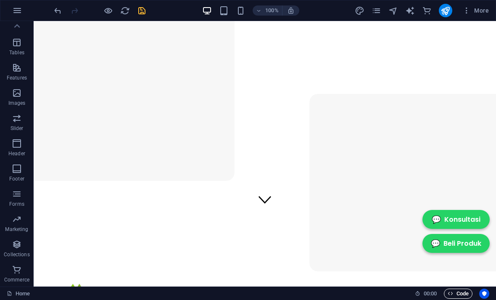
click at [461, 288] on span "Code" at bounding box center [458, 293] width 21 height 10
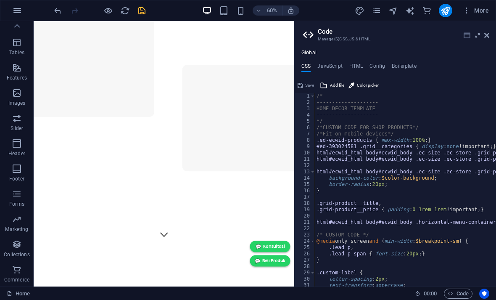
click at [467, 34] on icon at bounding box center [467, 35] width 7 height 7
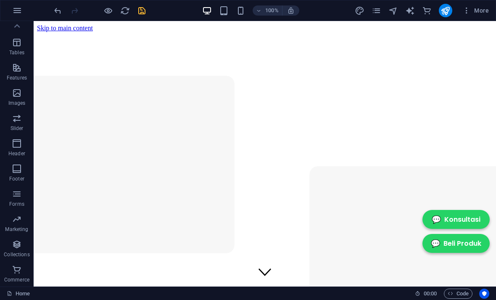
scroll to position [0, 0]
click at [53, 12] on icon "undo" at bounding box center [58, 11] width 10 height 10
click at [50, 5] on div "100% More" at bounding box center [247, 10] width 495 height 20
click at [50, 7] on div "100% More" at bounding box center [247, 10] width 495 height 20
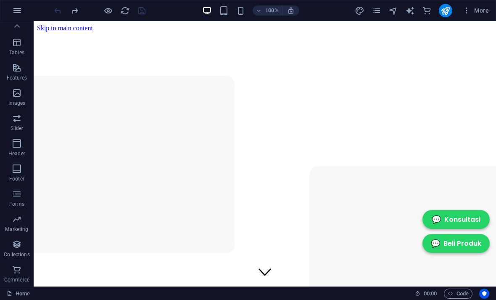
click at [52, 7] on div "100% More" at bounding box center [247, 10] width 495 height 20
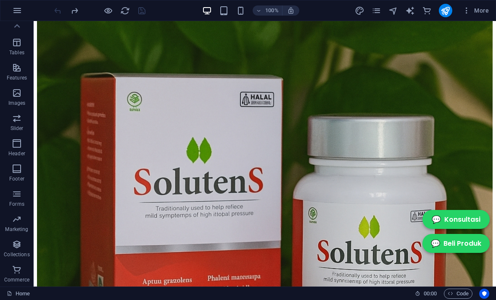
scroll to position [860, 0]
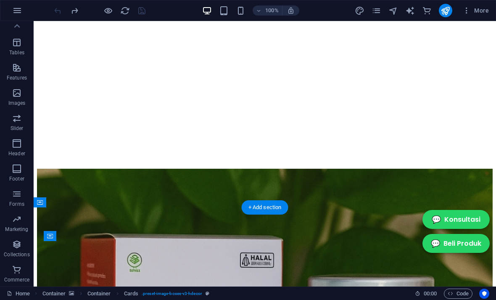
scroll to position [699, 0]
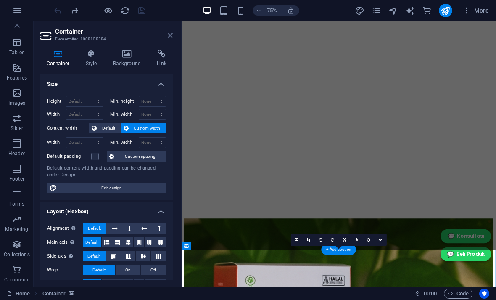
click at [171, 33] on icon at bounding box center [170, 35] width 5 height 7
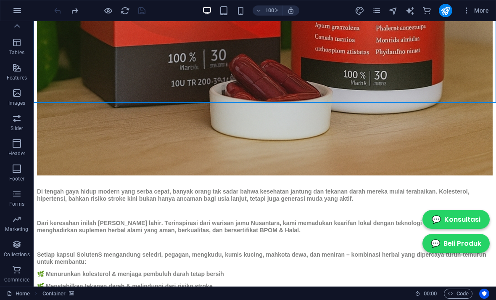
scroll to position [1148, 0]
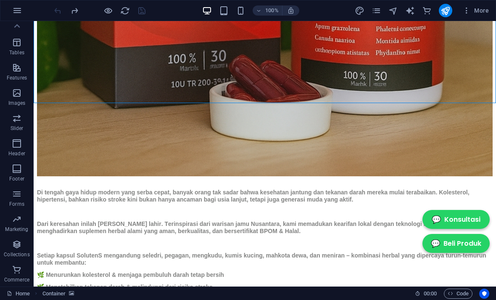
click at [432, 291] on span "00 : 00" at bounding box center [430, 293] width 13 height 10
click at [485, 293] on icon "Usercentrics" at bounding box center [484, 293] width 6 height 6
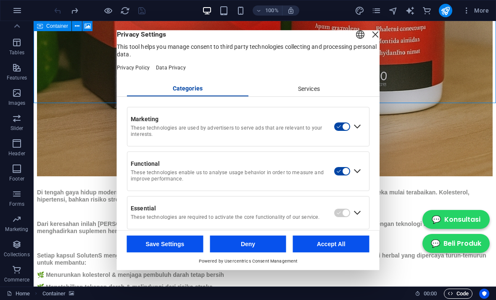
click at [462, 293] on span "Code" at bounding box center [458, 293] width 21 height 10
click at [461, 293] on span "Code" at bounding box center [458, 293] width 21 height 10
click at [462, 296] on span "Code" at bounding box center [458, 293] width 21 height 10
click at [462, 295] on span "Code" at bounding box center [458, 293] width 21 height 10
click at [459, 293] on span "Code" at bounding box center [458, 293] width 21 height 10
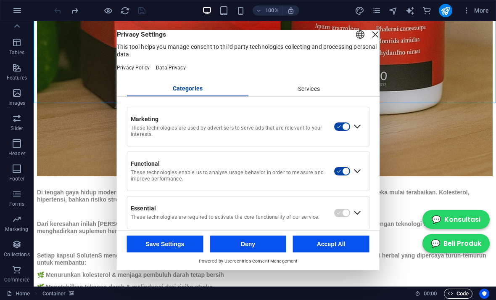
click at [459, 293] on span "Code" at bounding box center [458, 293] width 21 height 10
click at [369, 33] on div "Close Layer" at bounding box center [375, 34] width 12 height 12
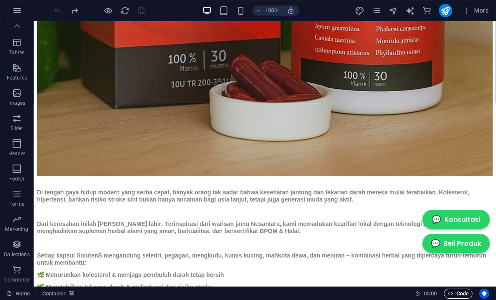
click at [463, 292] on span "Code" at bounding box center [458, 293] width 21 height 10
click at [459, 291] on span "Code" at bounding box center [458, 293] width 21 height 10
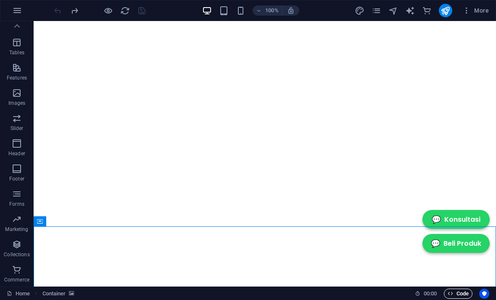
click at [458, 291] on span "Code" at bounding box center [458, 293] width 21 height 10
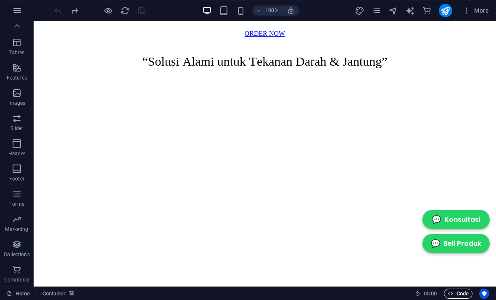
click at [458, 291] on span "Code" at bounding box center [458, 293] width 21 height 10
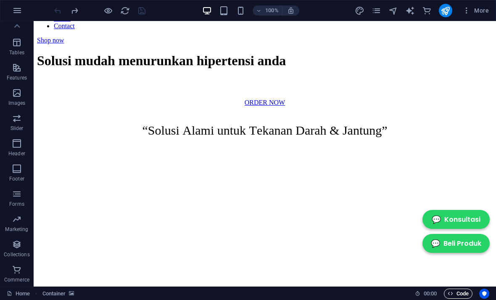
click at [462, 293] on span "Code" at bounding box center [458, 293] width 21 height 10
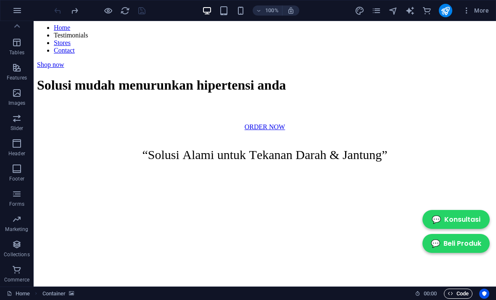
click at [462, 293] on span "Code" at bounding box center [458, 293] width 21 height 10
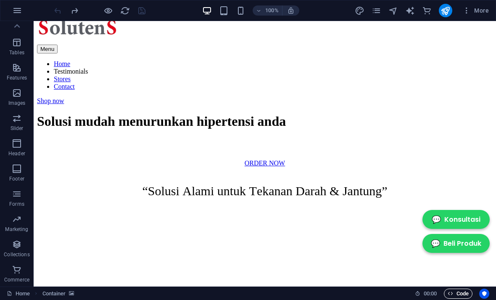
click at [463, 293] on span "Code" at bounding box center [458, 293] width 21 height 10
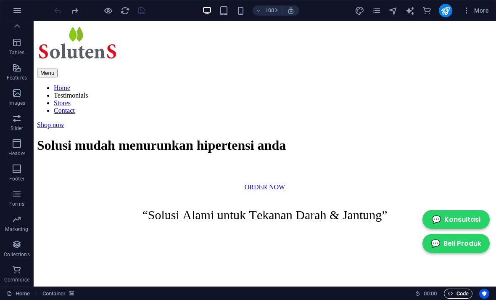
click at [463, 293] on span "Code" at bounding box center [458, 293] width 21 height 10
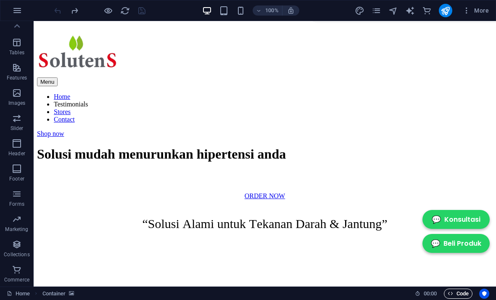
click at [464, 293] on span "Code" at bounding box center [458, 293] width 21 height 10
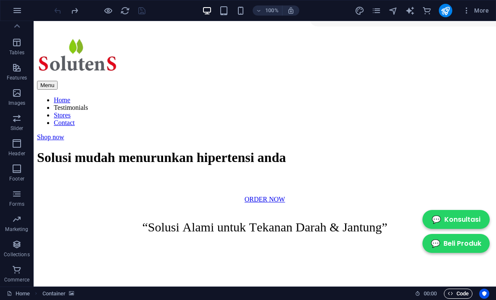
click at [463, 293] on span "Code" at bounding box center [458, 293] width 21 height 10
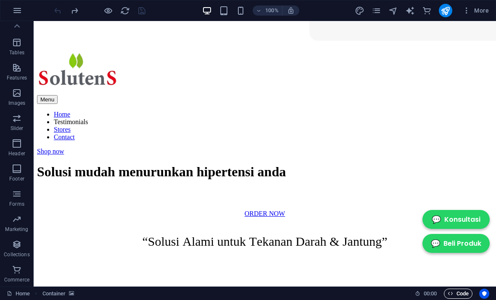
click at [464, 292] on span "Code" at bounding box center [458, 293] width 21 height 10
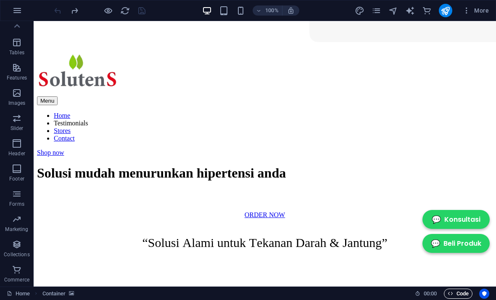
click at [464, 291] on span "Code" at bounding box center [458, 293] width 21 height 10
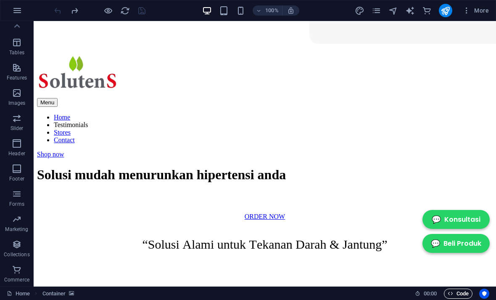
click at [467, 292] on span "Code" at bounding box center [458, 293] width 21 height 10
click at [466, 292] on span "Code" at bounding box center [458, 293] width 21 height 10
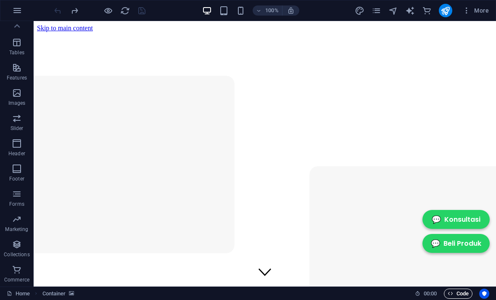
scroll to position [0, 0]
click at [480, 6] on span "More" at bounding box center [475, 10] width 26 height 8
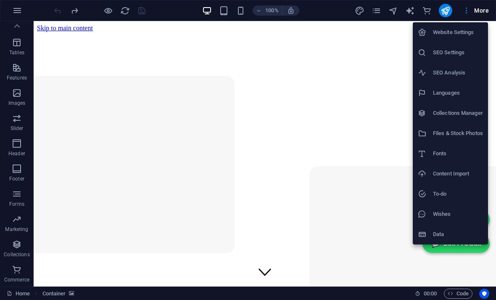
click at [482, 13] on div at bounding box center [248, 150] width 496 height 300
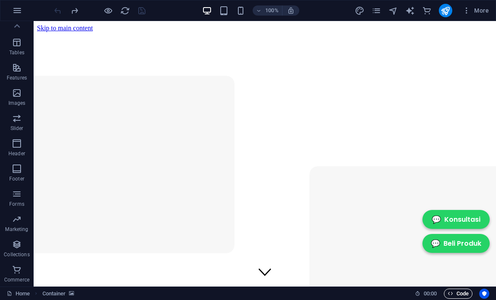
click at [462, 292] on span "Code" at bounding box center [458, 293] width 21 height 10
click at [430, 293] on span "00 : 00" at bounding box center [430, 293] width 13 height 10
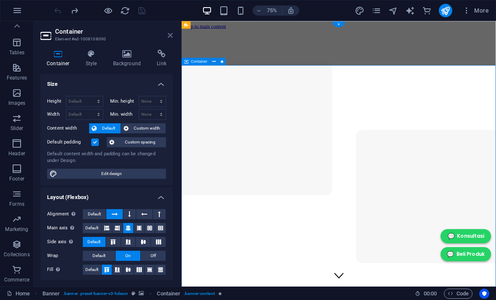
click at [171, 39] on link at bounding box center [170, 35] width 5 height 7
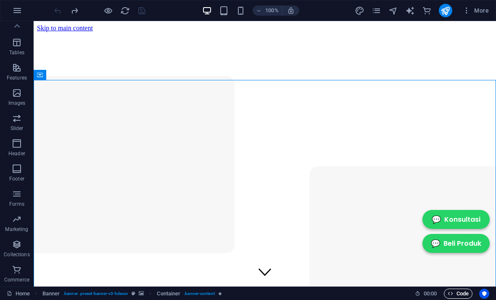
click at [465, 292] on span "Code" at bounding box center [458, 293] width 21 height 10
click at [464, 292] on span "Code" at bounding box center [458, 293] width 21 height 10
click at [463, 291] on span "Code" at bounding box center [458, 293] width 21 height 10
click at [463, 292] on span "Code" at bounding box center [458, 293] width 21 height 10
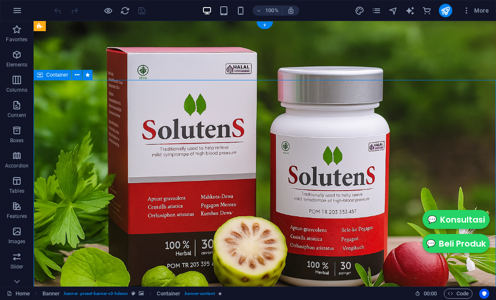
click at [462, 293] on span "Code" at bounding box center [458, 293] width 21 height 10
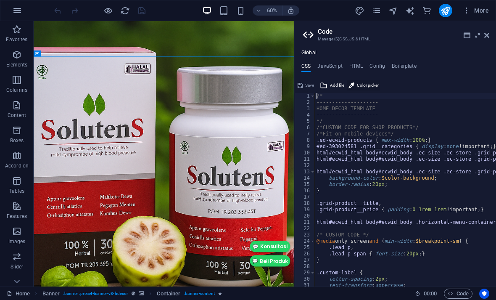
click at [368, 84] on span "Color picker" at bounding box center [368, 85] width 22 height 10
click at [372, 87] on span "Color picker" at bounding box center [368, 85] width 22 height 10
click at [375, 86] on span "Color picker" at bounding box center [368, 85] width 22 height 10
click at [356, 65] on h4 "HTML" at bounding box center [356, 67] width 14 height 9
type textarea "<a href="#main-content" class="wv-link-content button">Skip to main content</a>"
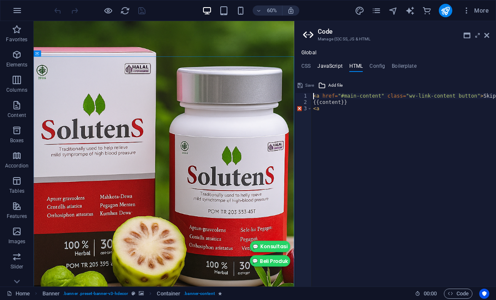
click at [335, 69] on h4 "JavaScript" at bounding box center [329, 67] width 25 height 9
type textarea "/* JS for preset "Menu V2" */"
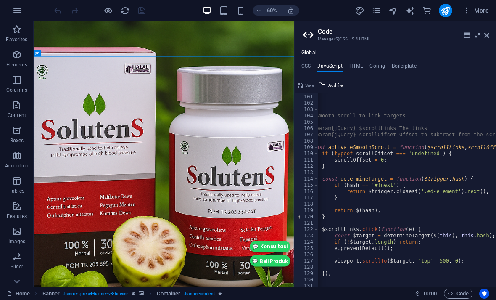
scroll to position [634, 0]
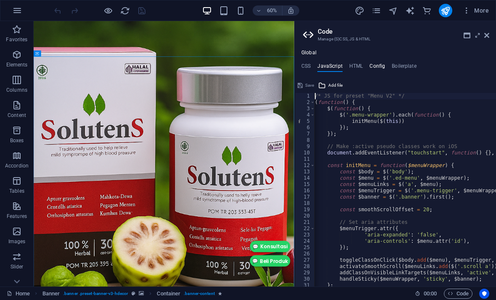
click at [380, 66] on h4 "Config" at bounding box center [377, 67] width 16 height 9
type textarea "$color-background: #f7f7f7;"
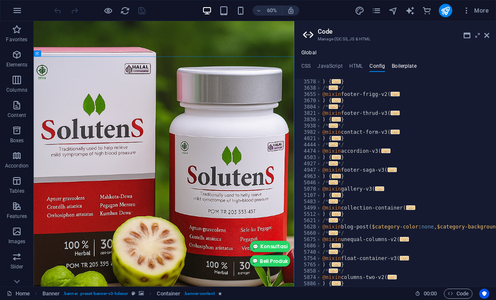
click at [403, 64] on h4 "Boilerplate" at bounding box center [404, 67] width 25 height 9
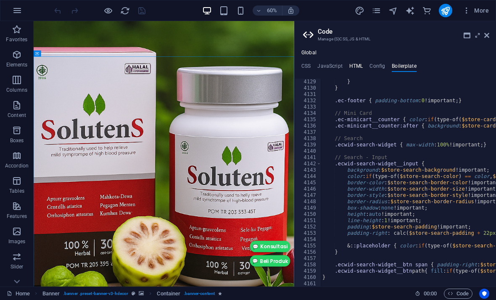
click at [355, 65] on h4 "HTML" at bounding box center [356, 67] width 14 height 9
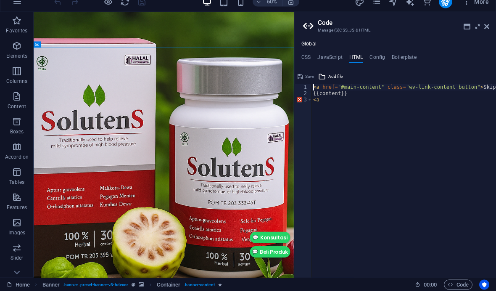
click at [298, 105] on div "3" at bounding box center [303, 108] width 17 height 6
type textarea "<a"
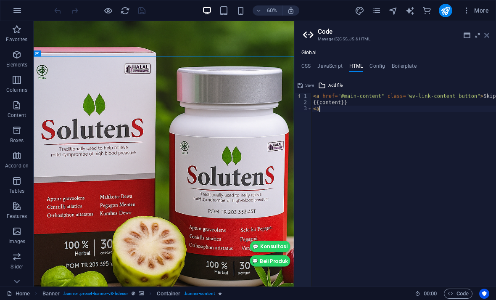
click at [484, 36] on icon at bounding box center [486, 35] width 5 height 7
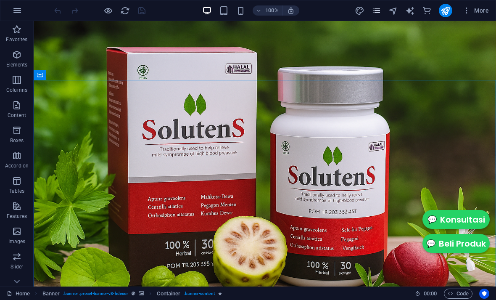
click at [373, 7] on icon "pages" at bounding box center [377, 11] width 10 height 10
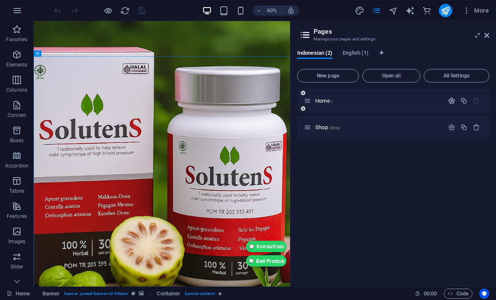
click at [451, 101] on icon "button" at bounding box center [451, 100] width 7 height 7
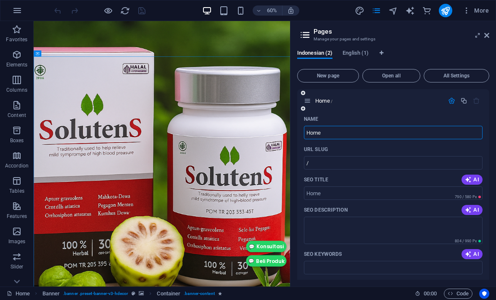
scroll to position [0, 0]
click at [471, 182] on icon "button" at bounding box center [468, 179] width 7 height 7
type input "Turunkan Hipertensi Mudah"
click at [476, 211] on span "AI" at bounding box center [472, 209] width 14 height 7
type textarea "Temukan solusi alami untuk menurunkan hipertensi dan menjaga kesehatan jantung …"
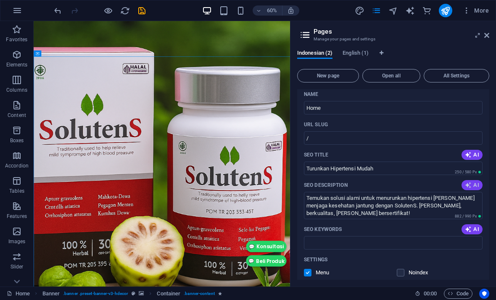
scroll to position [26, 0]
click at [475, 226] on span "AI" at bounding box center [472, 228] width 14 height 7
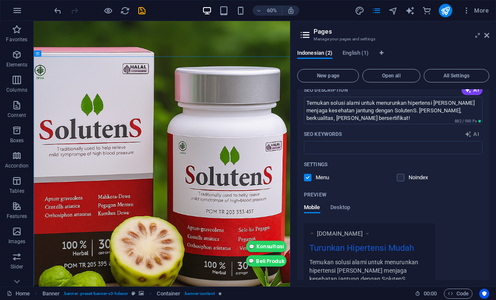
type input "solusi hipertensi, suplemen herbal alami, kesehatan jantung, menurunkan koleste…"
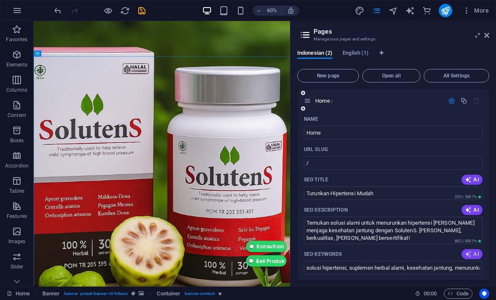
scroll to position [0, 0]
click at [315, 103] on div "Home /" at bounding box center [378, 100] width 131 height 5
click at [489, 36] on icon at bounding box center [486, 35] width 5 height 7
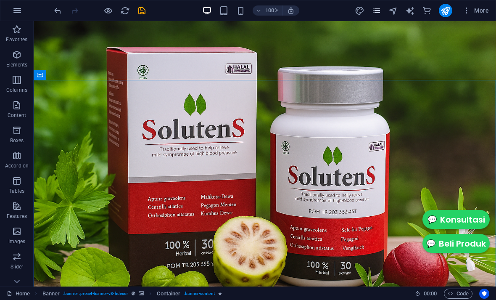
click at [373, 6] on icon "pages" at bounding box center [377, 11] width 10 height 10
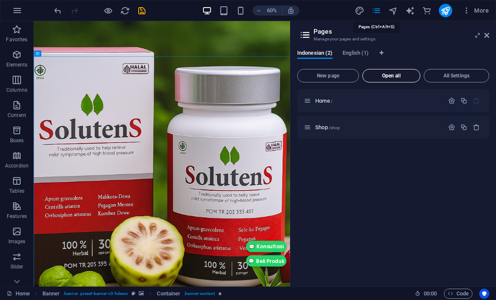
click at [398, 77] on span "Open all" at bounding box center [391, 75] width 50 height 5
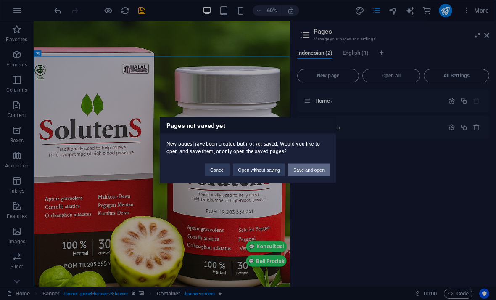
click at [322, 168] on button "Save and open" at bounding box center [308, 169] width 41 height 13
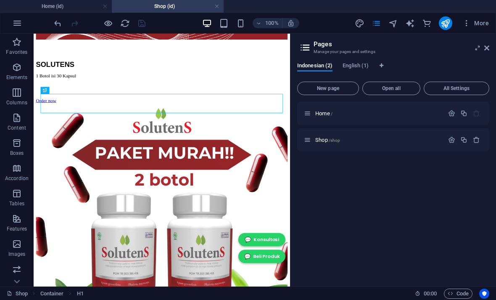
scroll to position [618, 0]
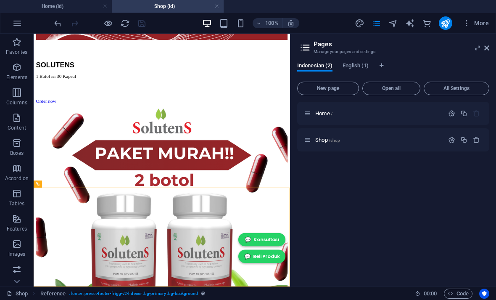
click at [342, 49] on h3 "Manage your pages and settings" at bounding box center [393, 52] width 159 height 8
click at [364, 45] on h2 "Pages" at bounding box center [402, 44] width 176 height 8
click at [361, 48] on h3 "Manage your pages and settings" at bounding box center [393, 52] width 159 height 8
click at [464, 87] on span "All Settings" at bounding box center [456, 88] width 58 height 5
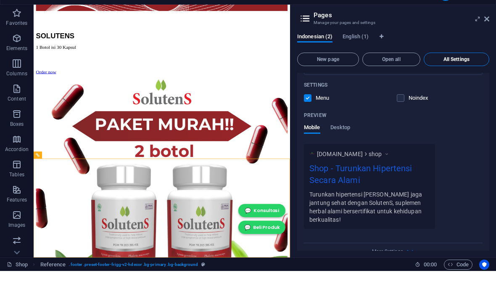
scroll to position [556, 0]
click at [410, 276] on icon "button" at bounding box center [410, 281] width 10 height 10
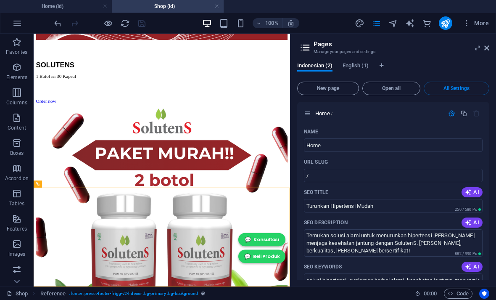
scroll to position [0, 0]
click at [10, 293] on icon at bounding box center [9, 292] width 5 height 5
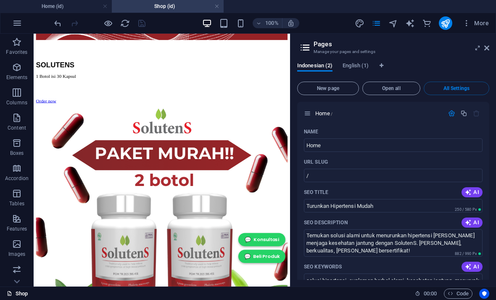
click at [9, 292] on icon at bounding box center [9, 292] width 5 height 5
click at [489, 45] on link at bounding box center [486, 48] width 5 height 7
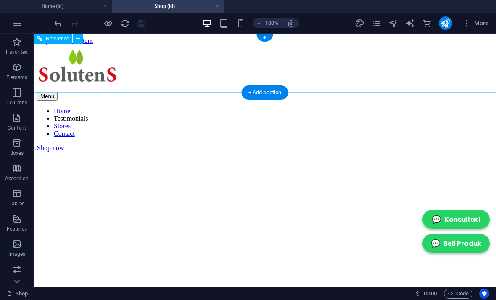
click at [198, 107] on nav "Home Testimonials Stores Contact" at bounding box center [265, 122] width 456 height 30
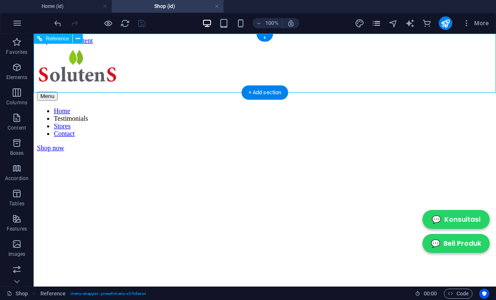
click at [372, 24] on icon "pages" at bounding box center [377, 23] width 10 height 10
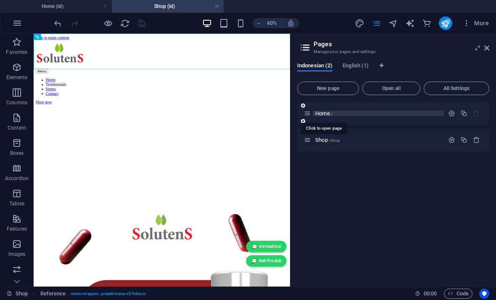
click at [315, 113] on div "Home /" at bounding box center [378, 113] width 131 height 5
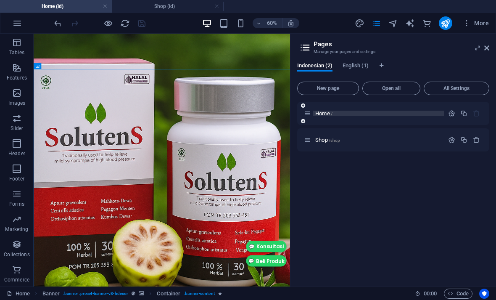
scroll to position [151, 0]
click at [16, 16] on button "button" at bounding box center [17, 23] width 20 height 20
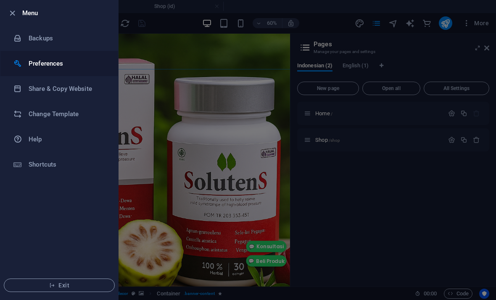
click at [21, 63] on icon at bounding box center [17, 63] width 8 height 8
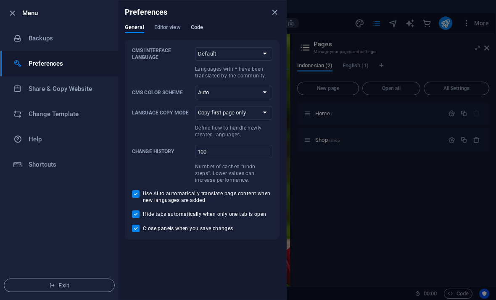
click at [192, 28] on span "Code" at bounding box center [197, 28] width 12 height 12
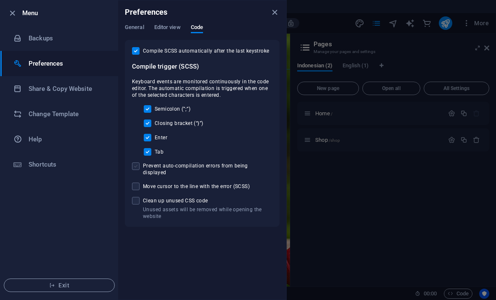
click at [135, 164] on span at bounding box center [136, 166] width 8 height 8
click at [135, 164] on input "Prevent auto-compilation errors from being displayed" at bounding box center [137, 166] width 11 height 8
checkbox input "true"
click at [136, 182] on span at bounding box center [136, 186] width 8 height 8
click at [136, 182] on input "Move cursor to the line with the error (SCSS)" at bounding box center [137, 186] width 11 height 8
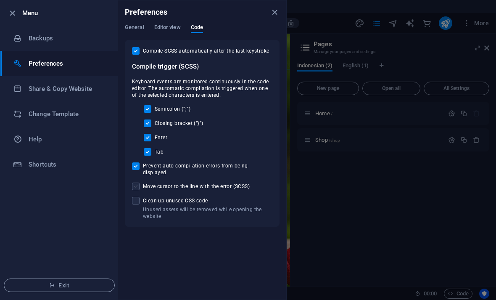
checkbox input "true"
click at [133, 197] on span at bounding box center [136, 201] width 8 height 8
click at [133, 197] on input "Unused assets will be removed while opening the website Clean up unused CSS code" at bounding box center [137, 201] width 11 height 8
checkbox input "true"
click at [274, 13] on icon "close" at bounding box center [275, 13] width 10 height 10
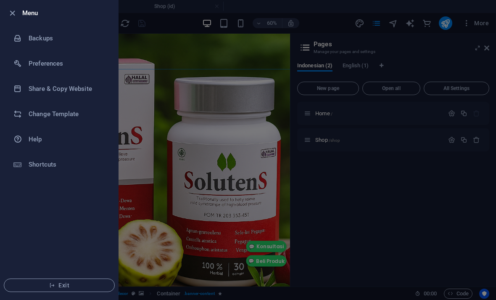
click at [230, 100] on div at bounding box center [248, 150] width 496 height 300
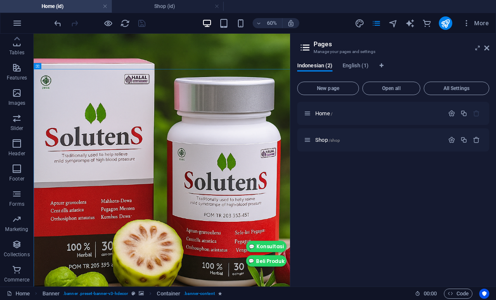
click at [309, 44] on icon at bounding box center [305, 48] width 13 height 12
click at [478, 19] on span "More" at bounding box center [475, 23] width 26 height 8
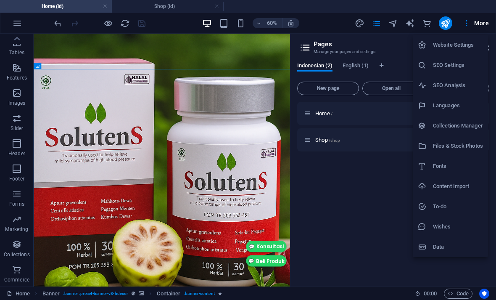
click at [470, 24] on div at bounding box center [248, 150] width 496 height 300
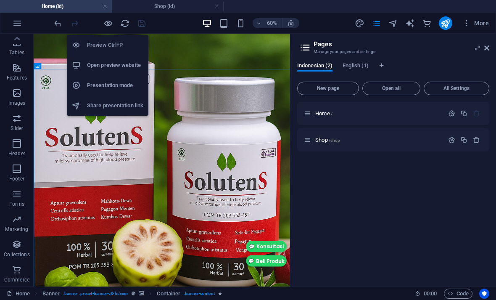
click at [84, 49] on div at bounding box center [79, 45] width 15 height 8
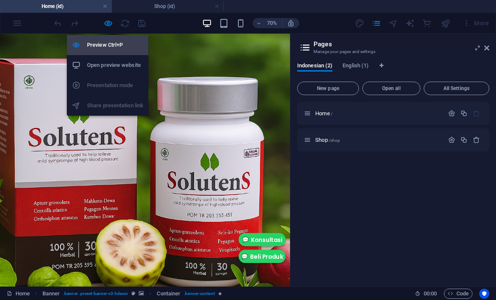
click at [83, 43] on div at bounding box center [79, 45] width 15 height 8
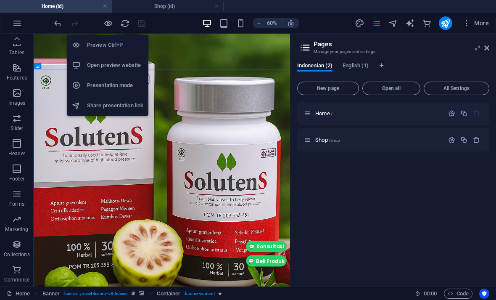
click at [87, 45] on div at bounding box center [79, 45] width 15 height 8
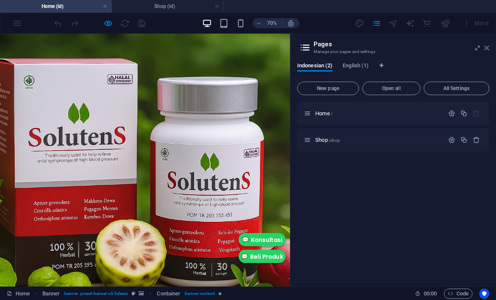
click at [486, 47] on icon at bounding box center [486, 48] width 5 height 7
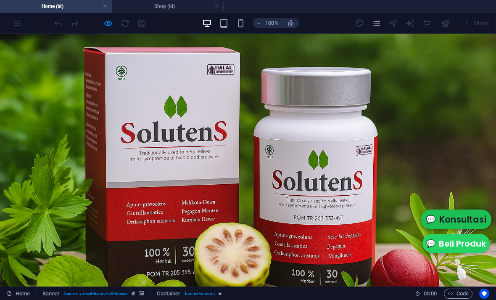
click at [435, 218] on link "Konsultasi" at bounding box center [456, 219] width 71 height 20
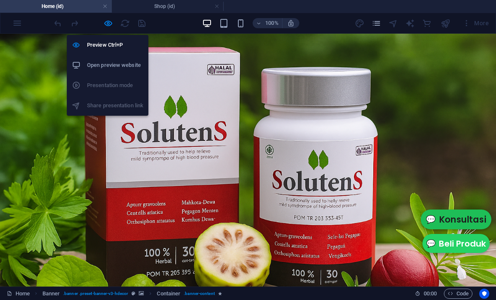
click at [81, 44] on div at bounding box center [79, 45] width 15 height 8
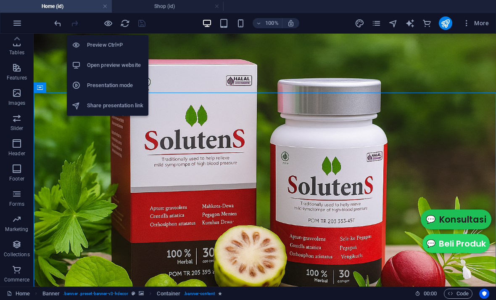
click at [18, 18] on icon "button" at bounding box center [17, 23] width 10 height 10
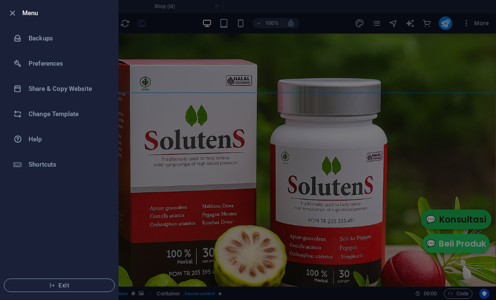
click at [21, 162] on icon at bounding box center [17, 164] width 8 height 8
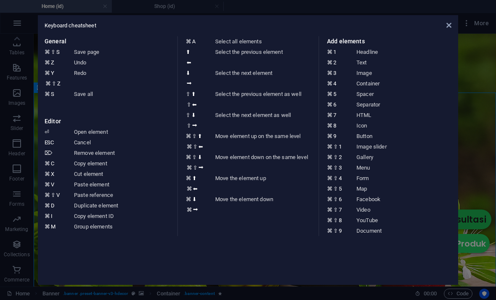
click at [451, 22] on icon at bounding box center [448, 25] width 5 height 7
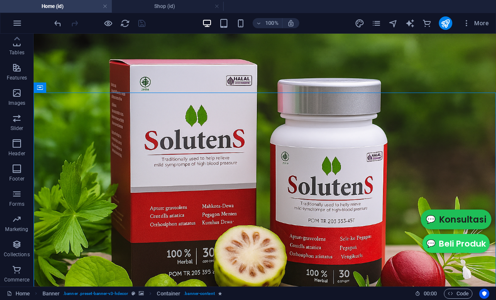
click at [378, 24] on icon "pages" at bounding box center [377, 23] width 10 height 10
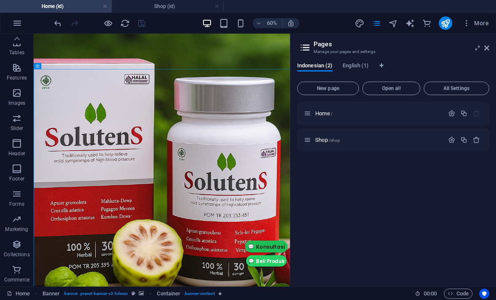
click at [323, 113] on span "Home /" at bounding box center [323, 113] width 17 height 6
click at [0, 0] on icon at bounding box center [0, 0] width 0 height 0
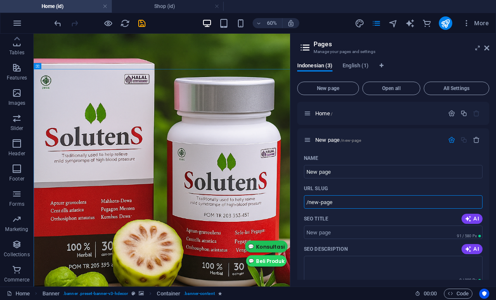
click at [479, 139] on icon "button" at bounding box center [476, 139] width 7 height 7
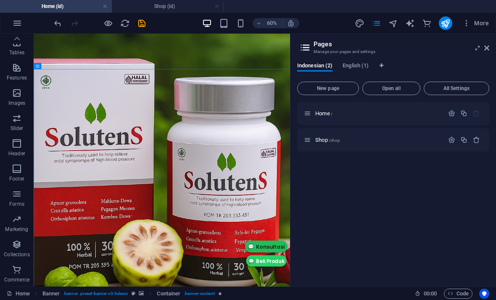
click at [451, 113] on icon "button" at bounding box center [451, 113] width 7 height 7
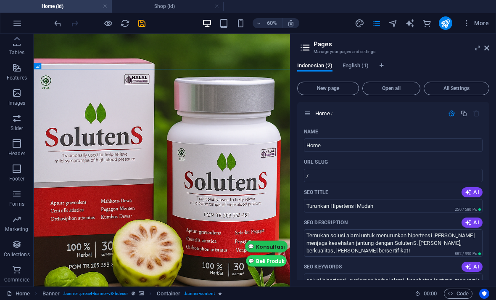
click at [359, 68] on span "English (1)" at bounding box center [356, 67] width 26 height 12
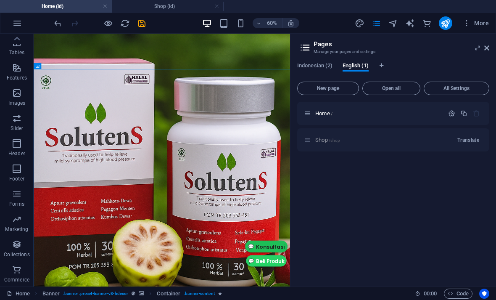
click at [383, 134] on div "Shop /shop Translate" at bounding box center [393, 139] width 192 height 23
click at [443, 147] on div "Shop /shop Translate" at bounding box center [393, 139] width 192 height 23
click at [316, 70] on span "Indonesian (2)" at bounding box center [314, 67] width 35 height 12
click at [359, 69] on span "English (1)" at bounding box center [356, 67] width 26 height 12
click at [482, 141] on button "Translate" at bounding box center [468, 139] width 29 height 13
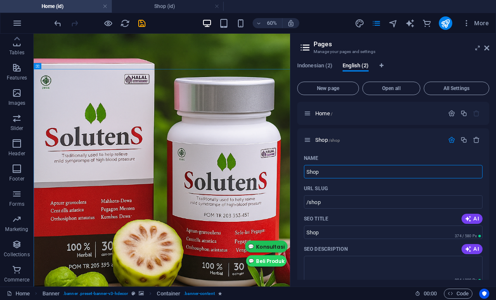
click at [319, 68] on span "Indonesian (2)" at bounding box center [314, 67] width 35 height 12
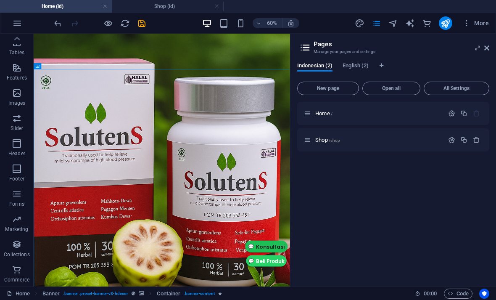
click at [489, 48] on icon at bounding box center [486, 48] width 5 height 7
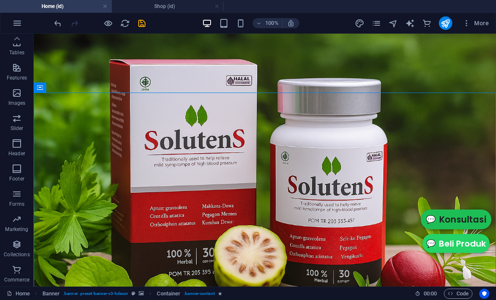
click at [465, 292] on span "Code" at bounding box center [458, 293] width 21 height 10
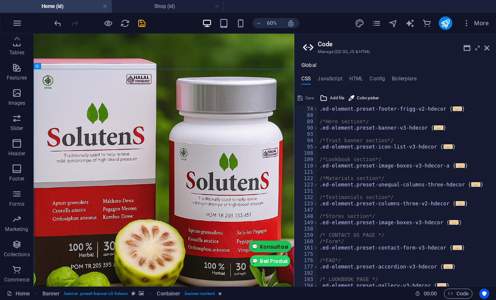
scroll to position [292, 0]
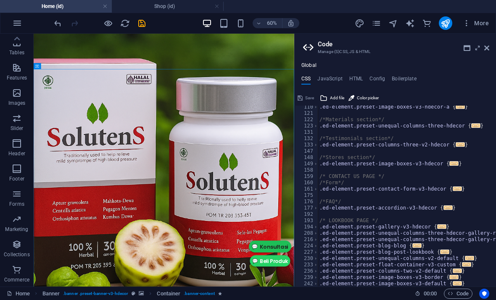
click at [477, 51] on icon at bounding box center [477, 48] width 0 height 7
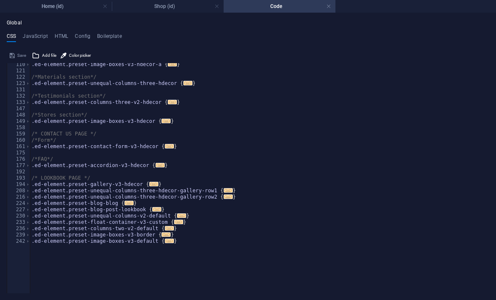
click at [329, 8] on link at bounding box center [328, 7] width 5 height 8
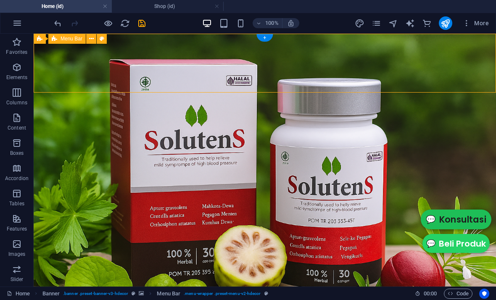
click at [411, 20] on icon "text_generator" at bounding box center [410, 23] width 10 height 10
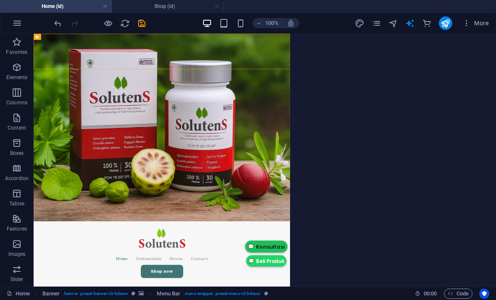
select select "English"
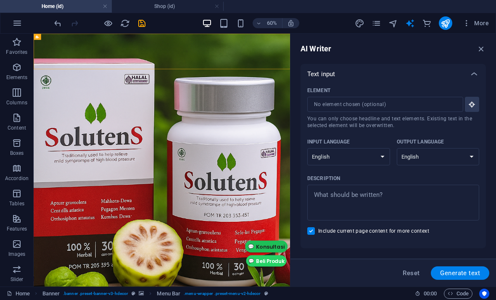
click at [395, 19] on icon "navigator" at bounding box center [393, 23] width 10 height 10
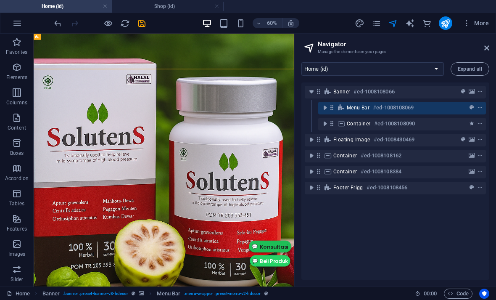
click at [312, 189] on icon "toggle-expand" at bounding box center [311, 187] width 8 height 8
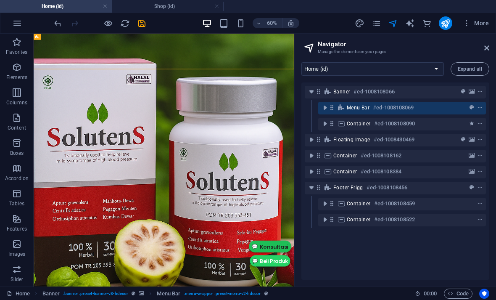
click at [480, 187] on icon "context-menu" at bounding box center [480, 188] width 6 height 6
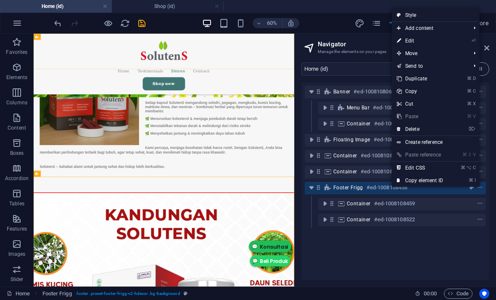
click at [361, 107] on span "Menu Bar" at bounding box center [358, 107] width 23 height 7
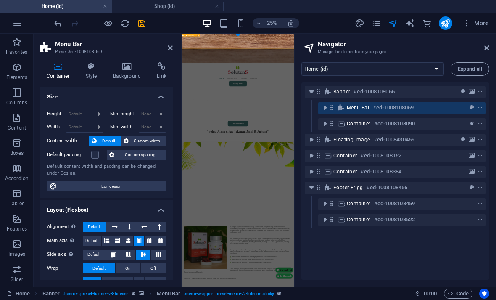
scroll to position [0, 0]
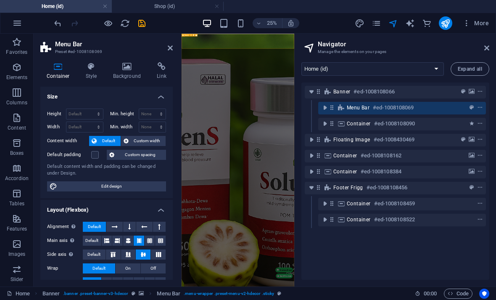
click at [401, 92] on div "Banner #ed-1008108066" at bounding box center [388, 92] width 111 height 10
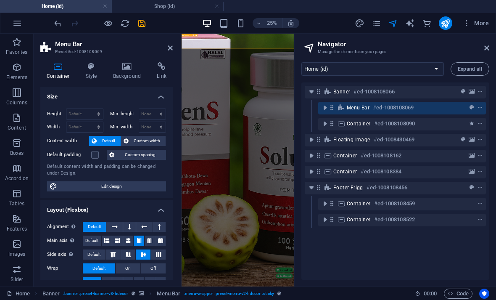
select select "vh"
select select "header"
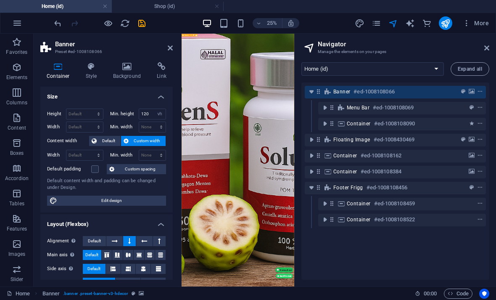
click at [433, 64] on select "Home (id) Shop (id) Home (en) Shop (en)" at bounding box center [372, 68] width 142 height 13
click at [487, 50] on icon at bounding box center [486, 48] width 5 height 7
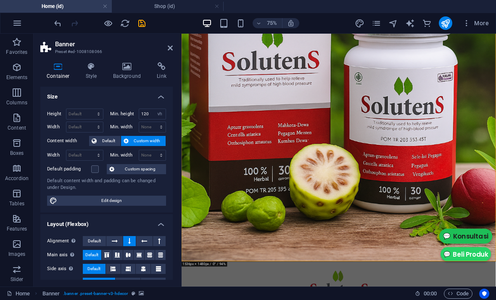
click at [393, 20] on icon "navigator" at bounding box center [393, 23] width 10 height 10
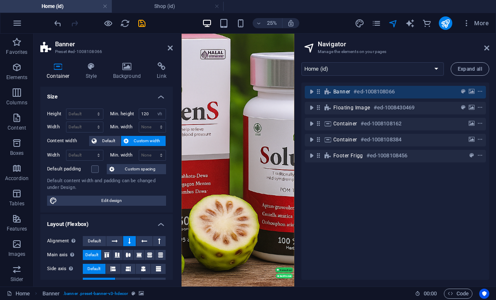
click at [176, 45] on aside "Banner Preset #ed-1008108066 Container Style Background Link Size Height Defaul…" at bounding box center [108, 160] width 148 height 253
click at [171, 48] on icon at bounding box center [170, 48] width 5 height 7
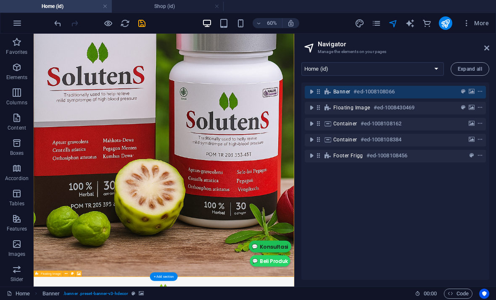
click at [311, 106] on icon "toggle-expand" at bounding box center [311, 107] width 8 height 8
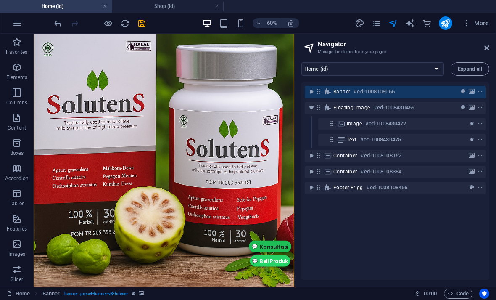
scroll to position [57, 0]
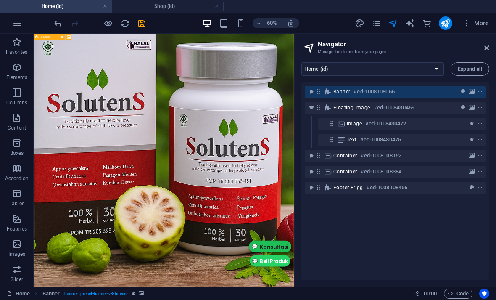
click at [310, 92] on icon "toggle-expand" at bounding box center [311, 91] width 8 height 8
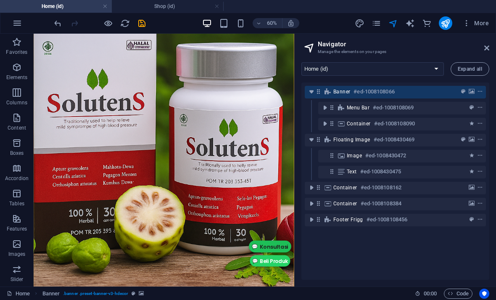
click at [313, 188] on icon "toggle-expand" at bounding box center [311, 187] width 8 height 8
select select "rem"
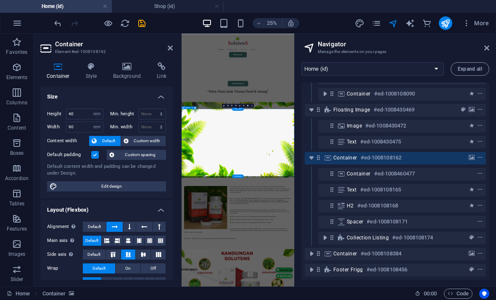
scroll to position [30, 0]
click at [313, 255] on icon "toggle-expand" at bounding box center [311, 253] width 8 height 8
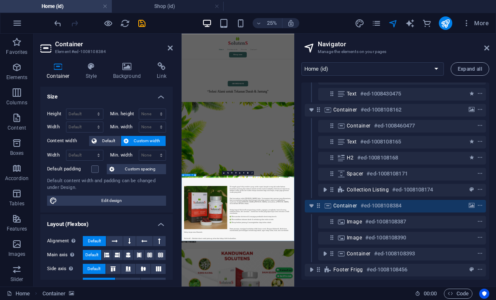
scroll to position [78, 0]
click at [315, 272] on icon "toggle-expand" at bounding box center [311, 269] width 8 height 8
select select "footer"
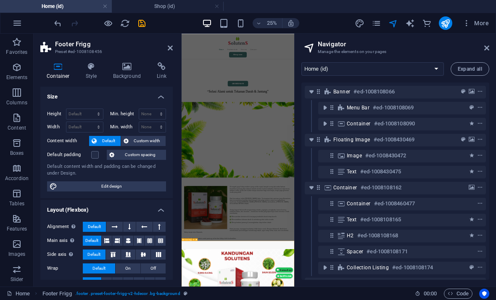
scroll to position [0, 0]
click at [474, 68] on span "Expand all" at bounding box center [470, 68] width 24 height 5
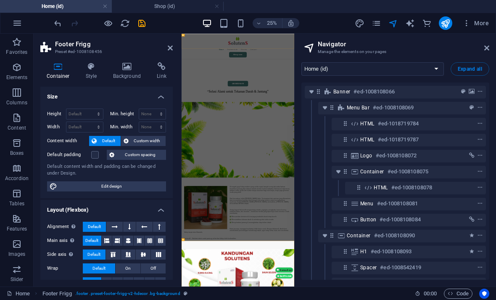
click at [444, 186] on div "HTML #ed-1008108078" at bounding box center [415, 188] width 141 height 13
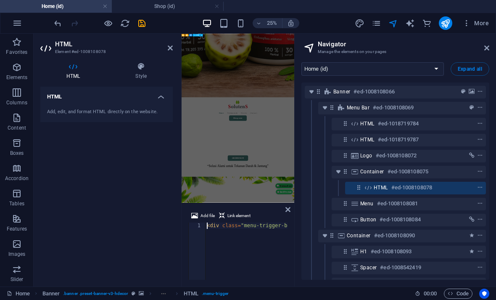
click at [442, 140] on div "HTML #ed-1018719787" at bounding box center [402, 139] width 84 height 10
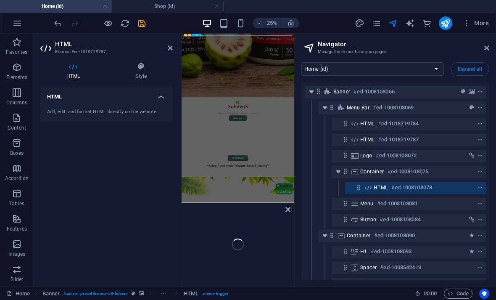
scroll to position [0, 0]
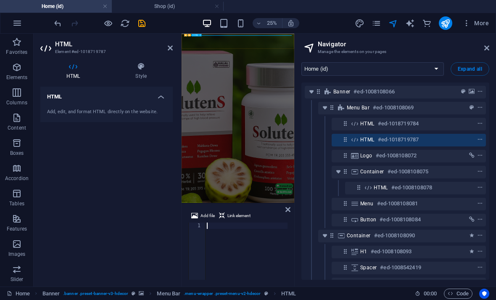
click at [440, 123] on div "HTML #ed-1018719784" at bounding box center [402, 124] width 84 height 10
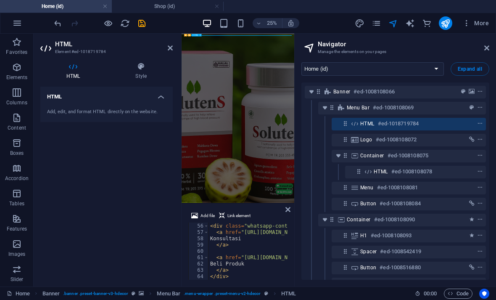
type textarea "</a>"
click at [480, 122] on icon "context-menu" at bounding box center [480, 124] width 6 height 6
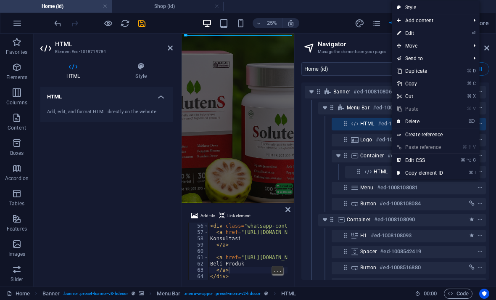
click at [464, 120] on li "⌦ Delete" at bounding box center [436, 121] width 88 height 13
click at [458, 121] on li "⌦ Delete" at bounding box center [436, 121] width 88 height 13
click at [438, 119] on link "⌦ Delete" at bounding box center [420, 121] width 56 height 13
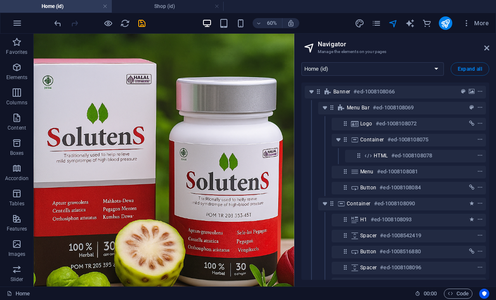
click at [488, 50] on icon at bounding box center [486, 48] width 5 height 7
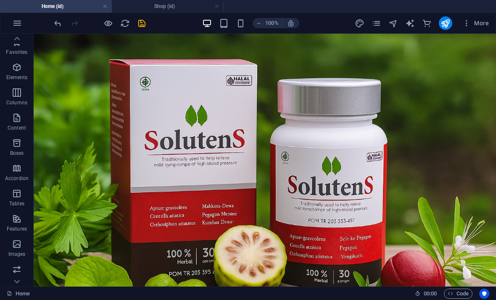
click at [13, 214] on icon "button" at bounding box center [17, 219] width 10 height 10
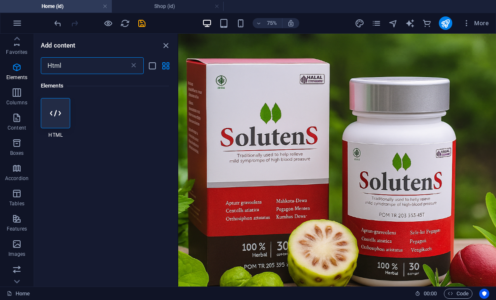
type input "Html"
click at [46, 108] on div at bounding box center [55, 113] width 29 height 30
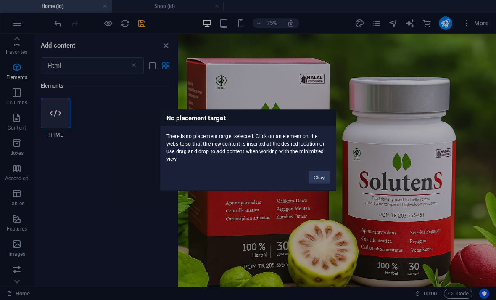
click at [321, 176] on button "Okay" at bounding box center [319, 177] width 21 height 13
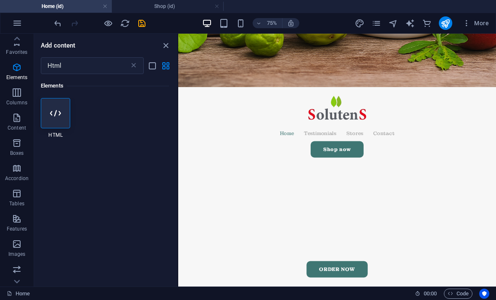
scroll to position [332, 0]
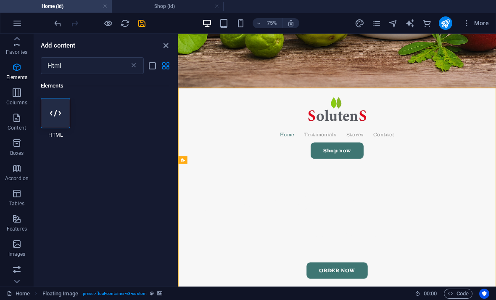
click at [52, 115] on icon at bounding box center [55, 113] width 11 height 11
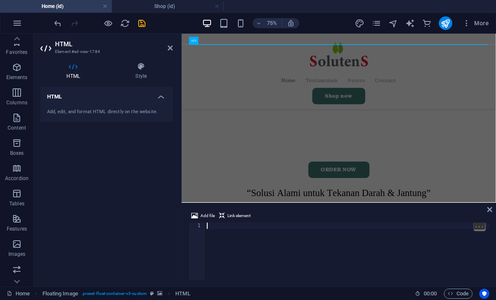
click at [286, 227] on div at bounding box center [347, 257] width 284 height 70
click at [432, 222] on span "Paste" at bounding box center [427, 226] width 17 height 8
type textarea "</div>"
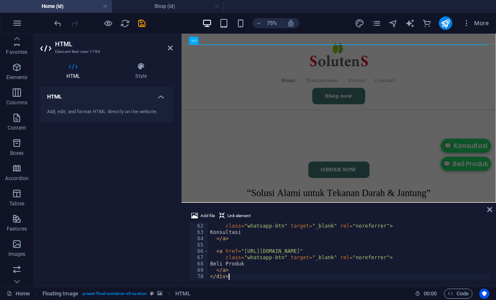
click at [139, 22] on icon "save" at bounding box center [142, 23] width 10 height 10
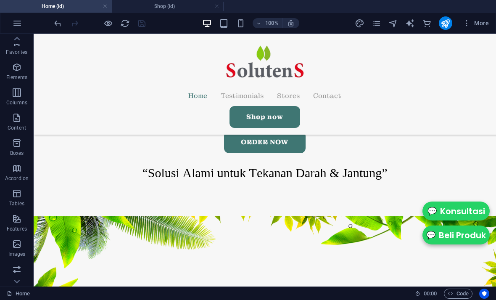
scroll to position [405, 0]
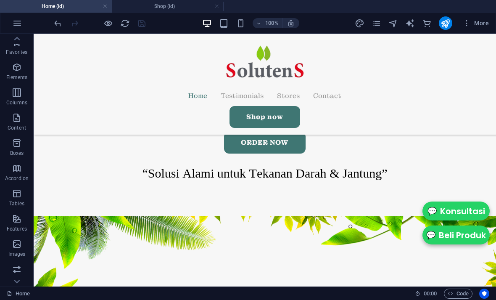
click at [449, 23] on icon "publish" at bounding box center [445, 23] width 10 height 10
